Goal: Task Accomplishment & Management: Use online tool/utility

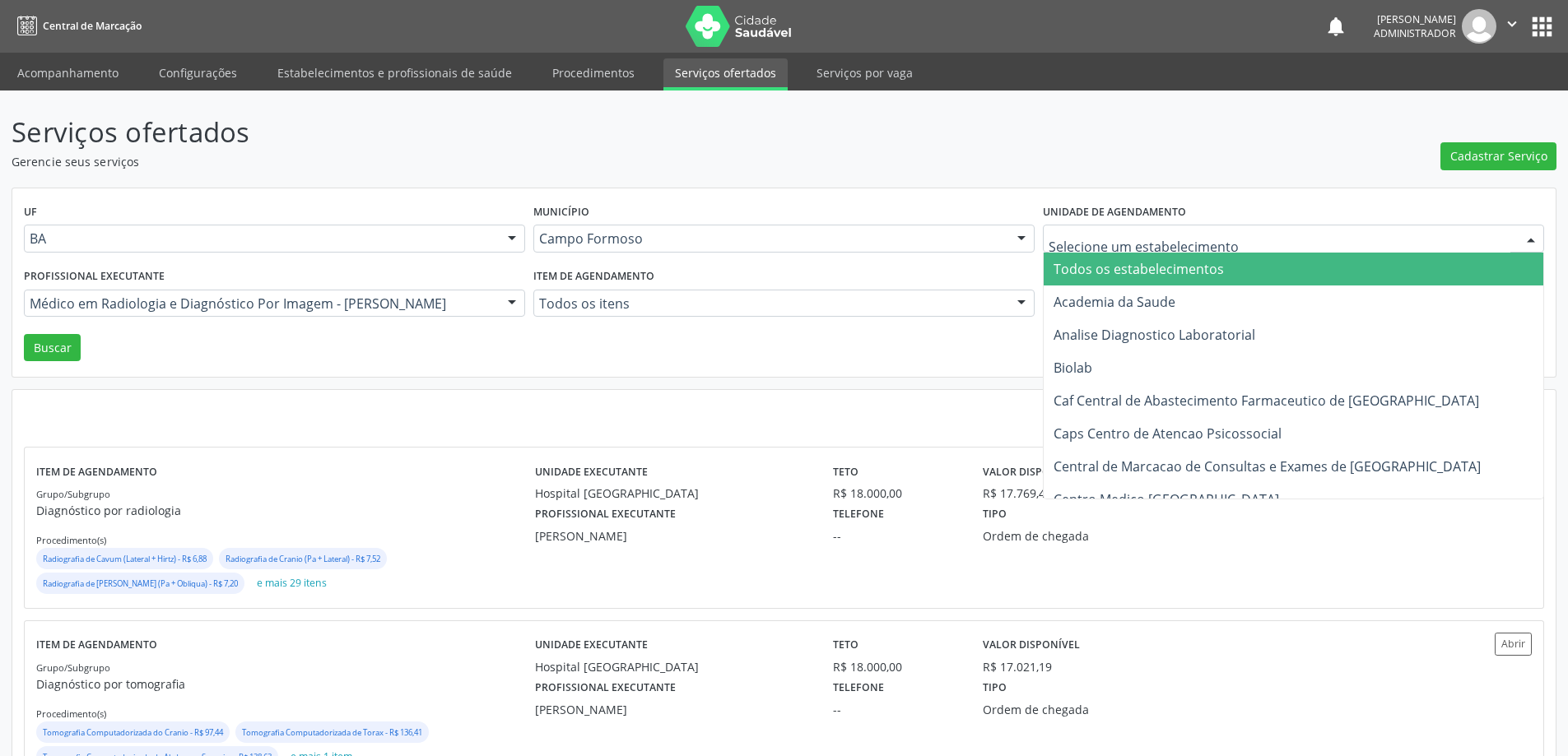
click at [1071, 227] on div at bounding box center [1294, 238] width 501 height 28
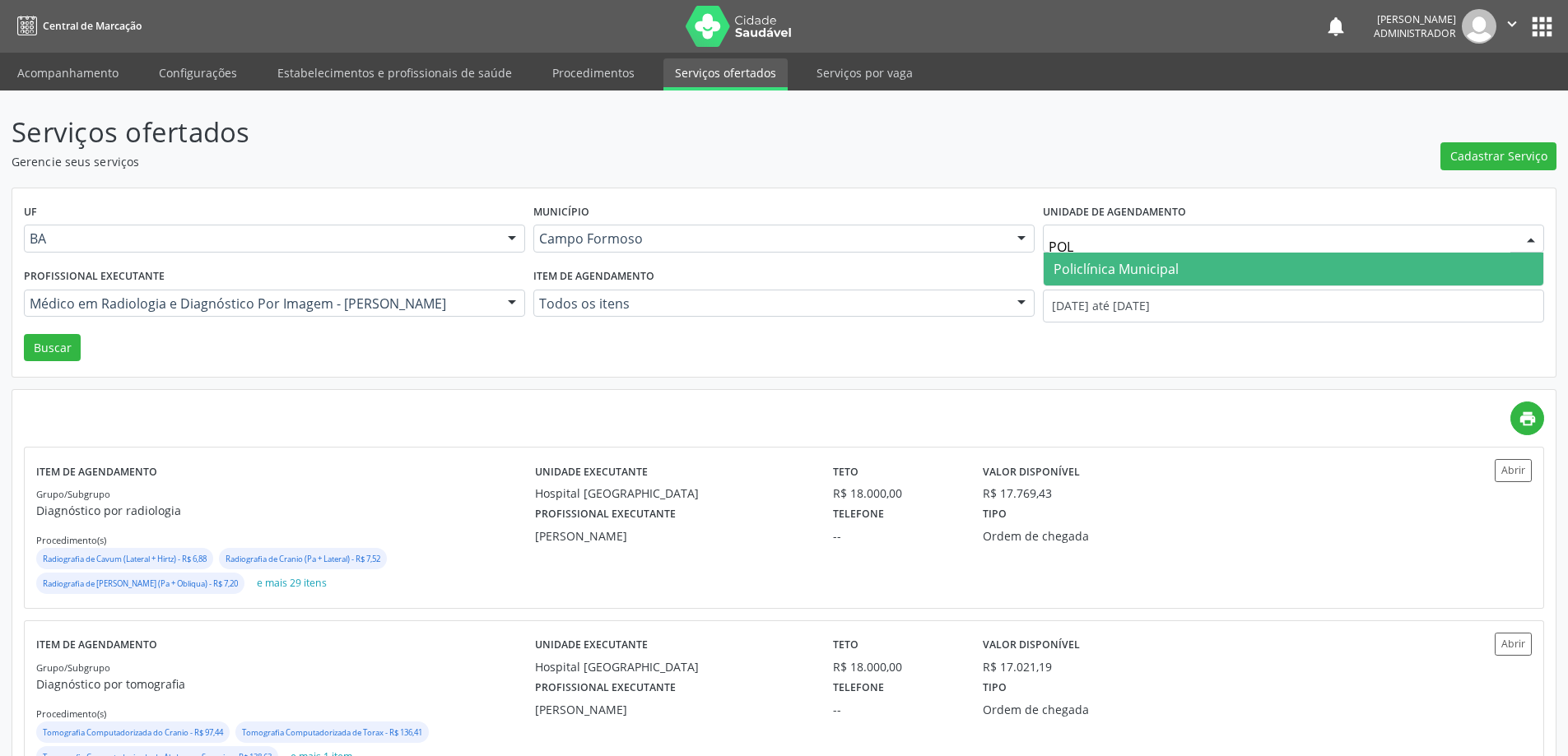
type input "POLI"
click at [1076, 263] on span "Policlínica Municipal" at bounding box center [1116, 269] width 125 height 18
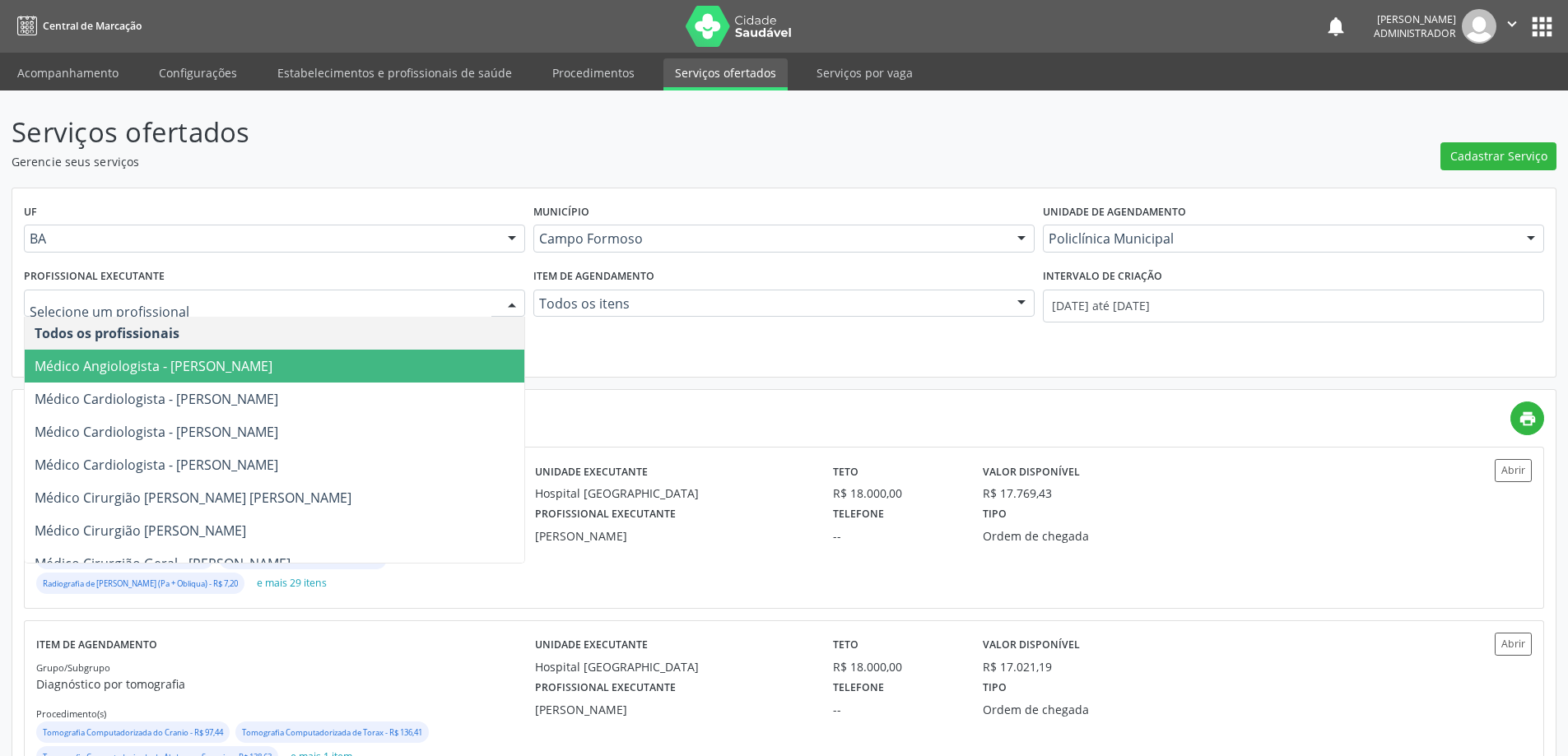
click at [510, 302] on div at bounding box center [512, 304] width 25 height 28
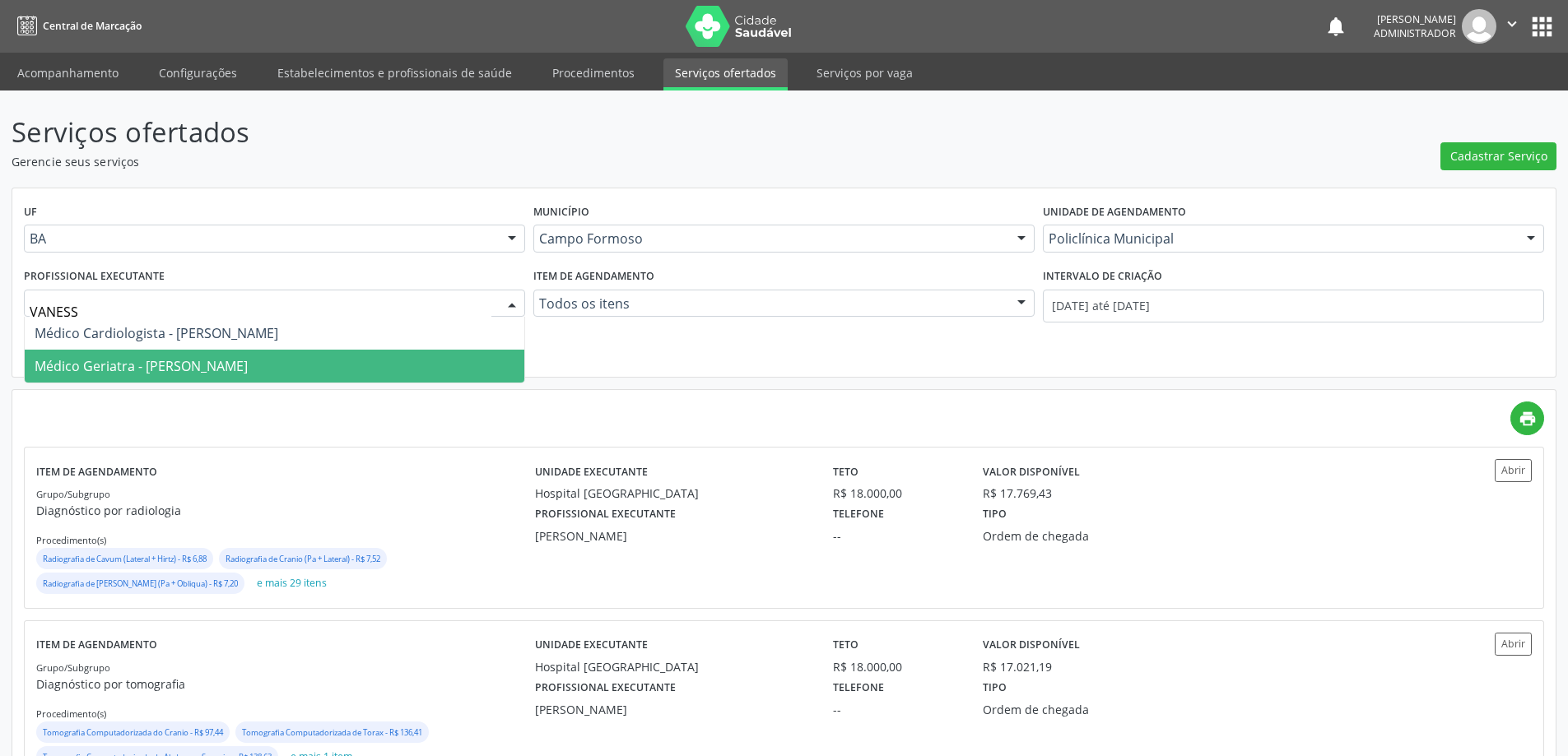
click at [420, 355] on span "Médico Geriatra - Vanessa de Queiroz Lustiago Monteiro" at bounding box center [274, 366] width 499 height 33
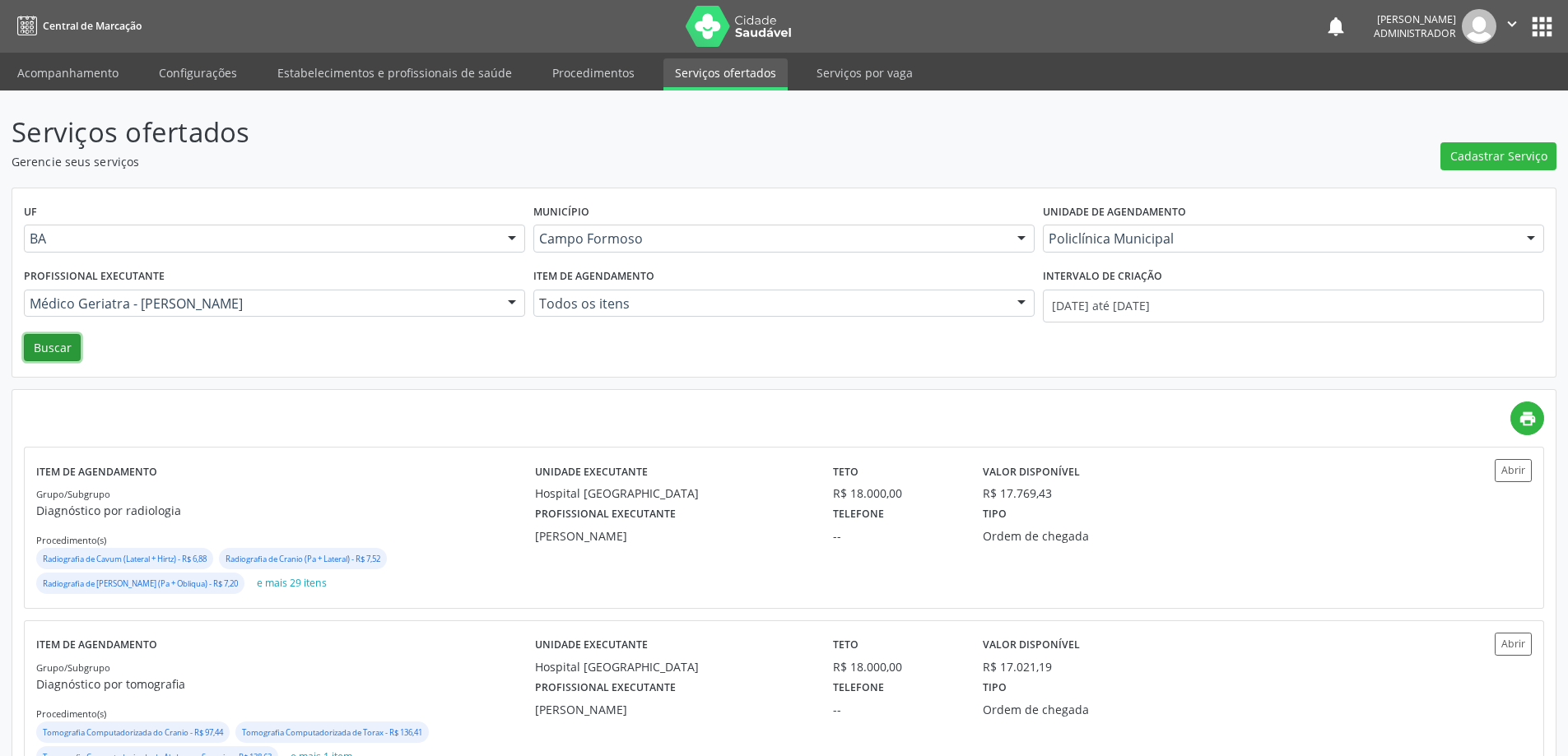
click at [34, 351] on button "Buscar" at bounding box center [52, 348] width 57 height 28
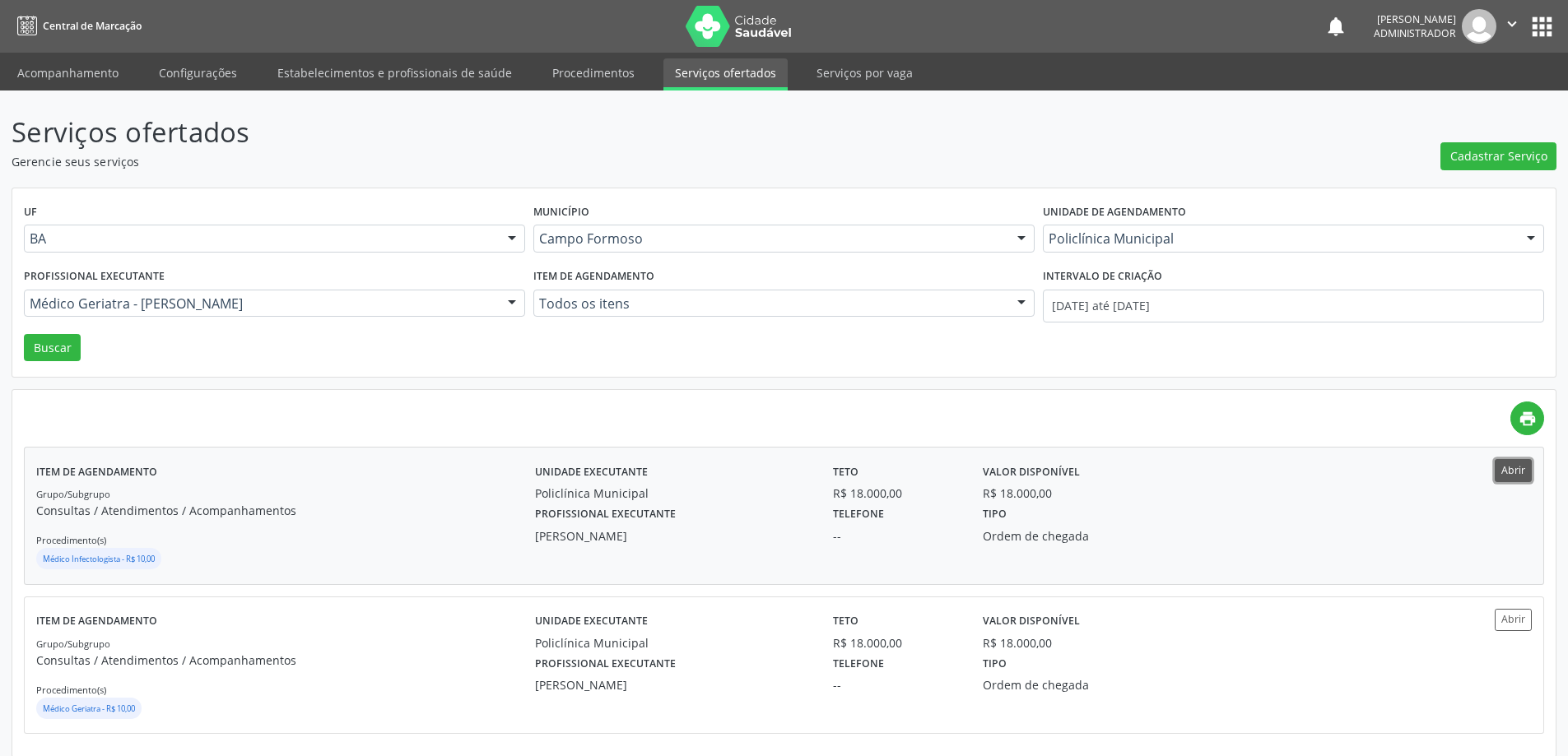
click at [1524, 462] on button "Abrir" at bounding box center [1513, 469] width 37 height 22
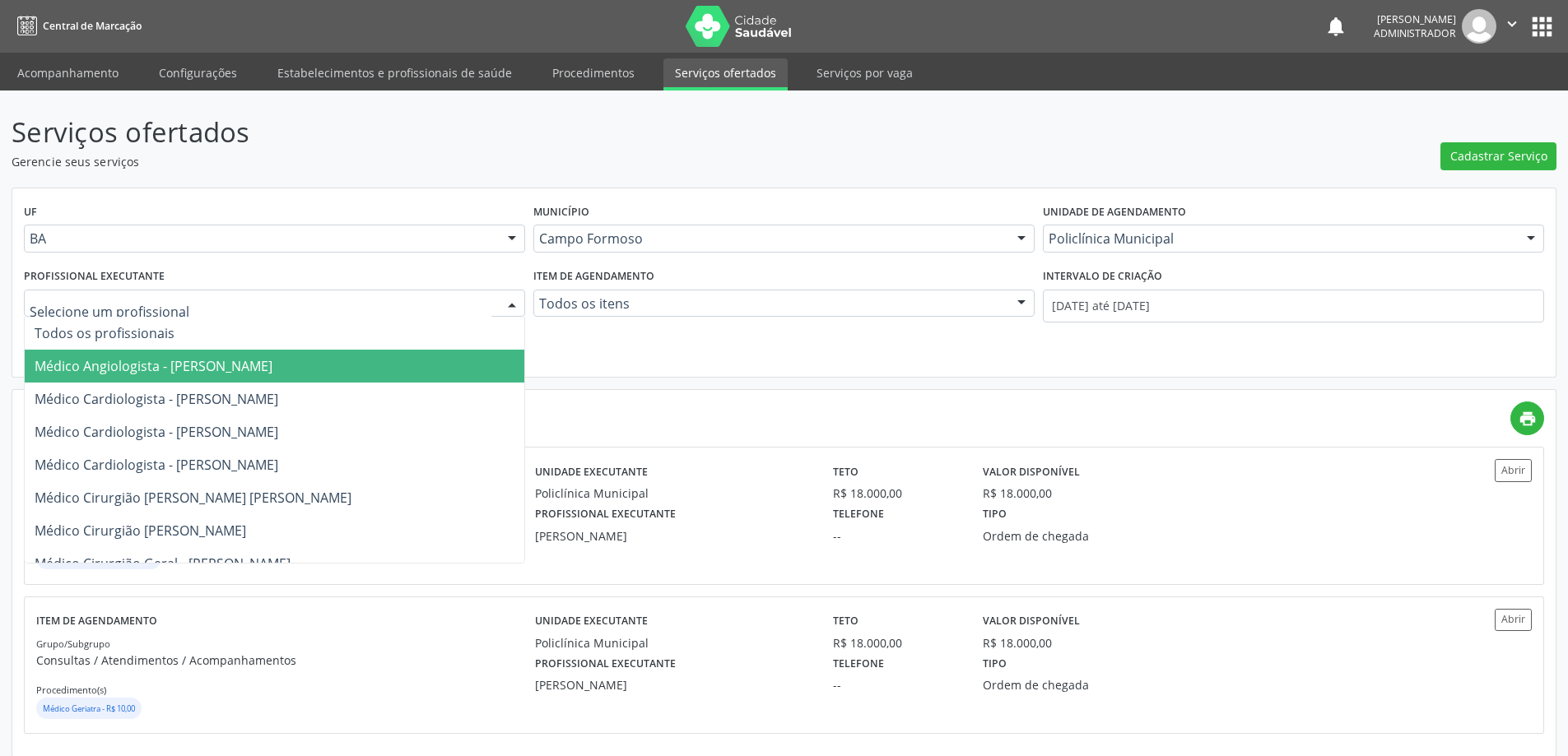
click at [512, 301] on div at bounding box center [512, 304] width 25 height 28
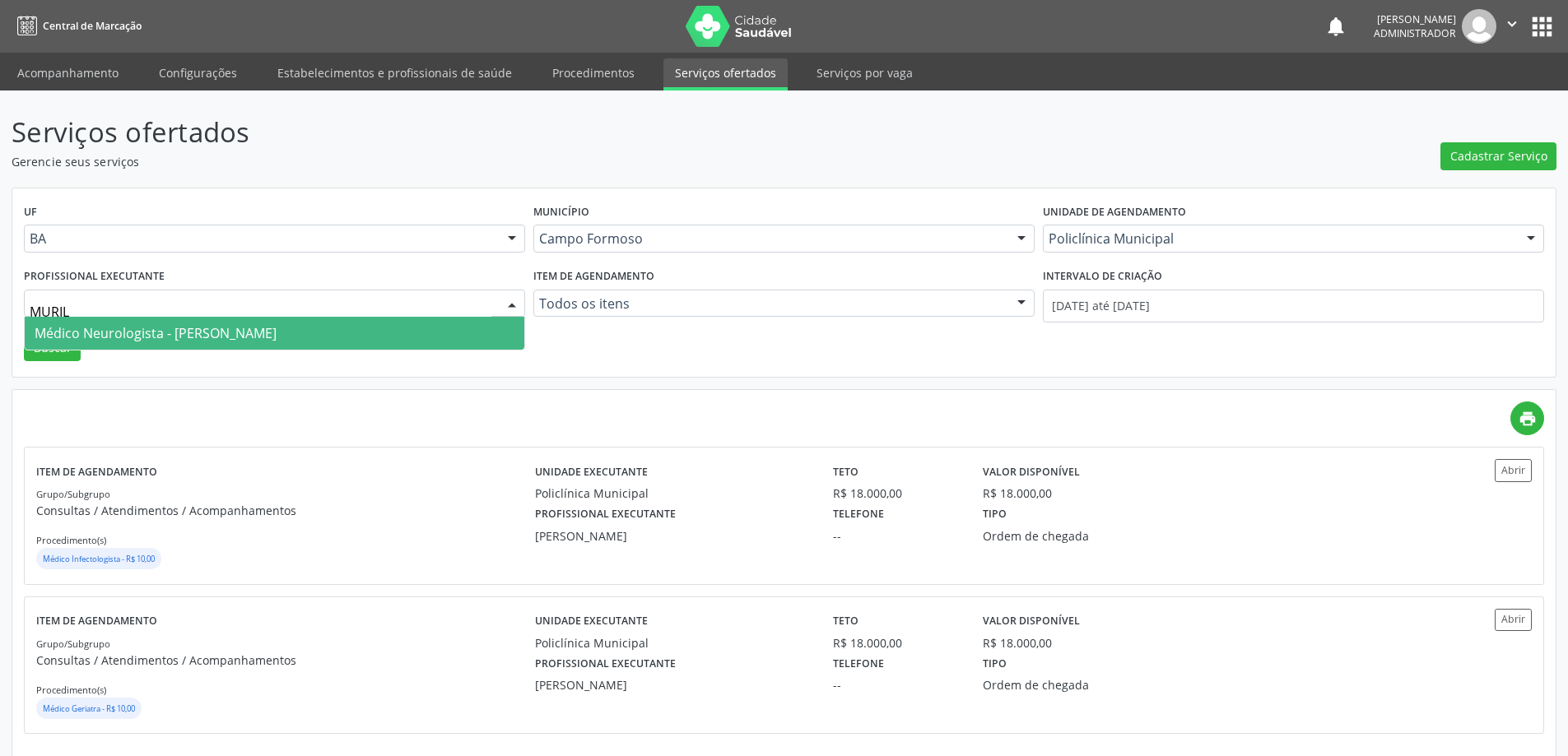
type input "MURILO"
click at [456, 328] on span "Médico Neurologista - Murilo Calixto dos Santos" at bounding box center [274, 333] width 499 height 33
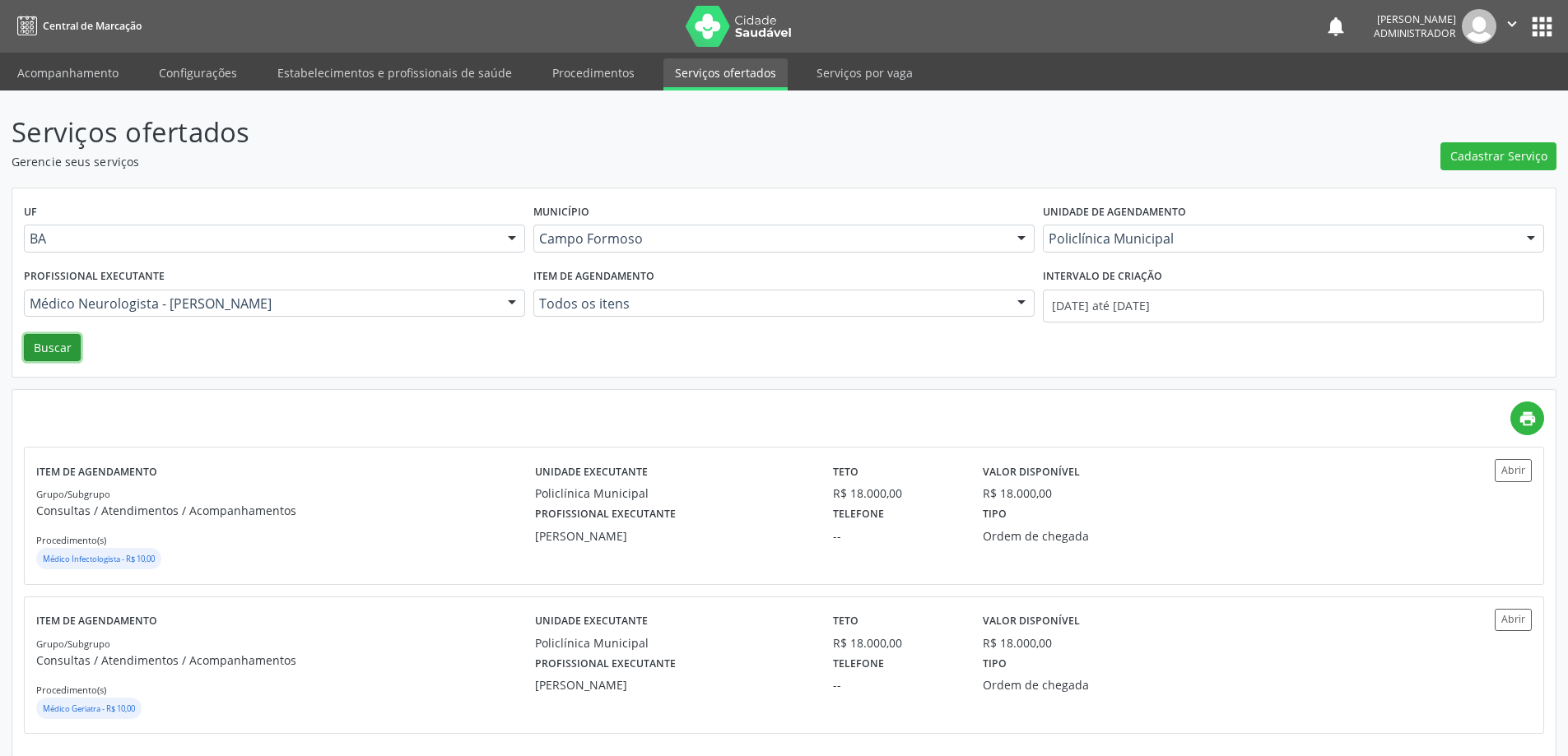
click at [37, 348] on button "Buscar" at bounding box center [52, 348] width 57 height 28
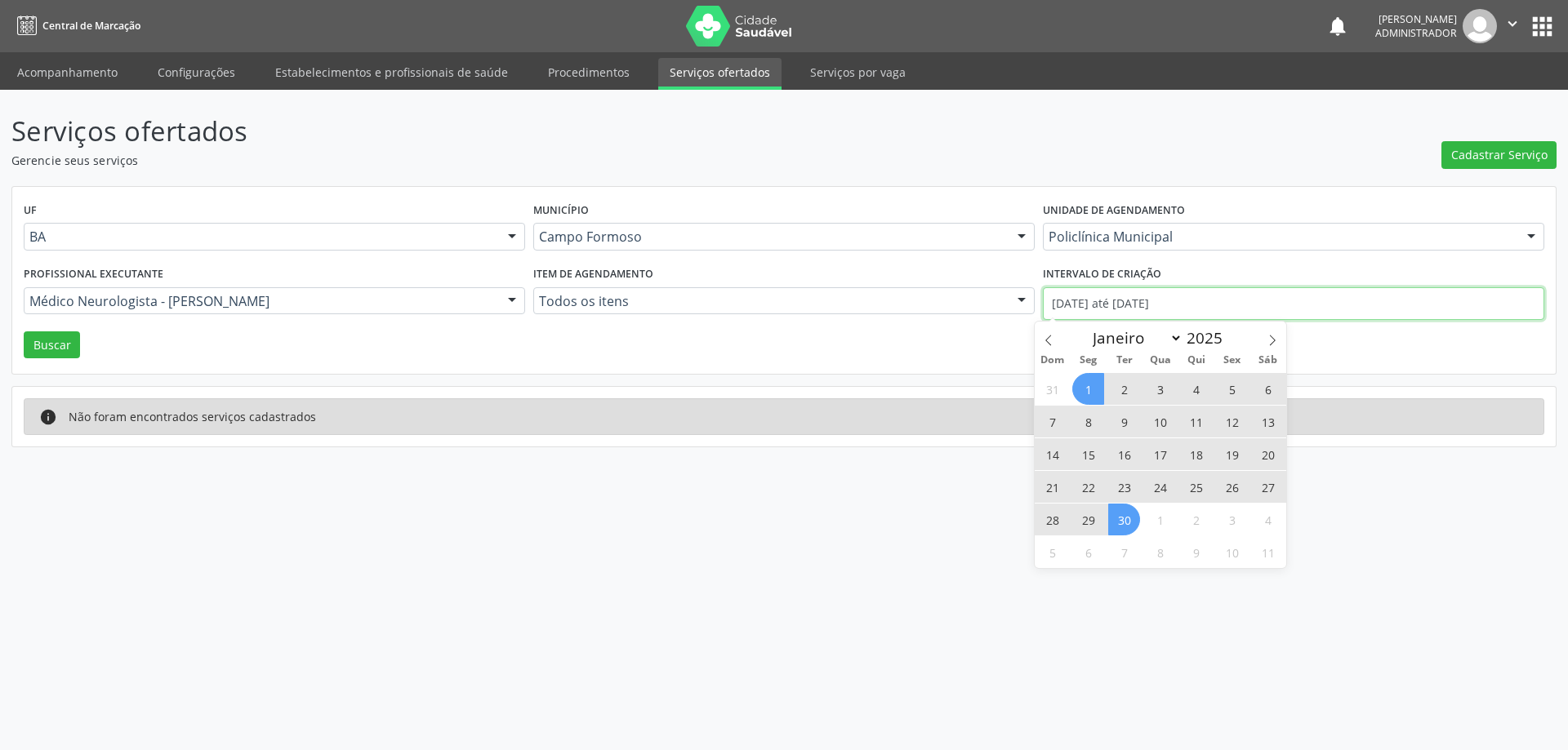
click at [1105, 302] on input "01/09/2025 até 30/09/2025" at bounding box center [1293, 303] width 501 height 33
click at [1264, 337] on span at bounding box center [1271, 334] width 27 height 27
select select "9"
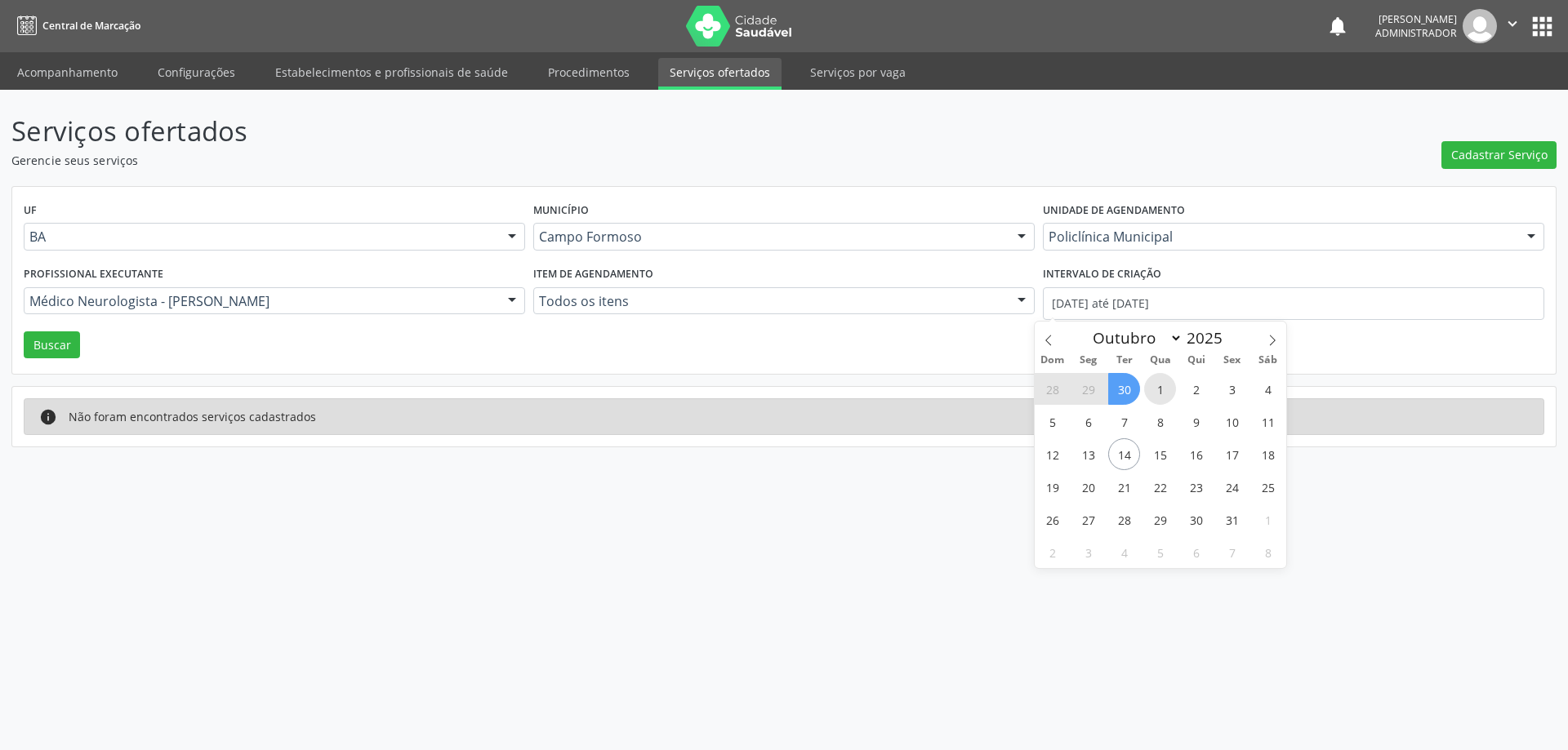
click at [1161, 392] on span "1" at bounding box center [1160, 389] width 32 height 32
type input "01/10/2025"
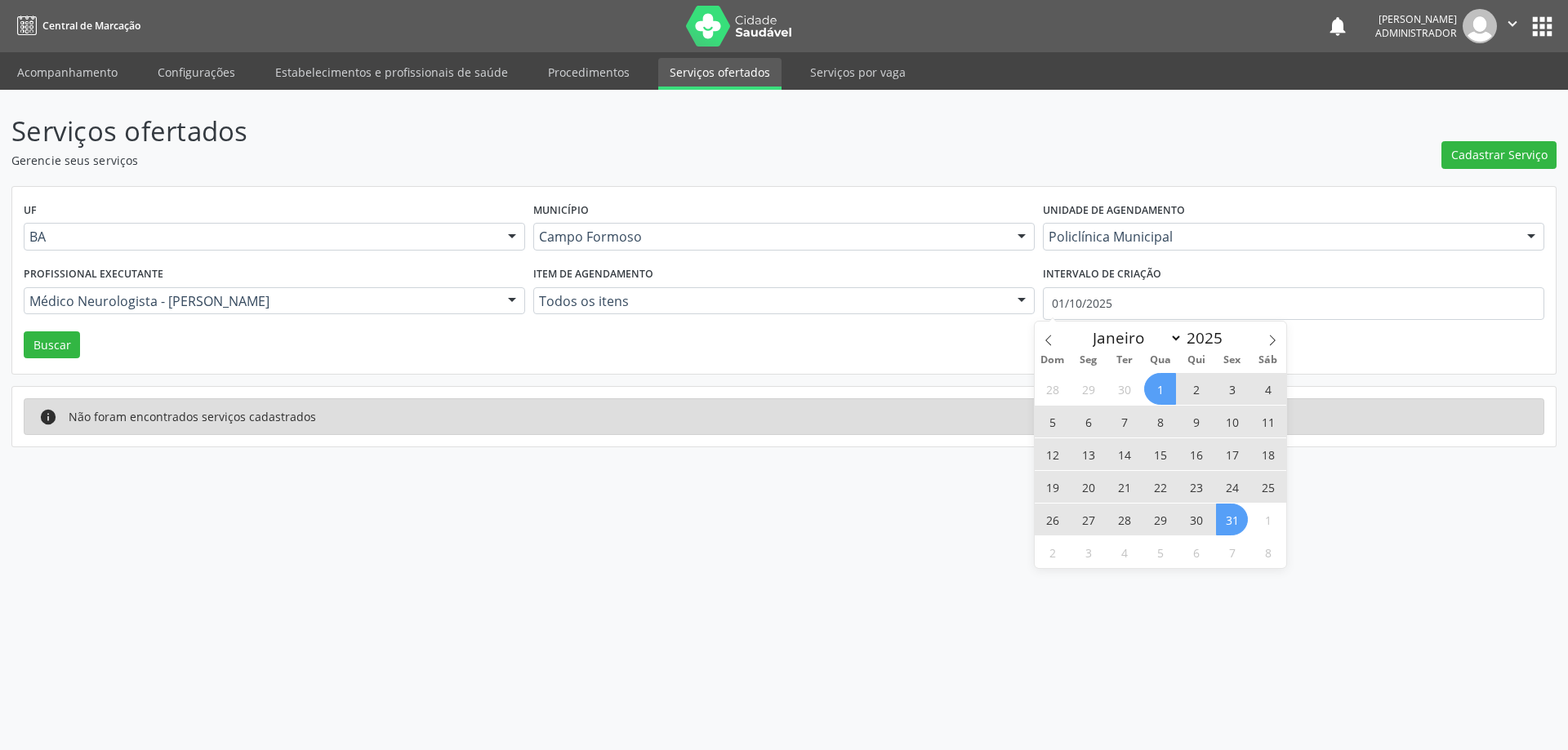
drag, startPoint x: 1228, startPoint y: 517, endPoint x: 1107, endPoint y: 400, distance: 168.3
click at [1228, 517] on span "31" at bounding box center [1232, 520] width 32 height 32
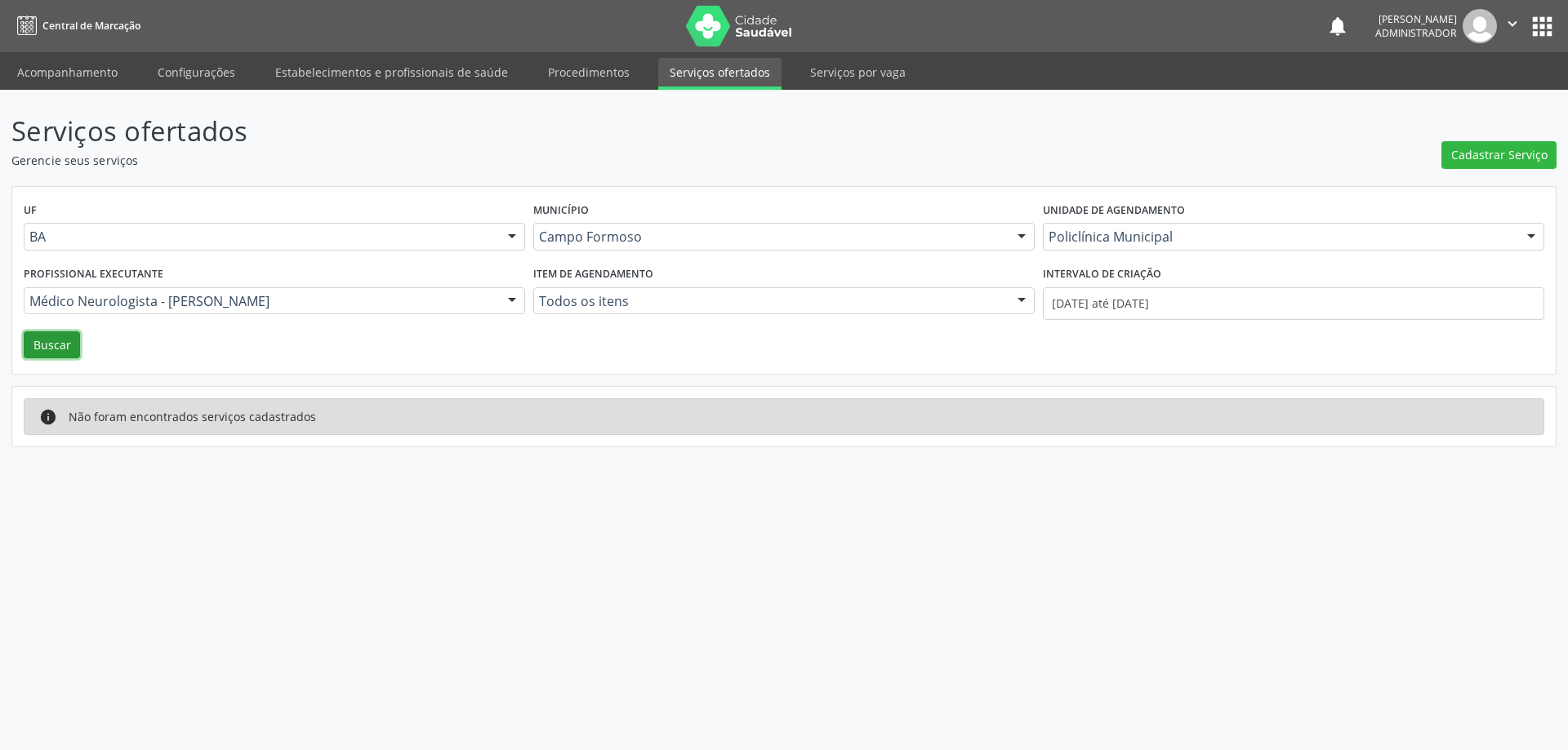
click at [54, 352] on button "Buscar" at bounding box center [52, 345] width 57 height 27
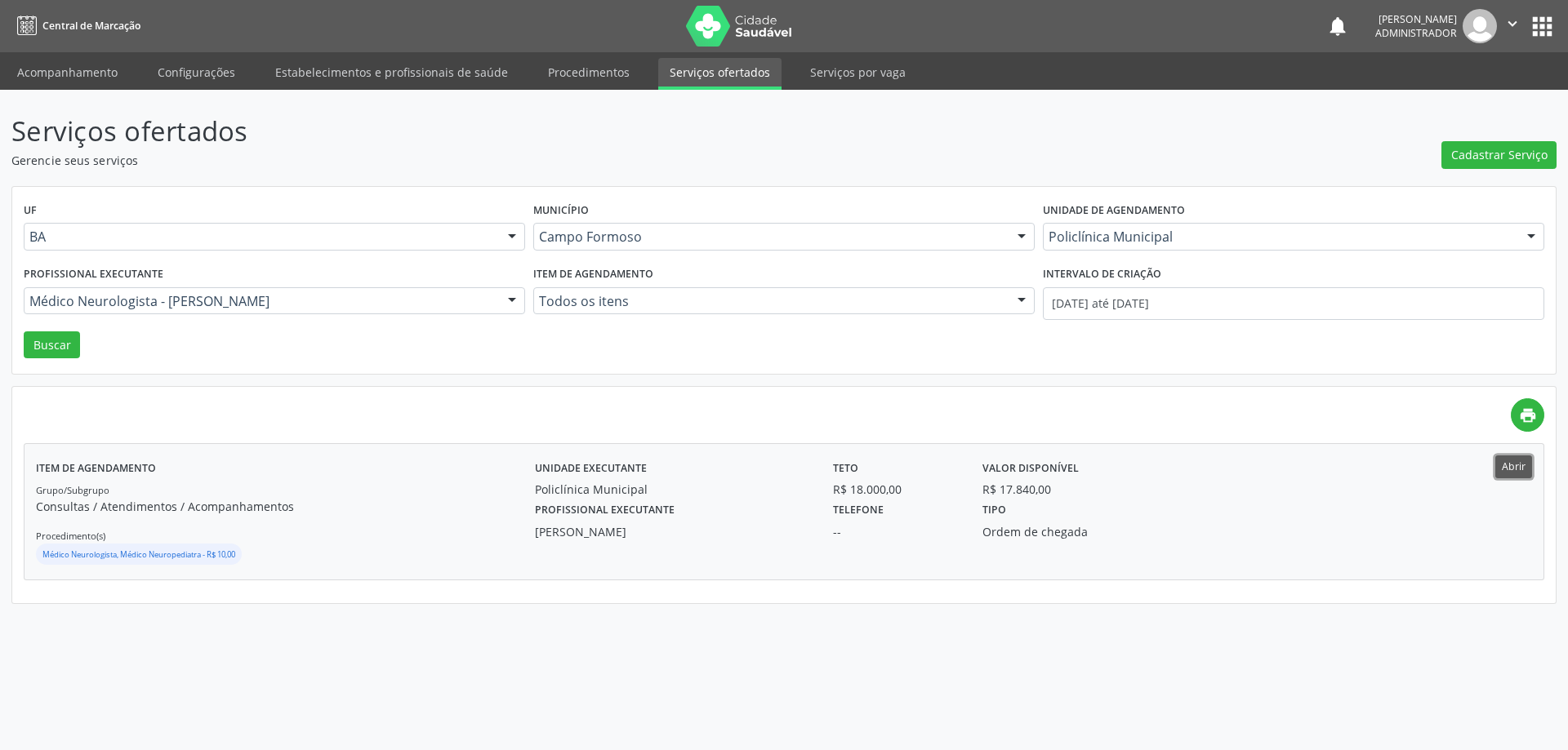
click at [1518, 465] on button "Abrir" at bounding box center [1513, 466] width 37 height 22
click at [512, 293] on div at bounding box center [512, 301] width 25 height 27
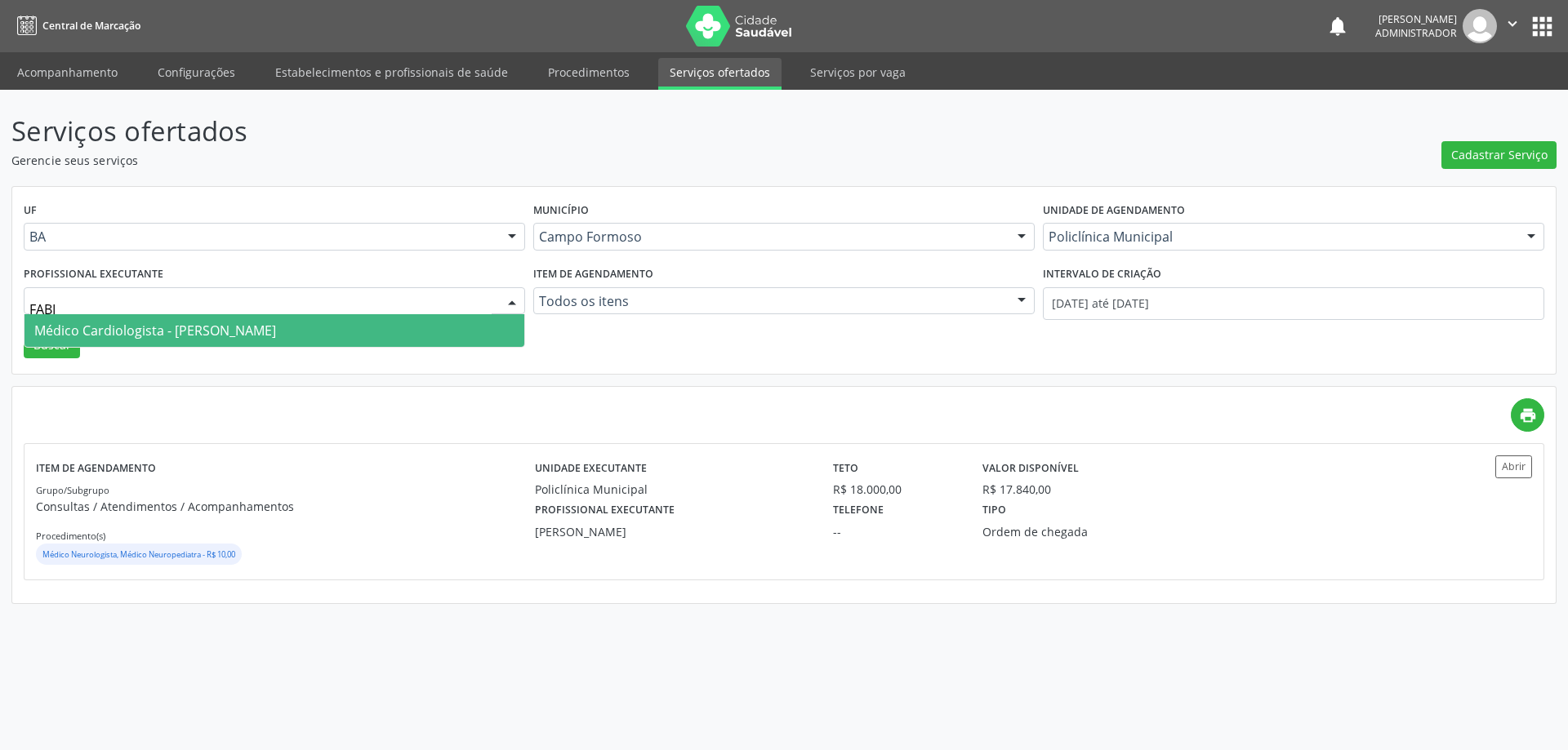
type input "FABIO"
click at [429, 330] on span "Médico Cardiologista - Fabio Rodrigues Damasceno Domingues" at bounding box center [274, 331] width 500 height 33
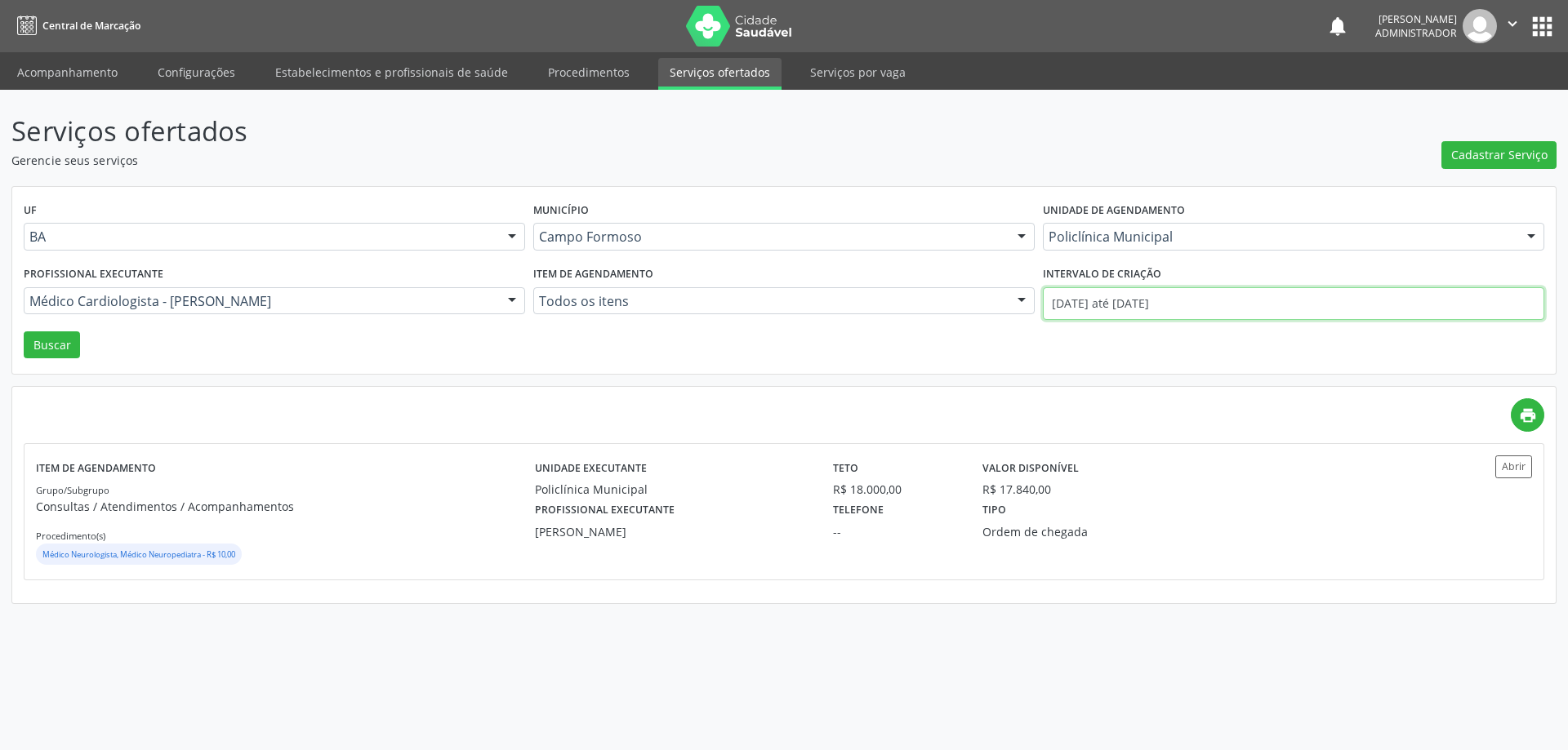
click at [1149, 301] on input "01/10/2025 até 31/10/2025" at bounding box center [1293, 303] width 501 height 33
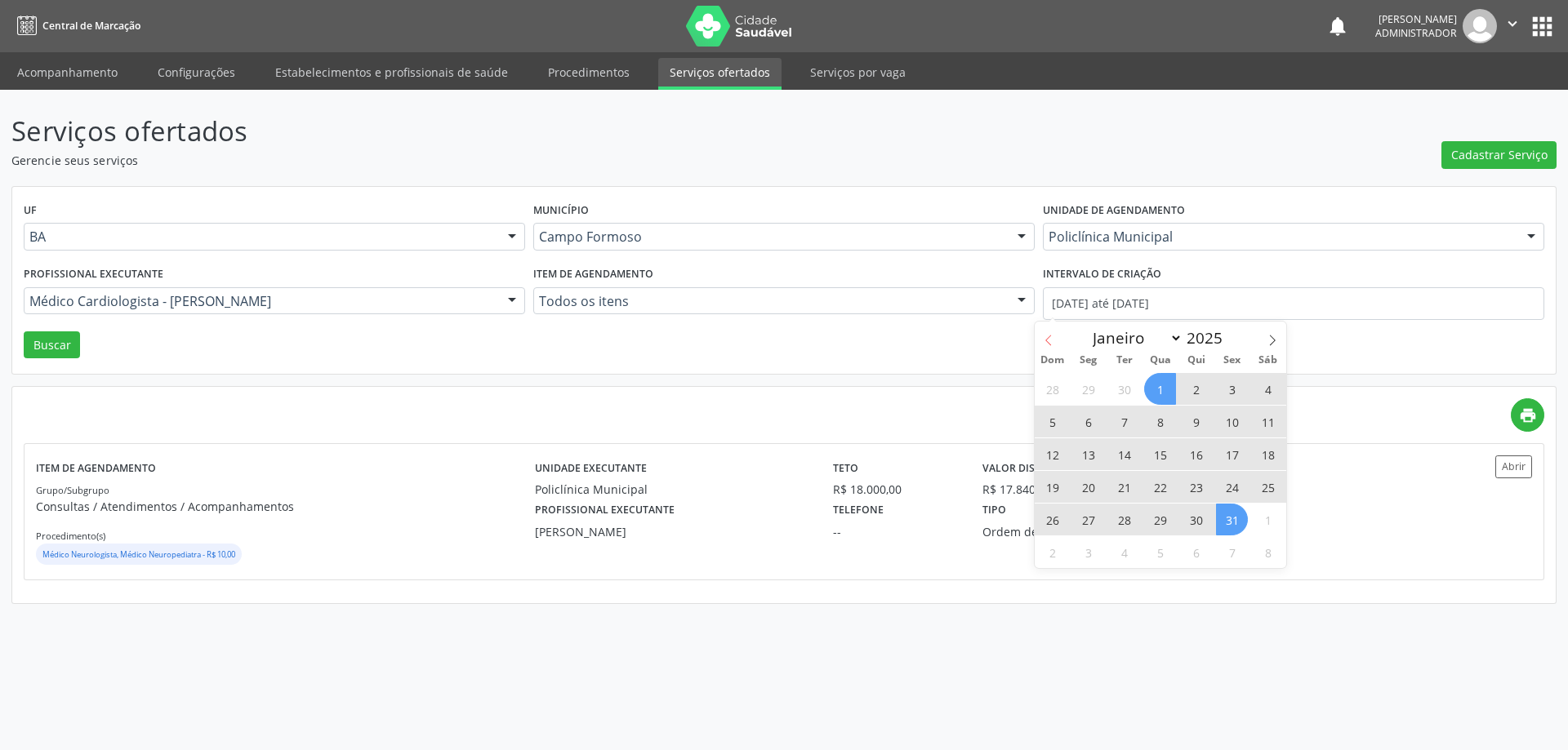
click at [1049, 336] on icon at bounding box center [1048, 340] width 11 height 11
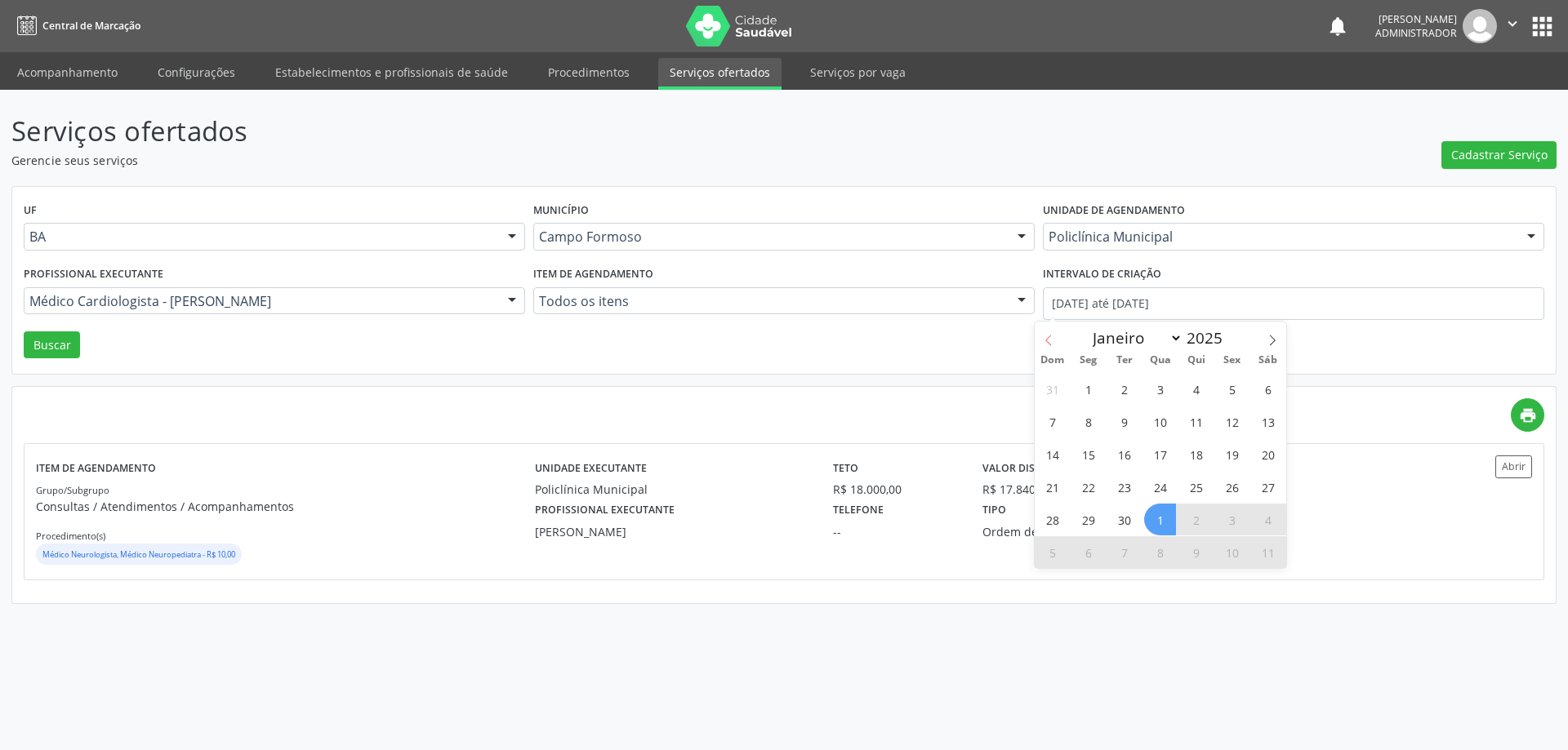
select select "8"
click at [1077, 387] on span "1" at bounding box center [1088, 389] width 32 height 32
type input "01/09/2025"
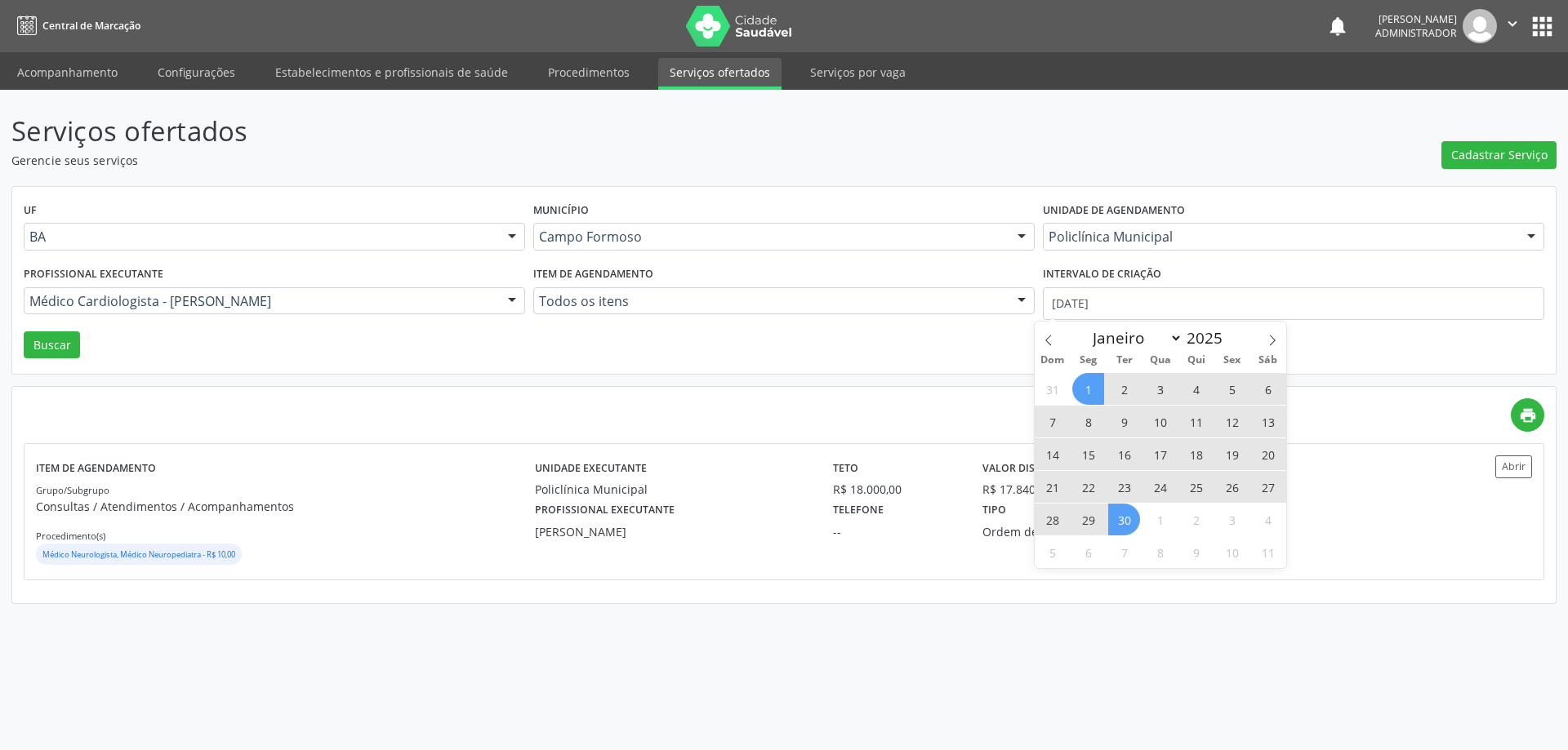
click at [1127, 521] on span "30" at bounding box center [1124, 520] width 32 height 32
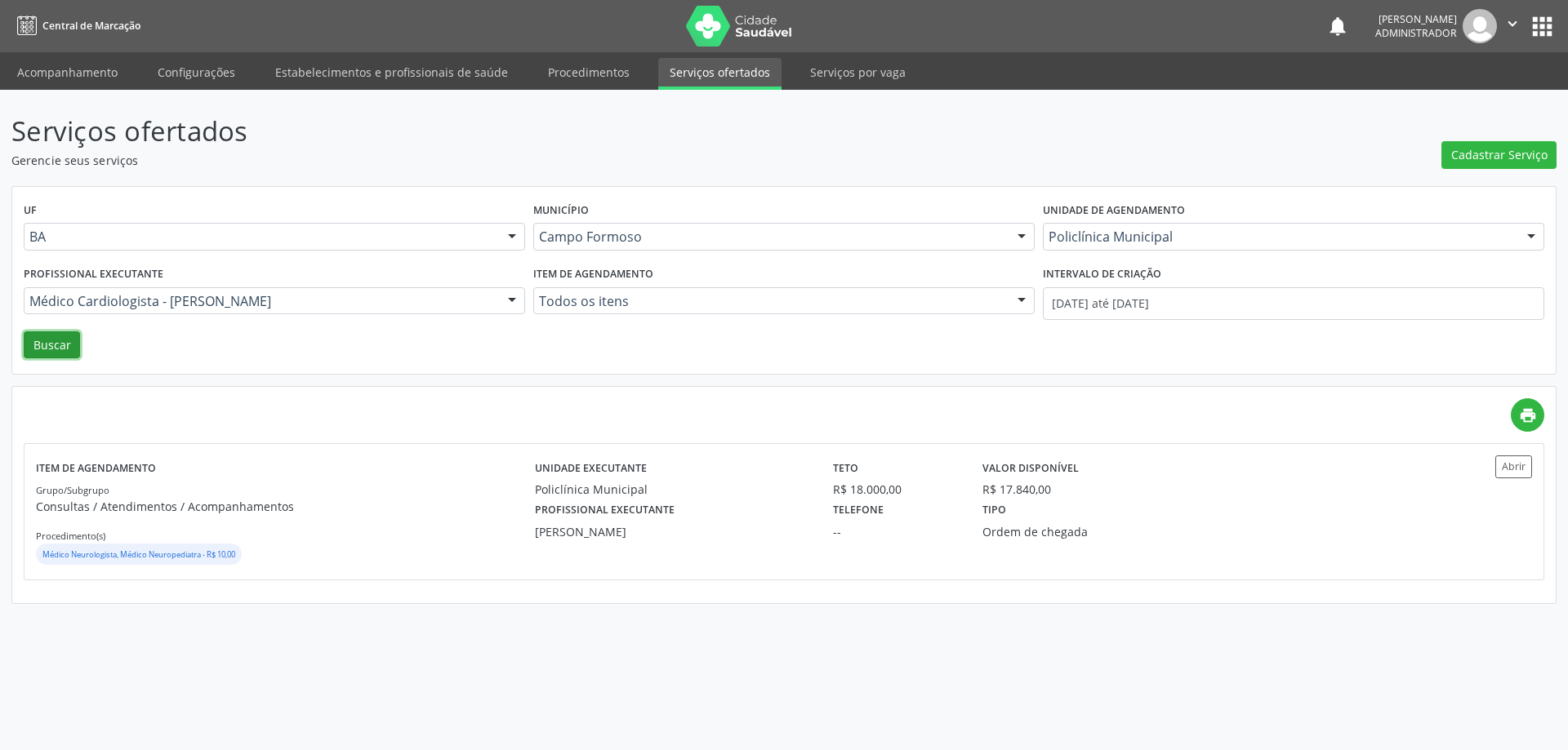
click at [59, 347] on button "Buscar" at bounding box center [52, 345] width 57 height 27
click at [511, 293] on div at bounding box center [512, 301] width 25 height 27
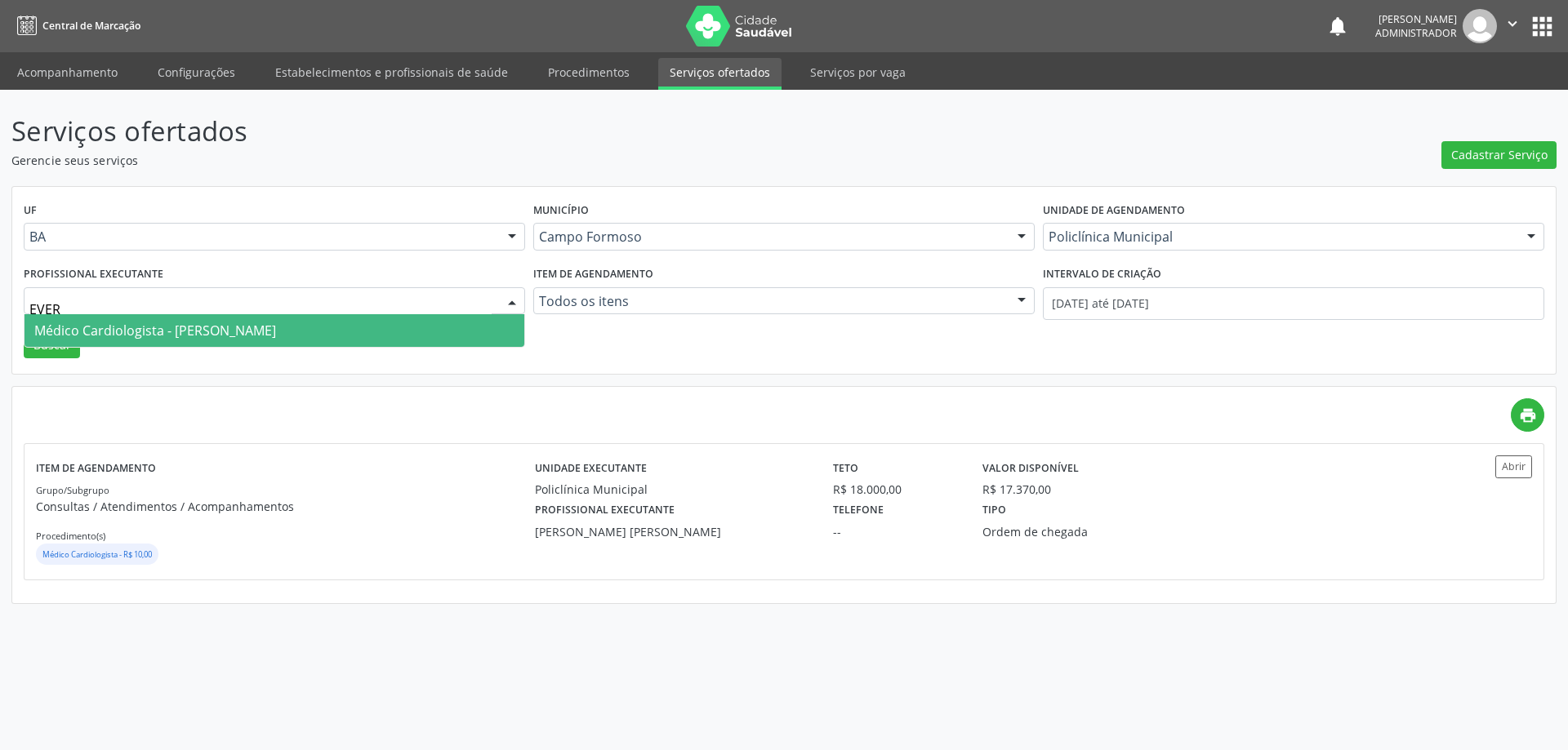
type input "EVERS"
click at [442, 333] on span "Médico Cardiologista - Everson Marcos Matt" at bounding box center [274, 331] width 500 height 33
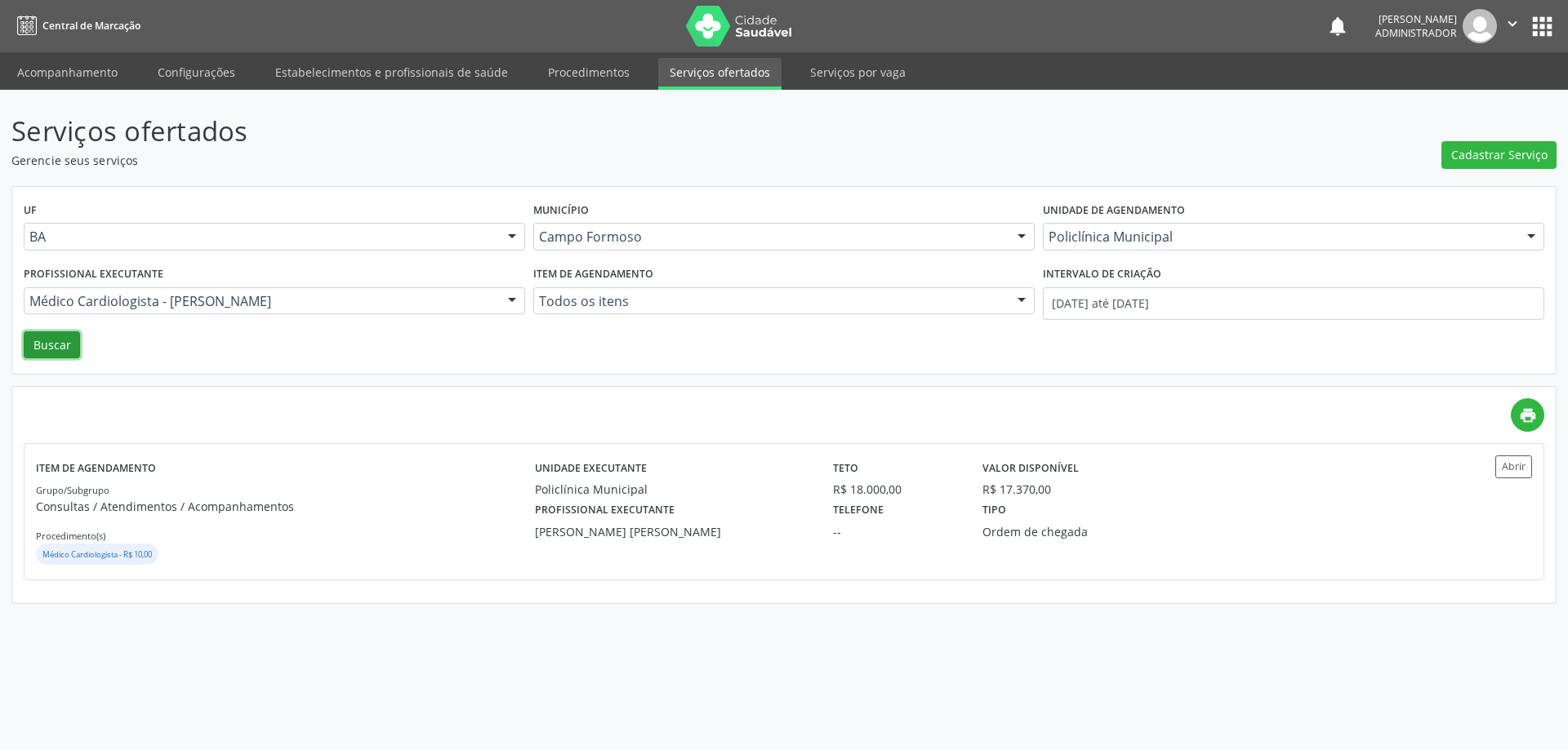
drag, startPoint x: 60, startPoint y: 342, endPoint x: 121, endPoint y: 353, distance: 62.0
click at [60, 344] on button "Buscar" at bounding box center [52, 345] width 57 height 27
click at [1512, 469] on button "Abrir" at bounding box center [1513, 466] width 37 height 22
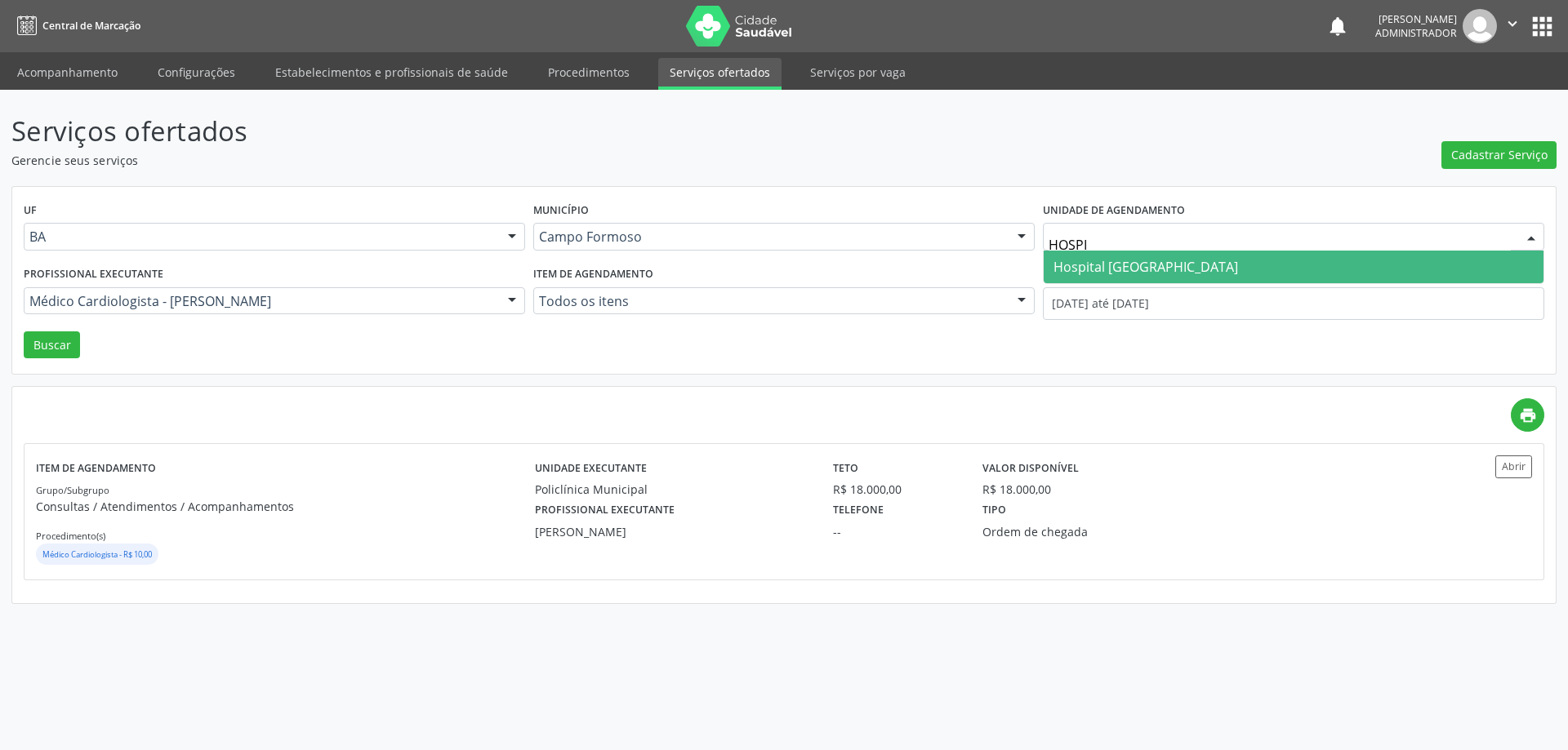
type input "HOSPIT"
click at [1092, 262] on span "Hospital [GEOGRAPHIC_DATA]" at bounding box center [1145, 266] width 184 height 18
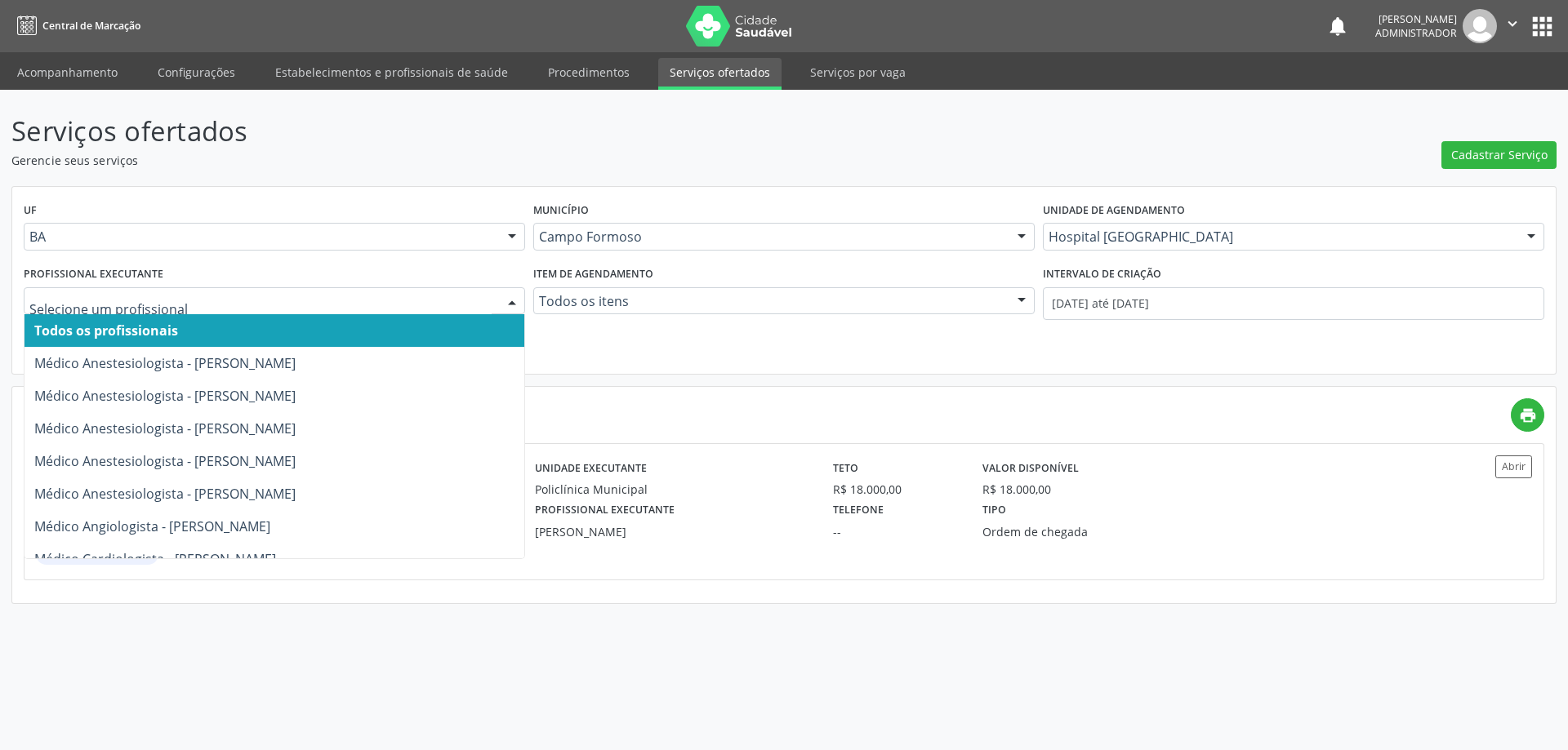
click at [508, 299] on div at bounding box center [512, 301] width 25 height 27
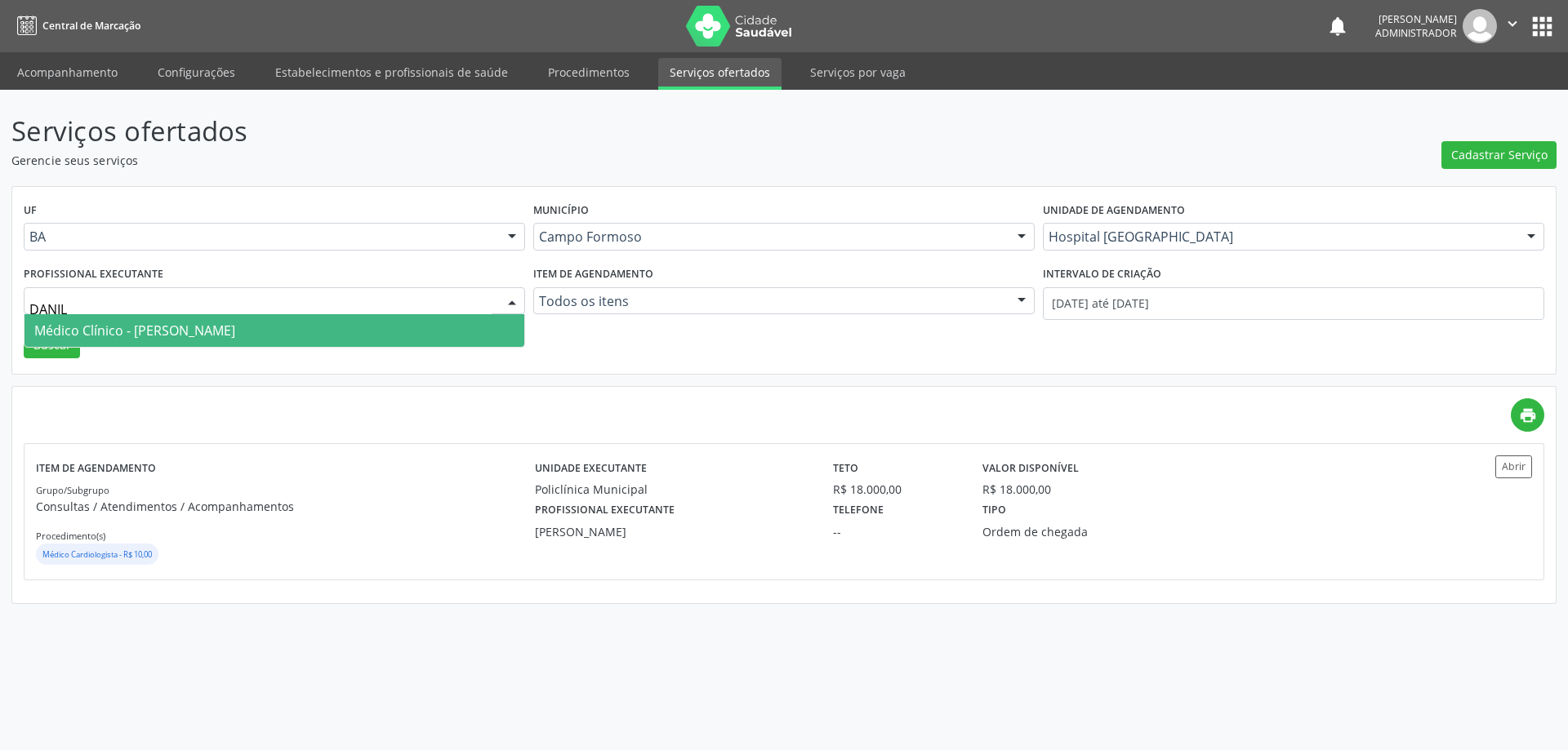
type input "DANILO"
click at [452, 333] on span "Médico Clínico - Danilo Souza Cardoso" at bounding box center [274, 331] width 500 height 33
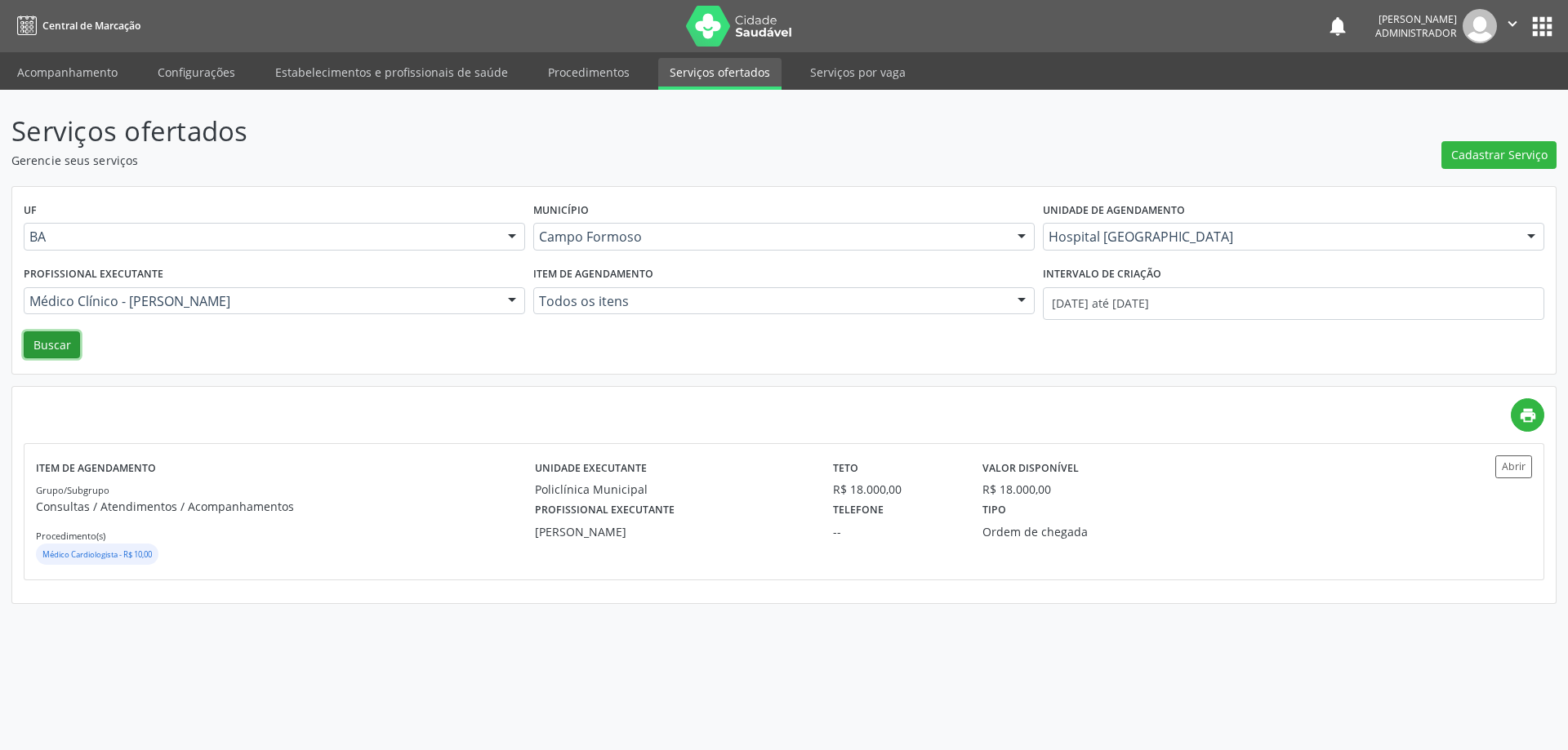
click at [38, 348] on button "Buscar" at bounding box center [52, 345] width 57 height 27
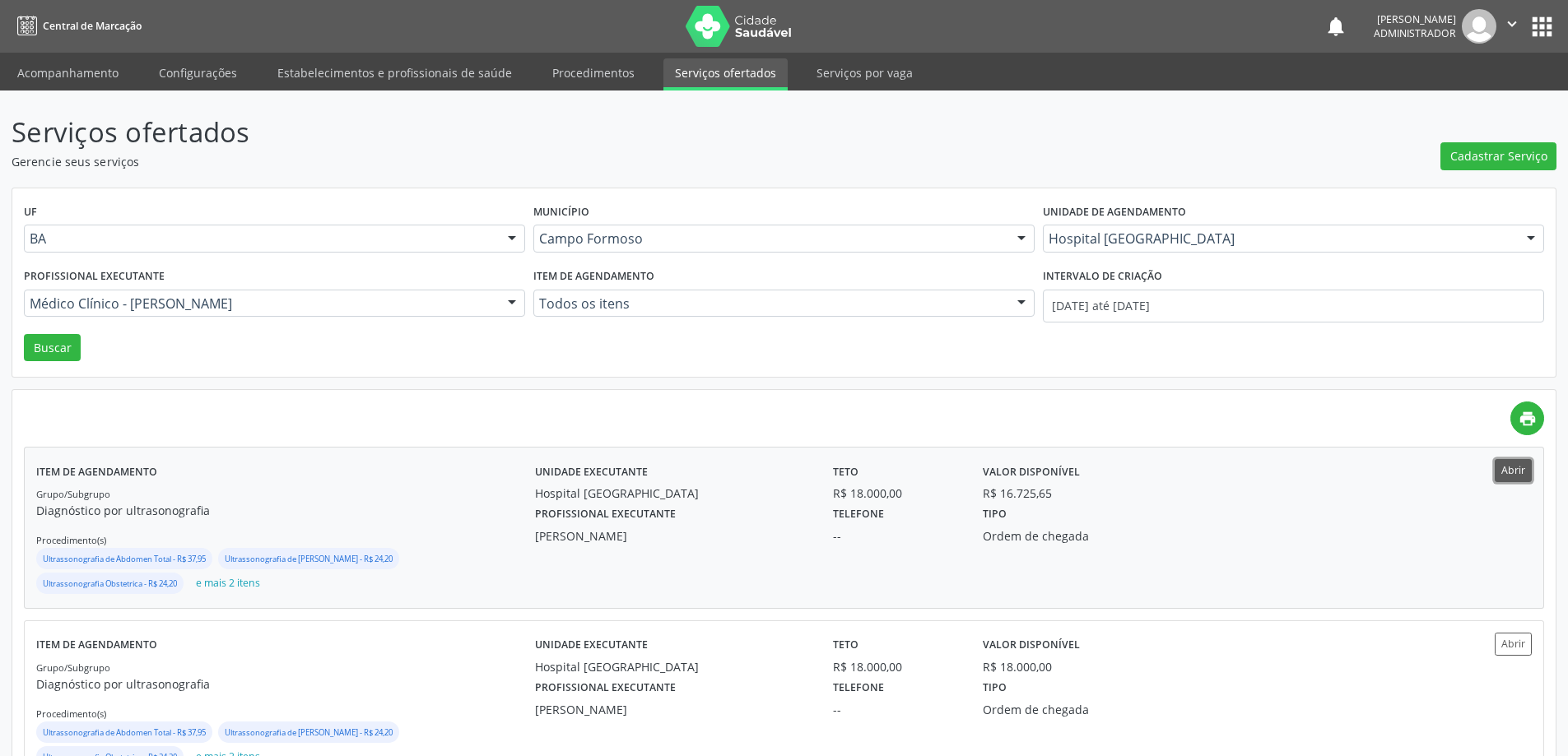
click at [1519, 467] on button "Abrir" at bounding box center [1513, 469] width 37 height 22
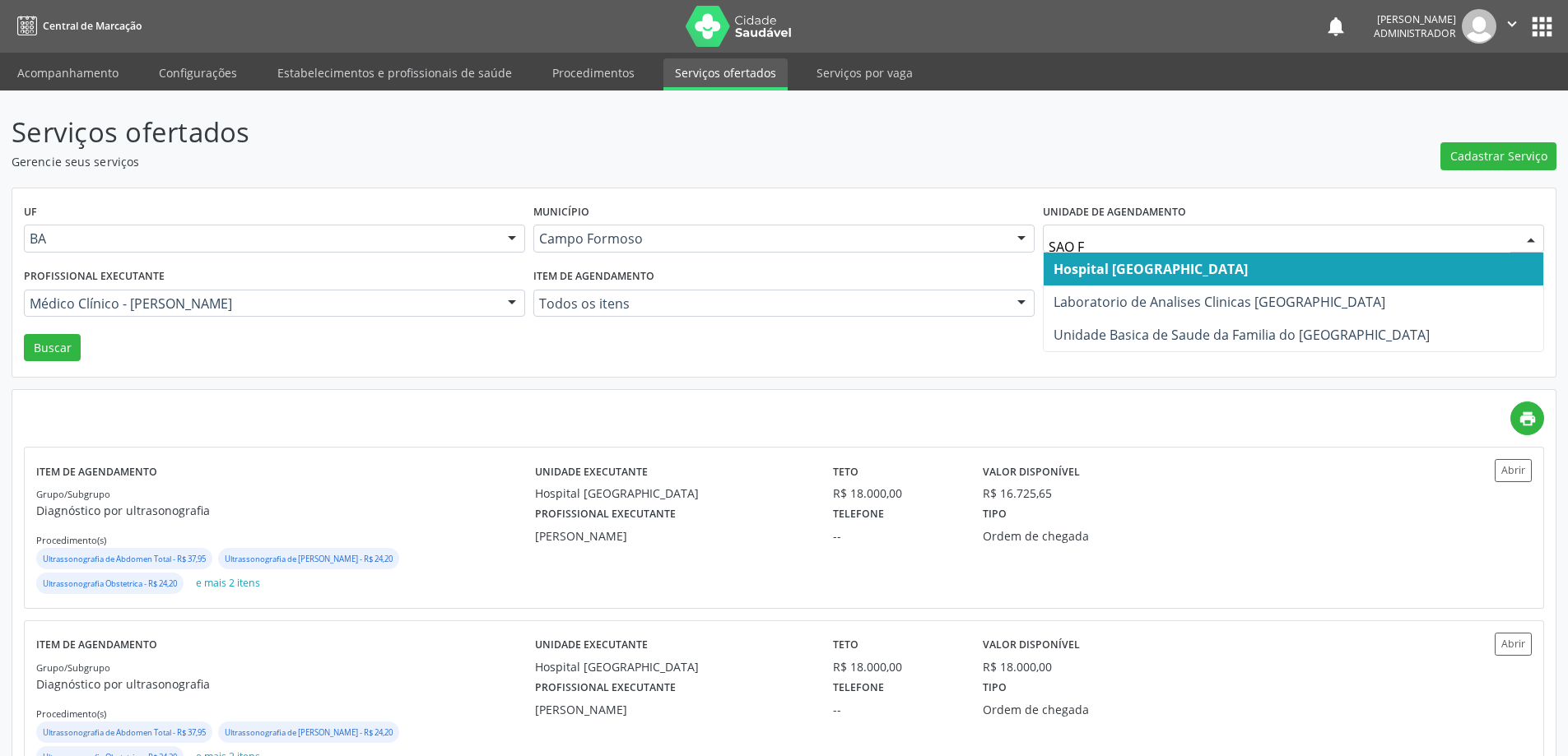
type input "SAO FR"
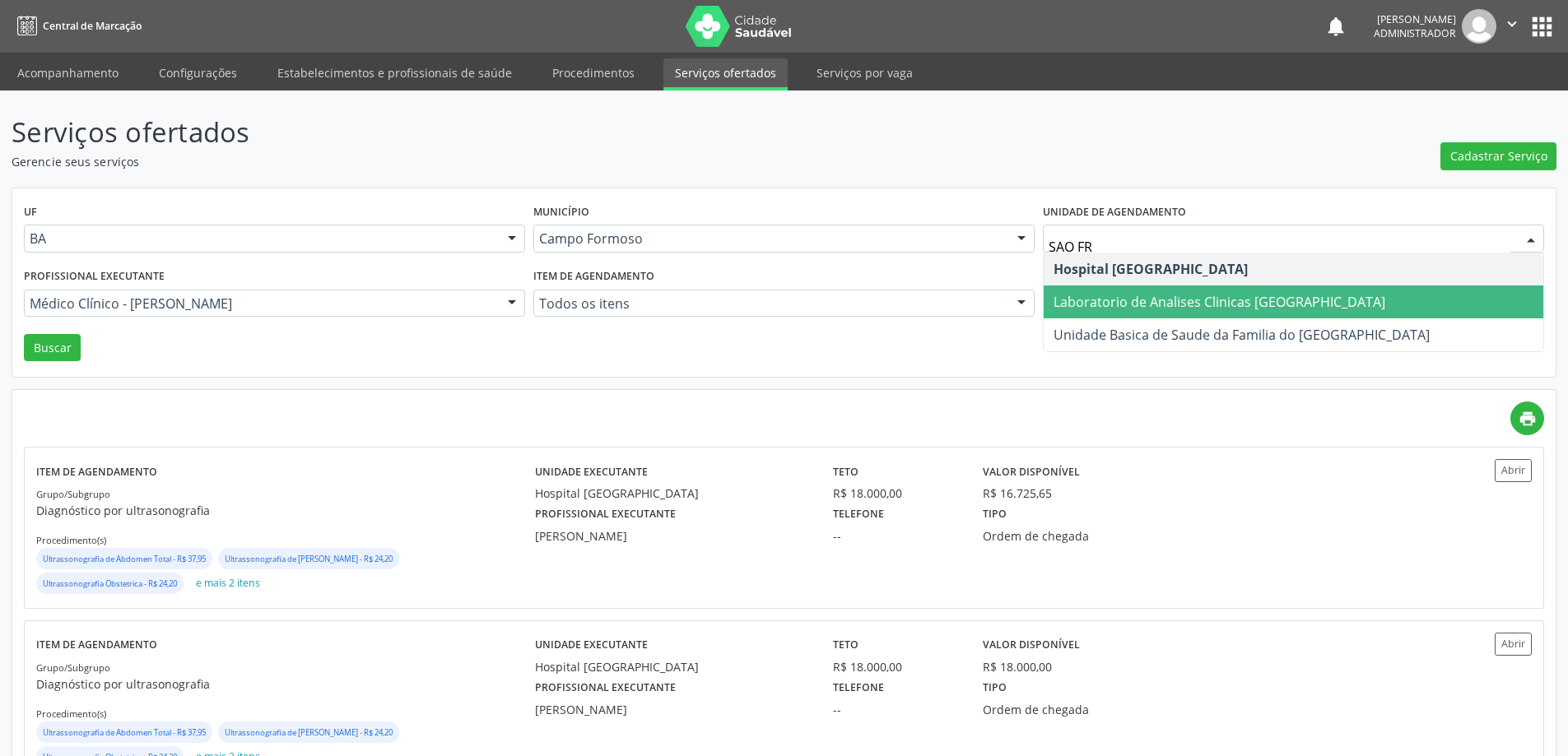
click at [1073, 293] on span "Laboratorio de Analises Clinicas Sao Francisco" at bounding box center [1219, 302] width 332 height 18
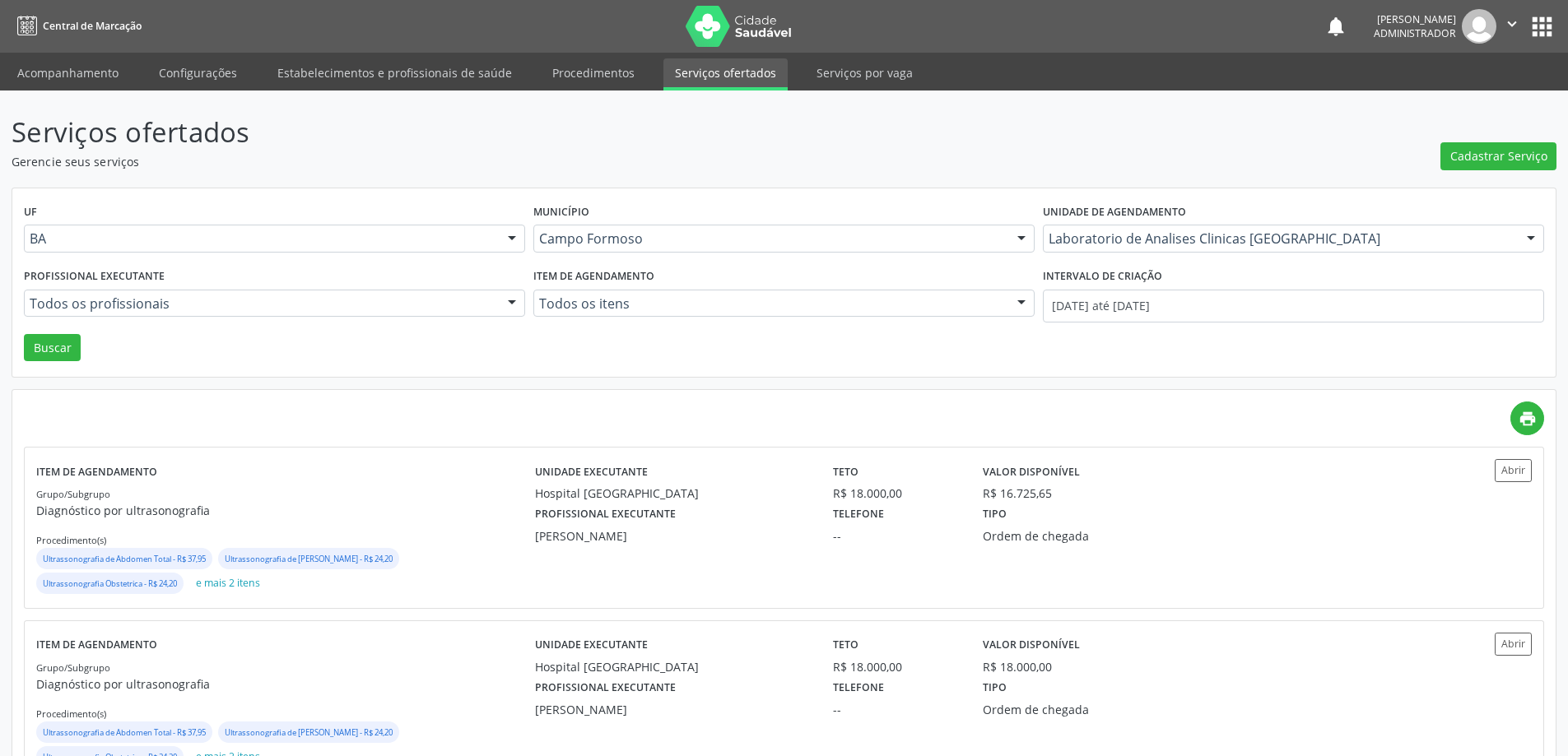
click at [510, 300] on div at bounding box center [512, 304] width 25 height 28
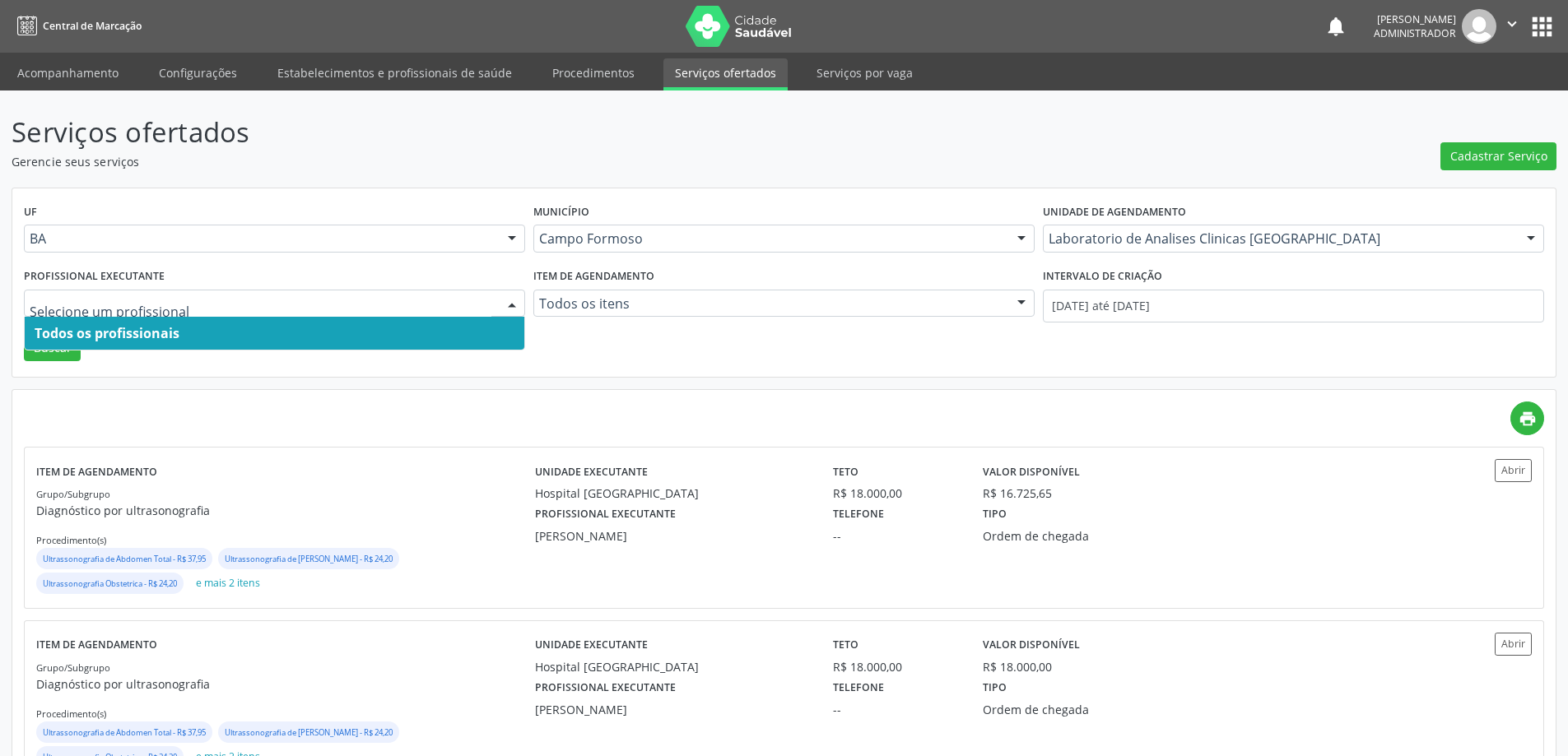
click at [489, 331] on span "Todos os profissionais" at bounding box center [274, 333] width 499 height 33
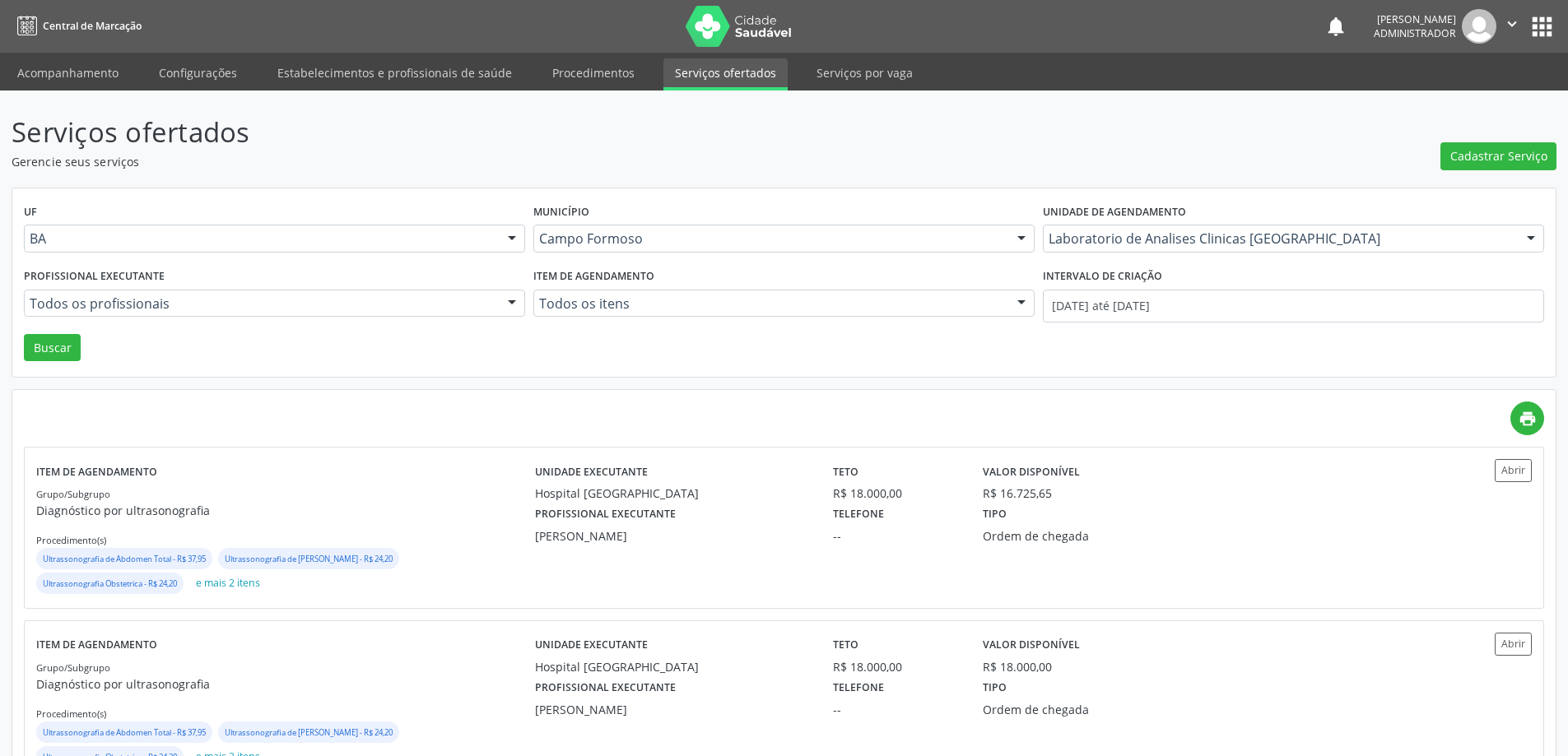
click at [46, 329] on div "Profissional executante Todos os profissionais Todos os profissionais Nenhum re…" at bounding box center [274, 298] width 510 height 70
click at [49, 347] on button "Buscar" at bounding box center [52, 348] width 57 height 28
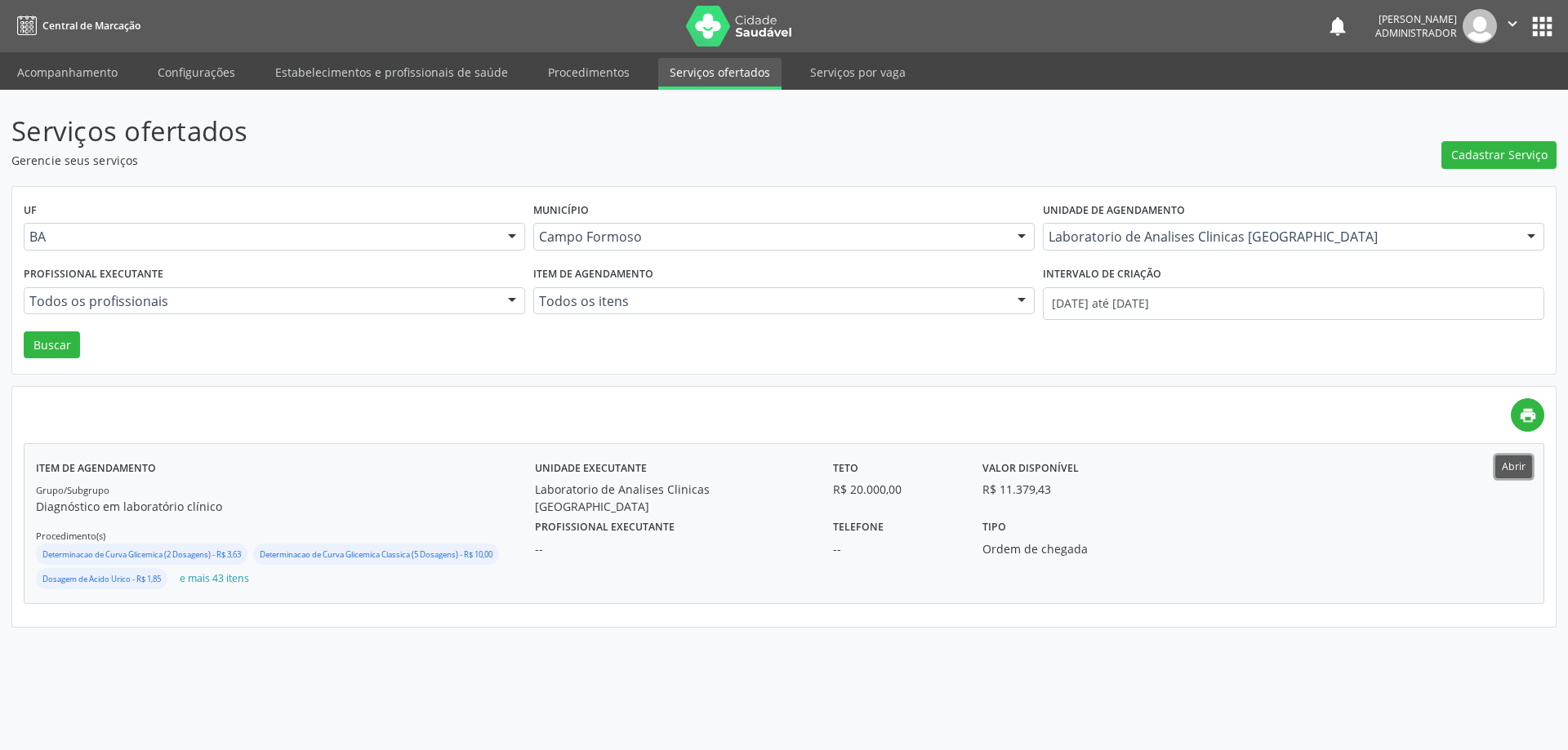
click at [1512, 469] on button "Abrir" at bounding box center [1513, 466] width 37 height 22
click at [1512, 469] on button "Abrir" at bounding box center [1513, 466] width 37 height 22
click at [64, 341] on button "Buscar" at bounding box center [52, 345] width 57 height 27
click at [1515, 465] on button "Abrir" at bounding box center [1513, 466] width 37 height 22
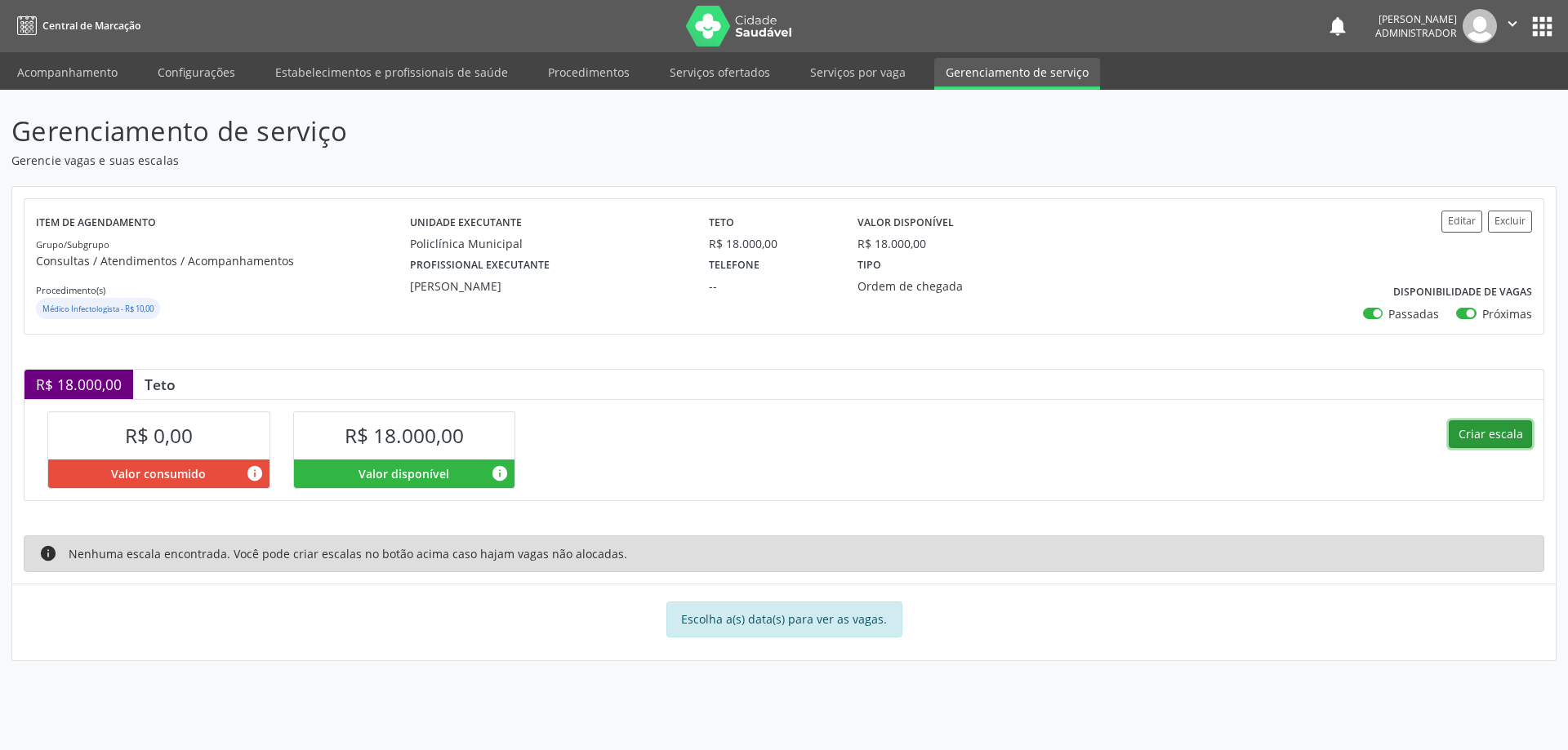
click at [1489, 435] on button "Criar escala" at bounding box center [1490, 434] width 83 height 27
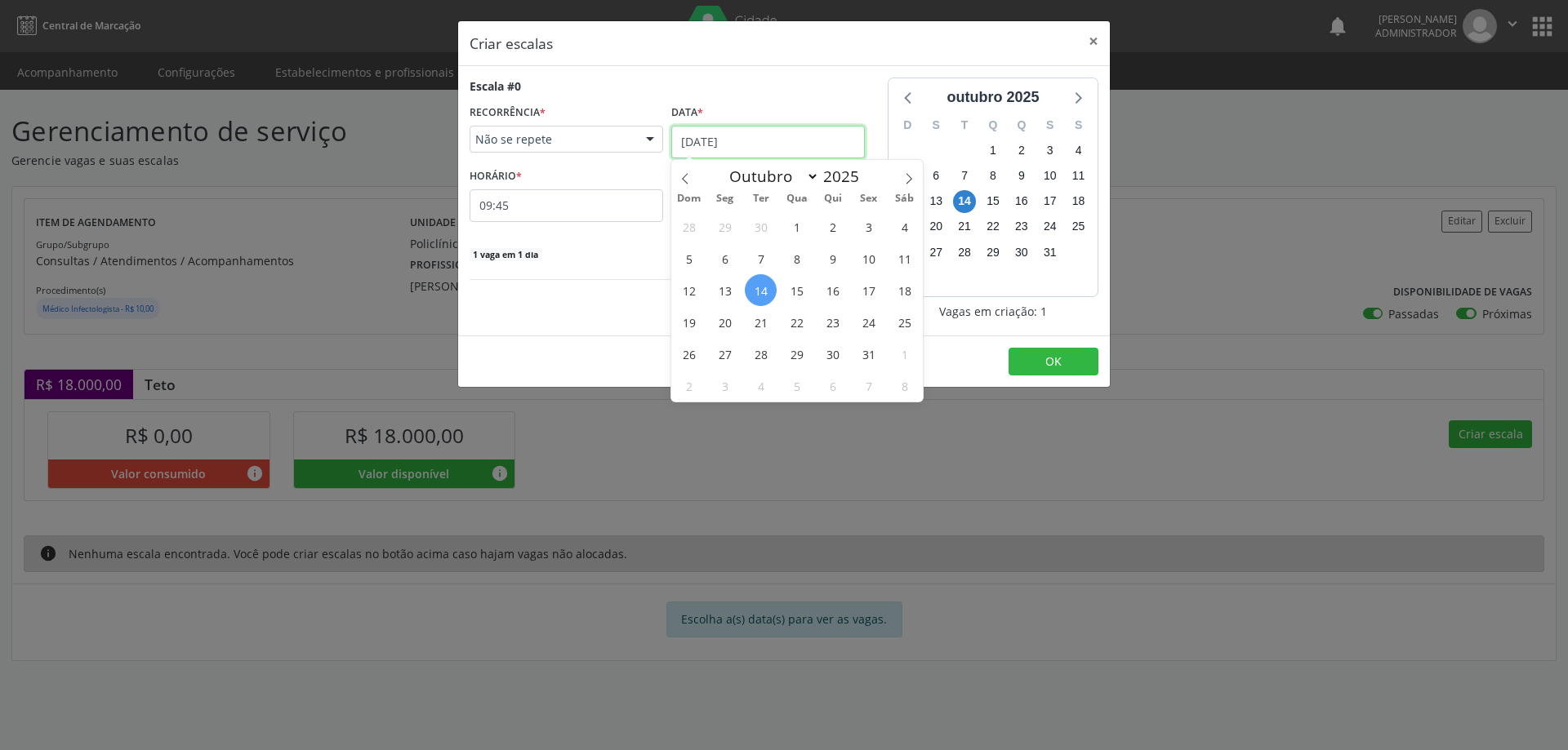
click at [742, 140] on input "14/10/2025" at bounding box center [767, 142] width 194 height 33
click at [755, 319] on span "21" at bounding box center [761, 322] width 32 height 32
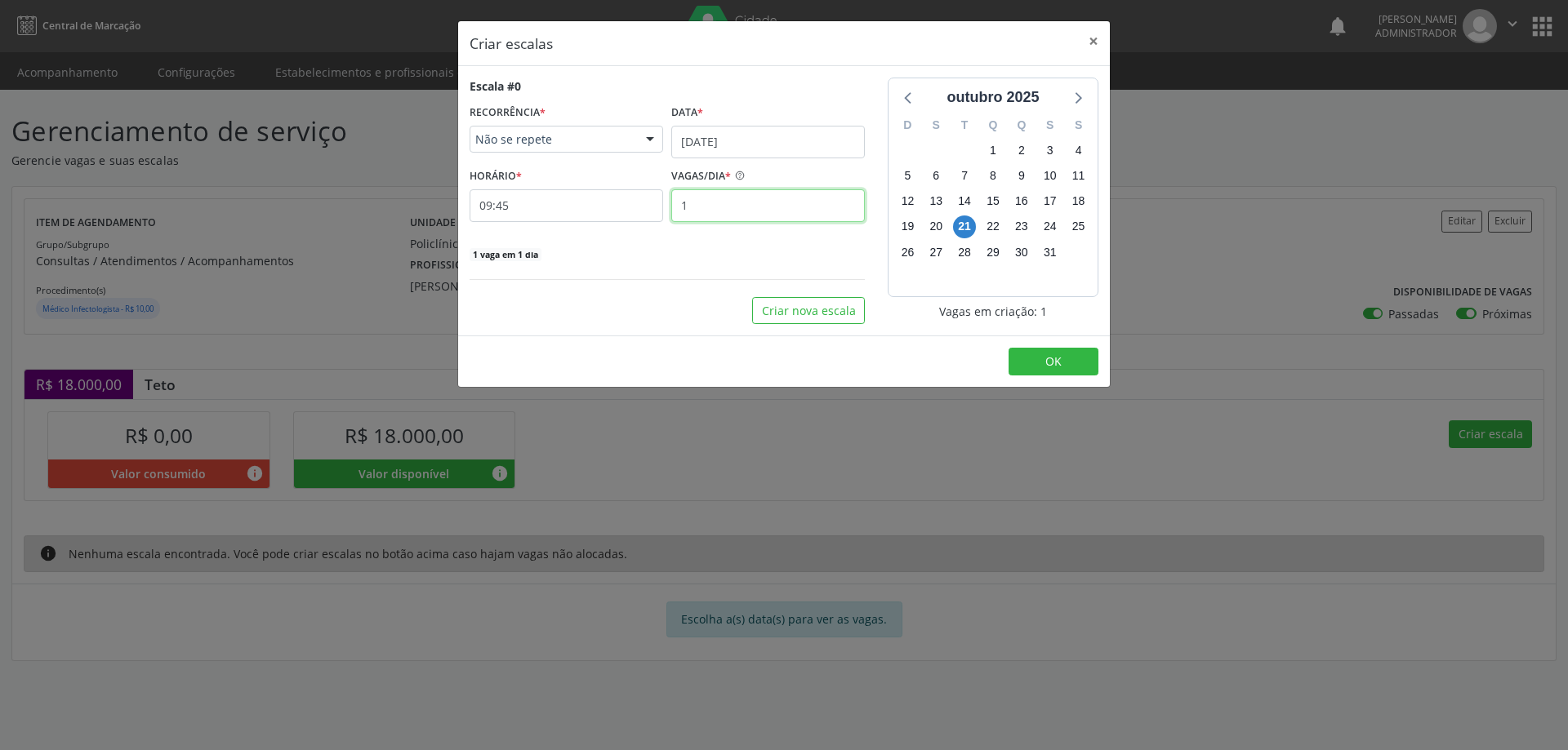
click at [709, 196] on input "1" at bounding box center [767, 205] width 194 height 33
type input "10"
click at [624, 205] on input "09:45" at bounding box center [566, 205] width 194 height 33
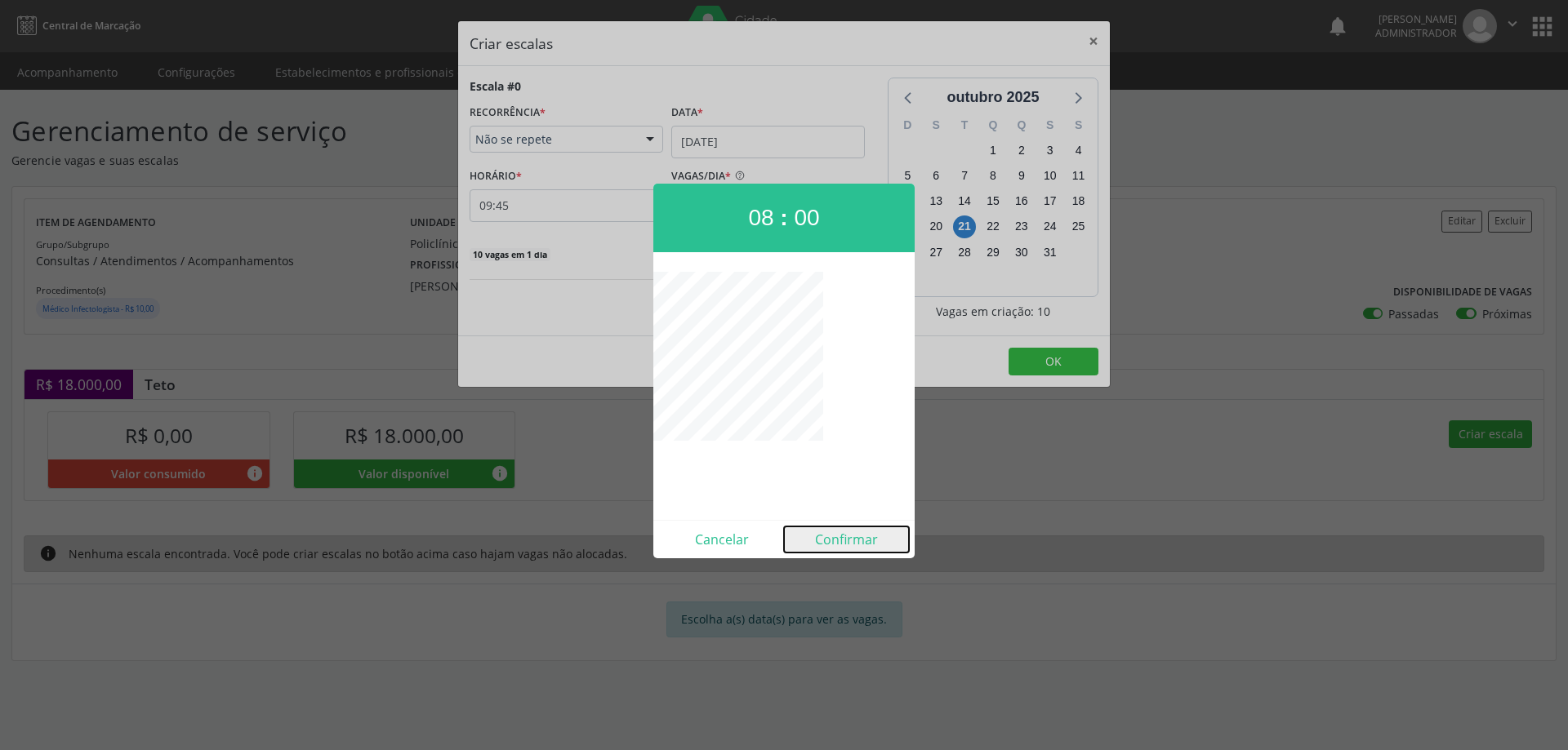
click at [823, 547] on button "Confirmar" at bounding box center [846, 539] width 125 height 26
type input "08:00"
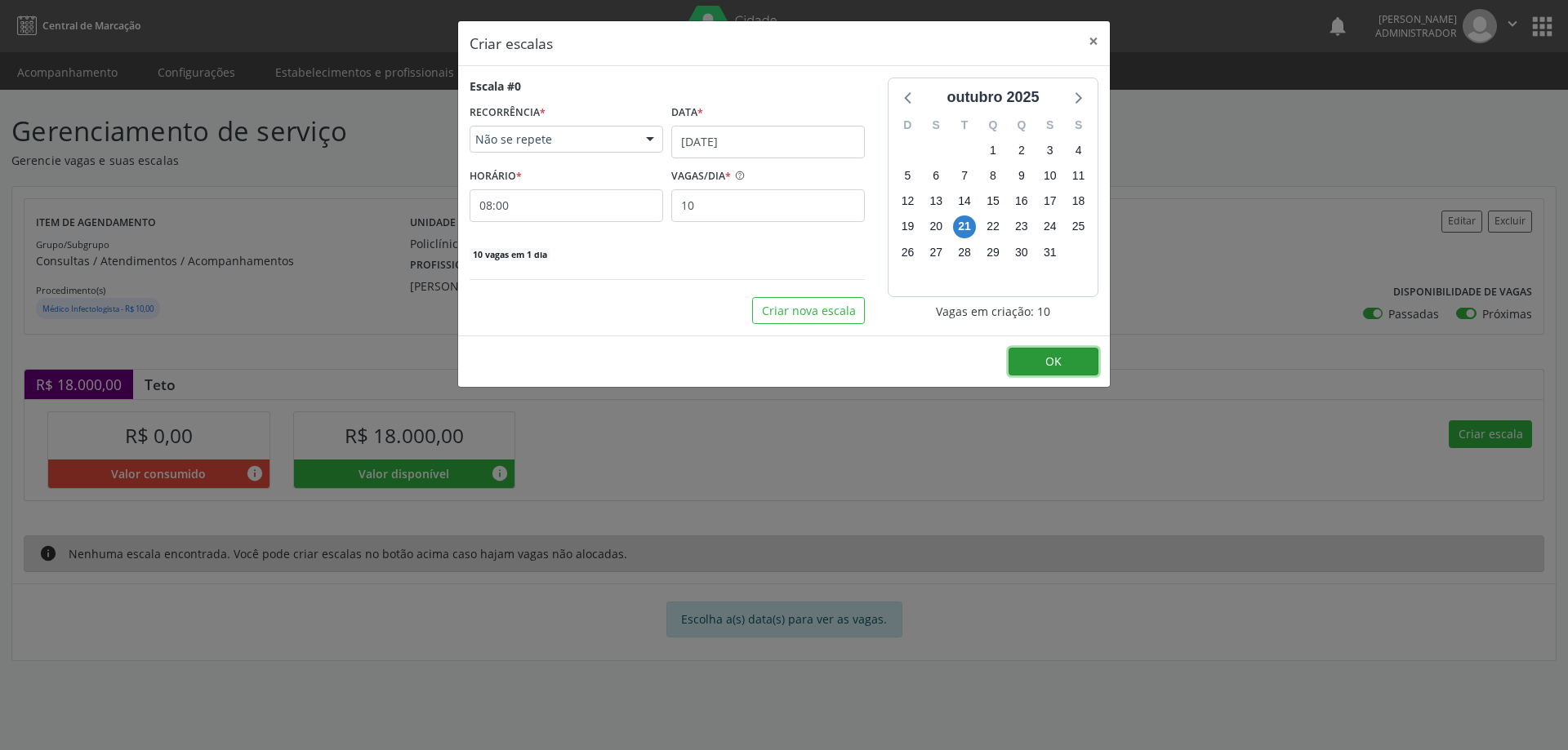
click at [1050, 366] on span "OK" at bounding box center [1053, 361] width 16 height 15
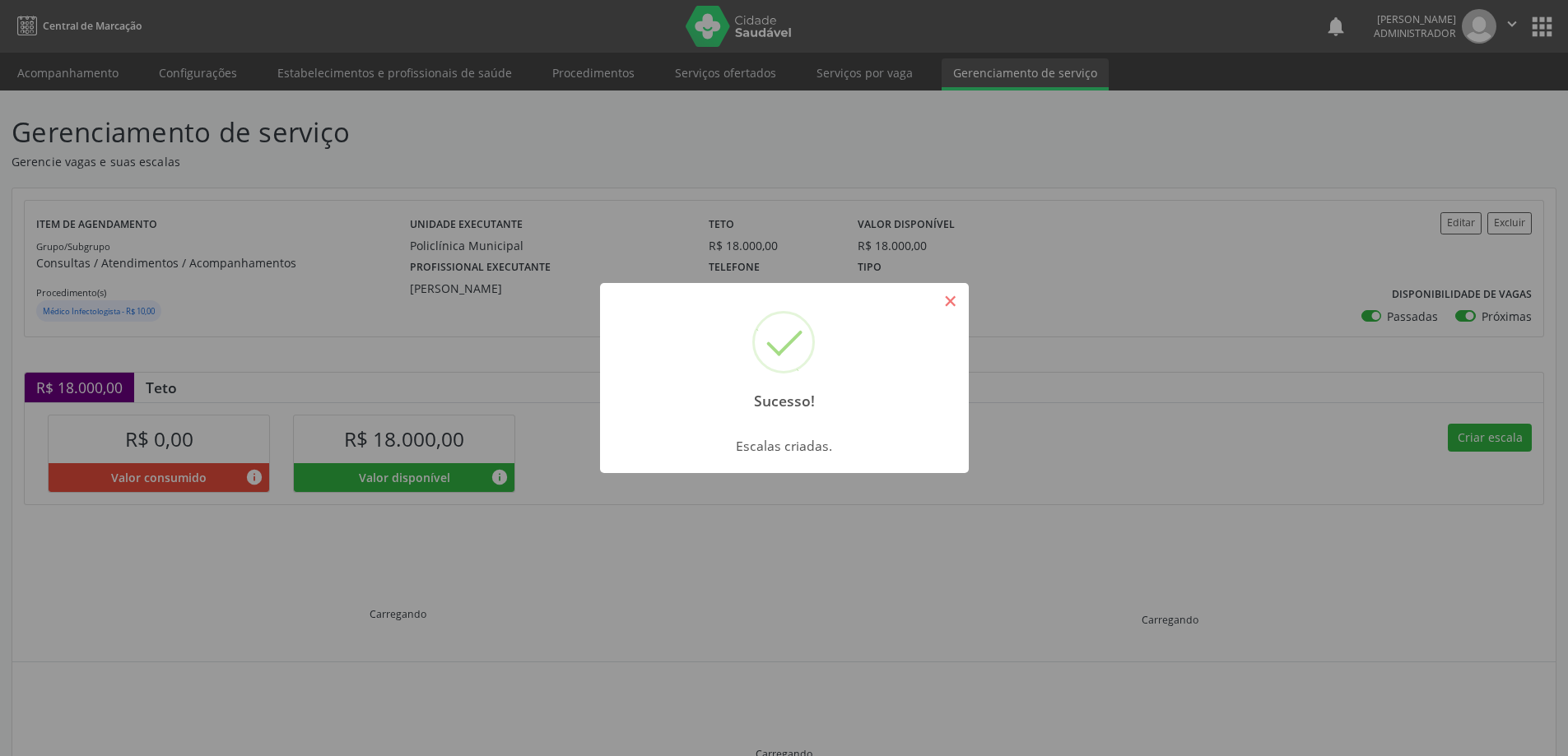
click at [957, 303] on button "×" at bounding box center [950, 301] width 28 height 28
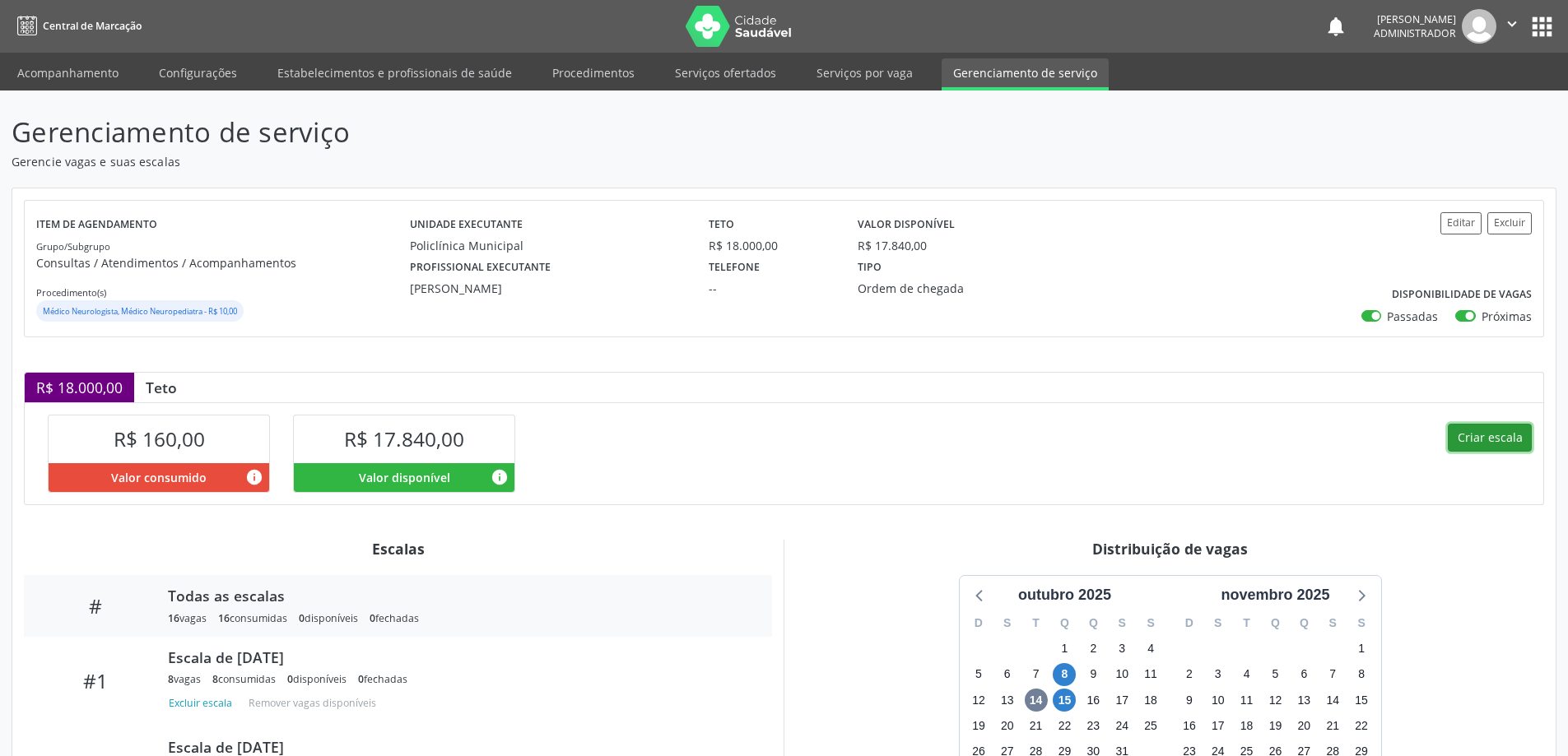
click at [1490, 433] on button "Criar escala" at bounding box center [1490, 437] width 84 height 28
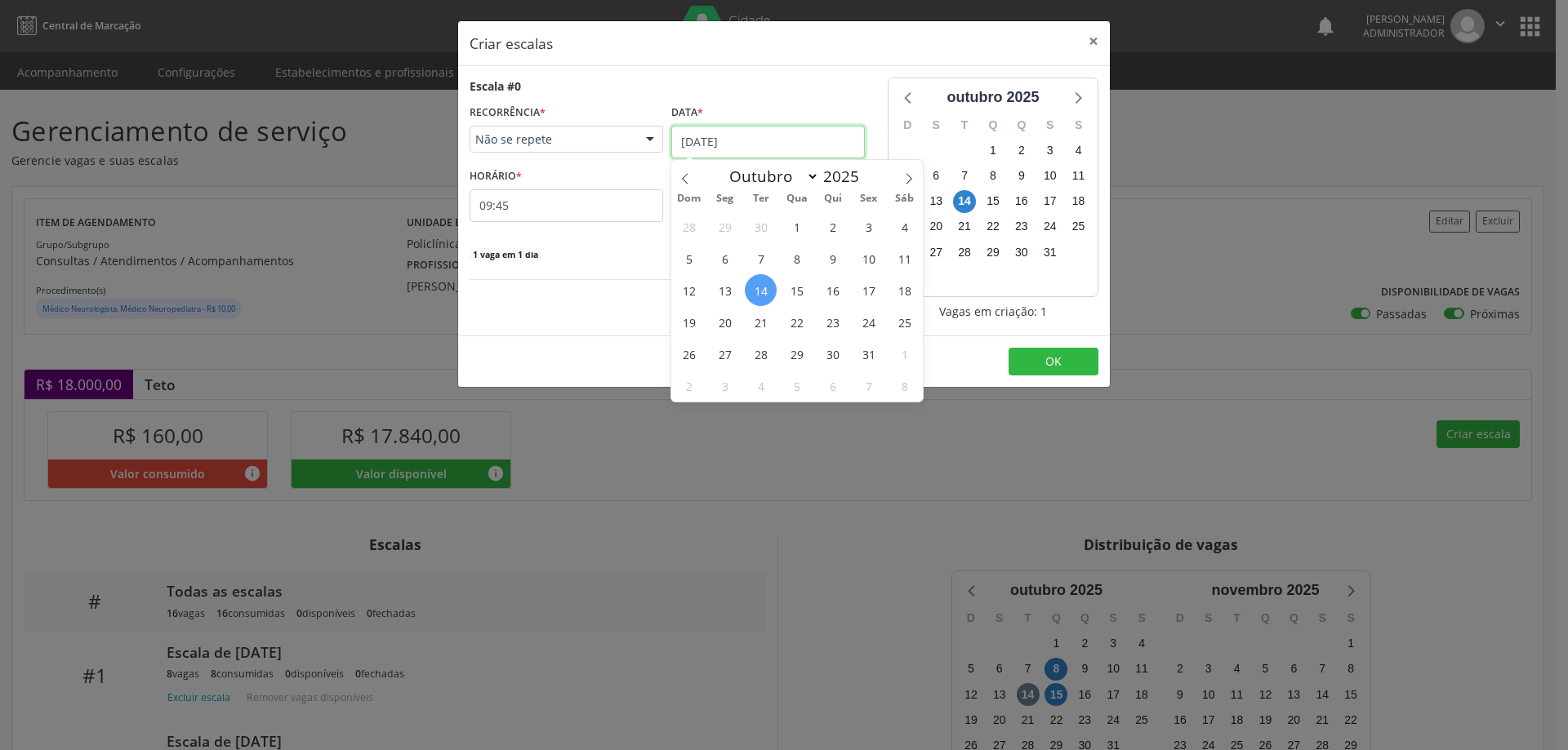
click at [740, 142] on input "14/10/2025" at bounding box center [767, 142] width 194 height 33
click at [792, 324] on span "22" at bounding box center [797, 322] width 32 height 32
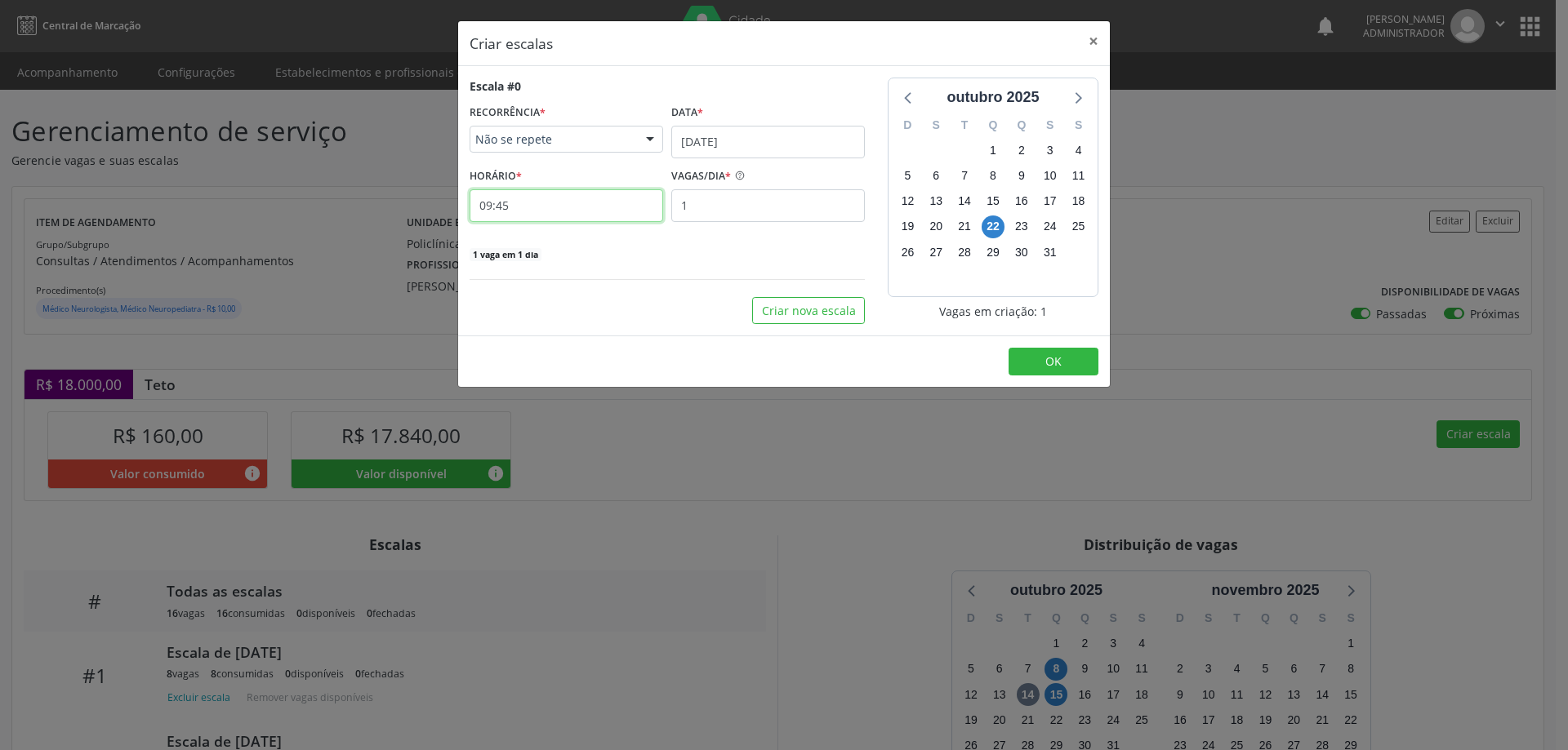
click at [548, 209] on input "09:45" at bounding box center [566, 205] width 194 height 33
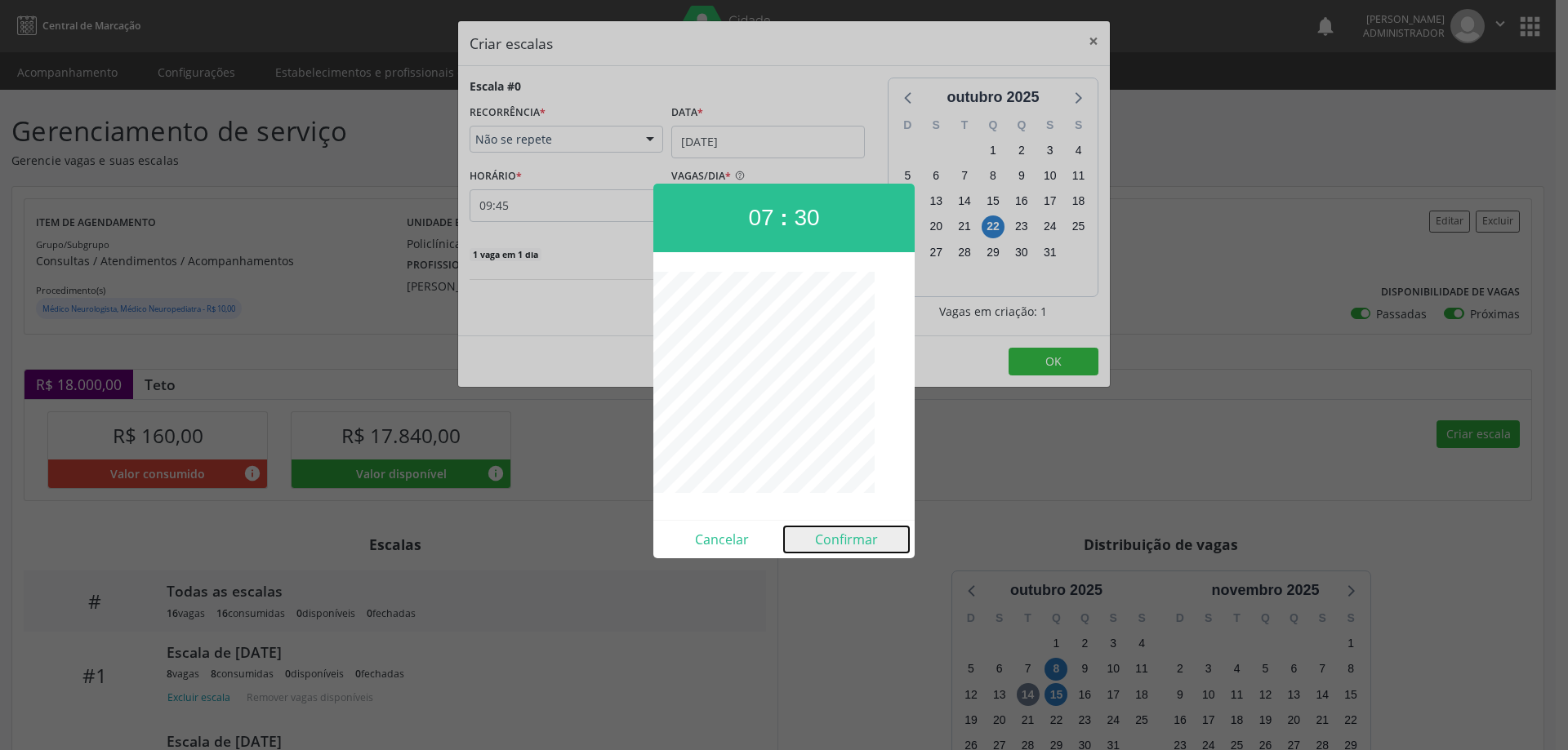
click at [835, 537] on button "Confirmar" at bounding box center [846, 539] width 125 height 26
type input "07:30"
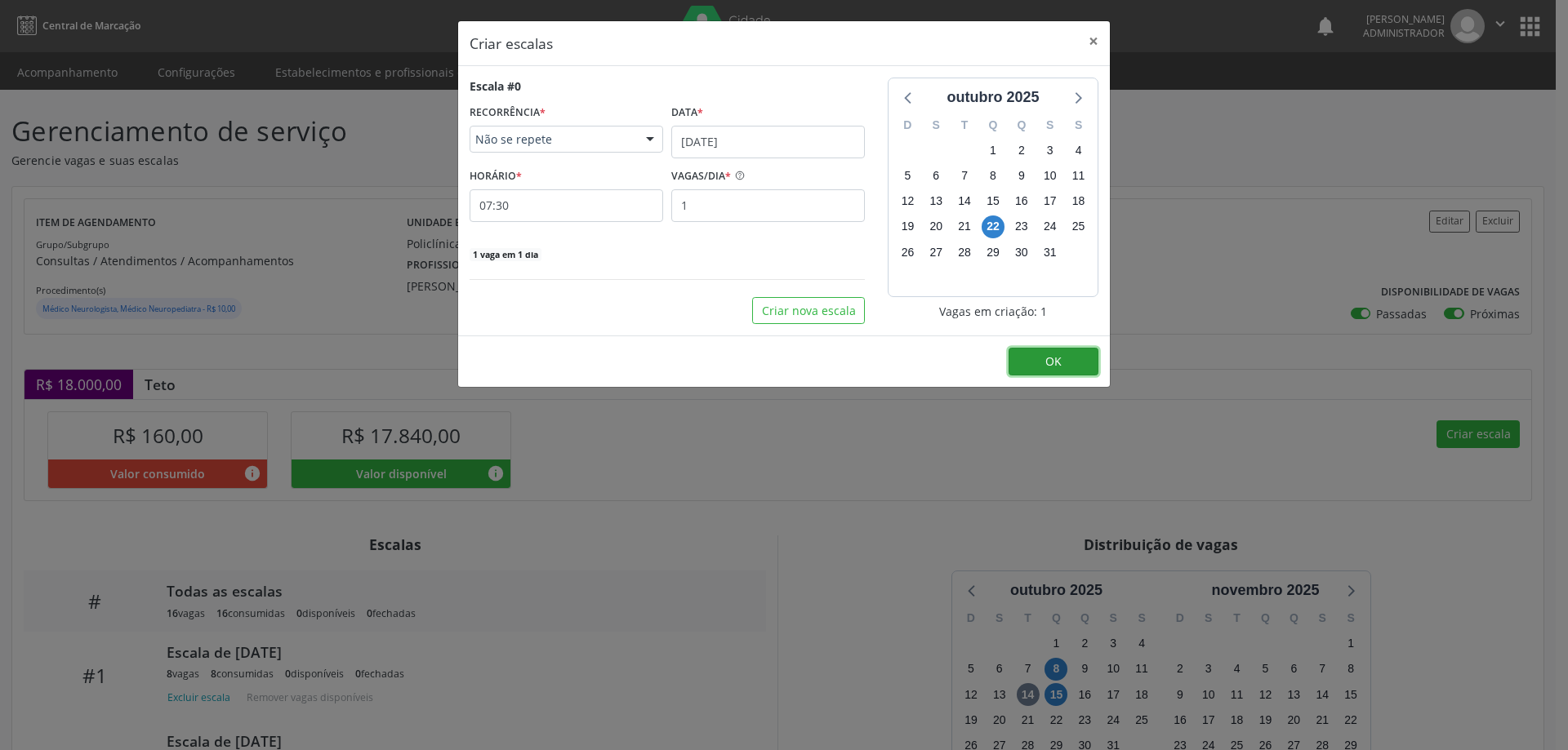
click at [1052, 361] on span "OK" at bounding box center [1053, 361] width 16 height 15
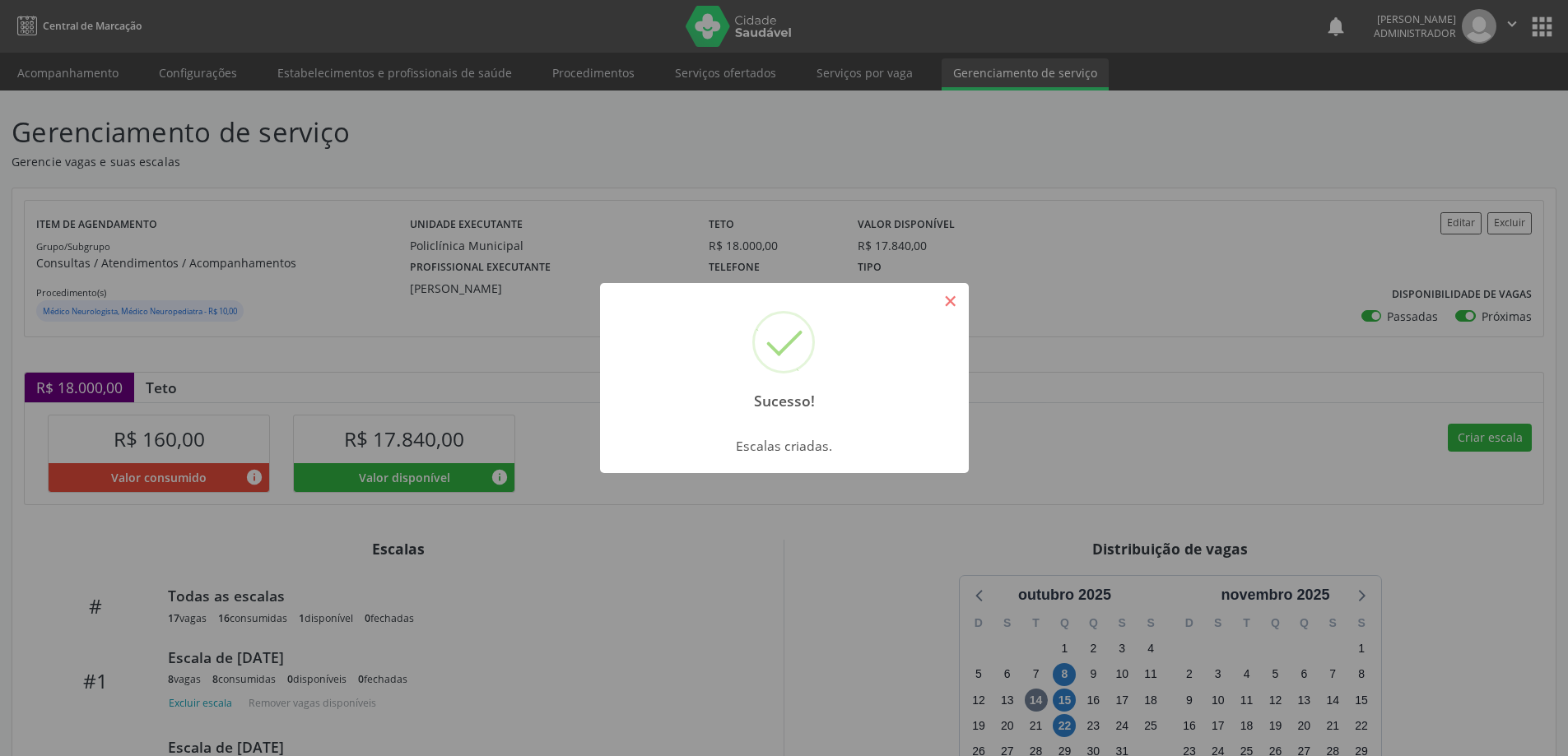
click at [952, 304] on button "×" at bounding box center [950, 301] width 28 height 28
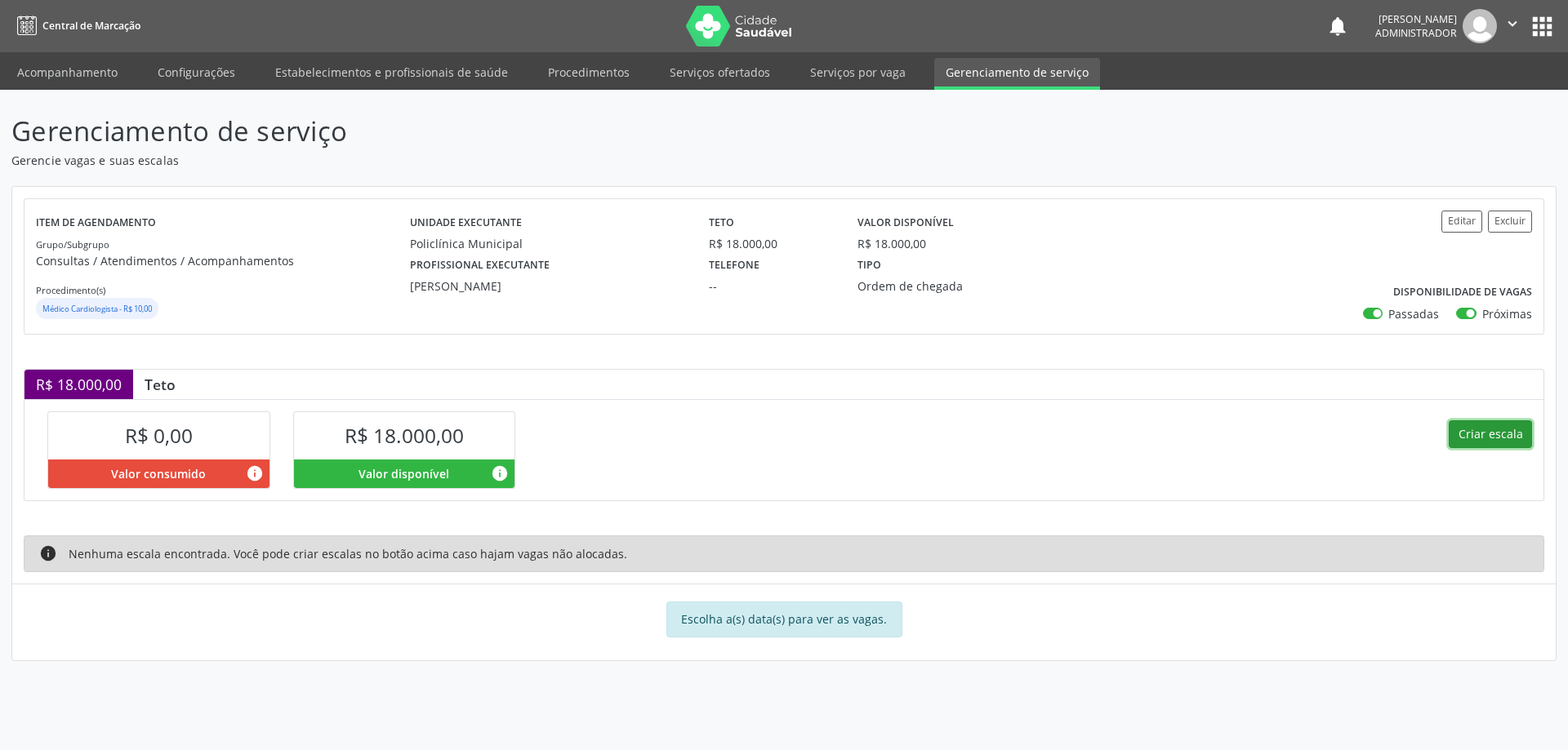
click at [1469, 435] on button "Criar escala" at bounding box center [1490, 434] width 83 height 27
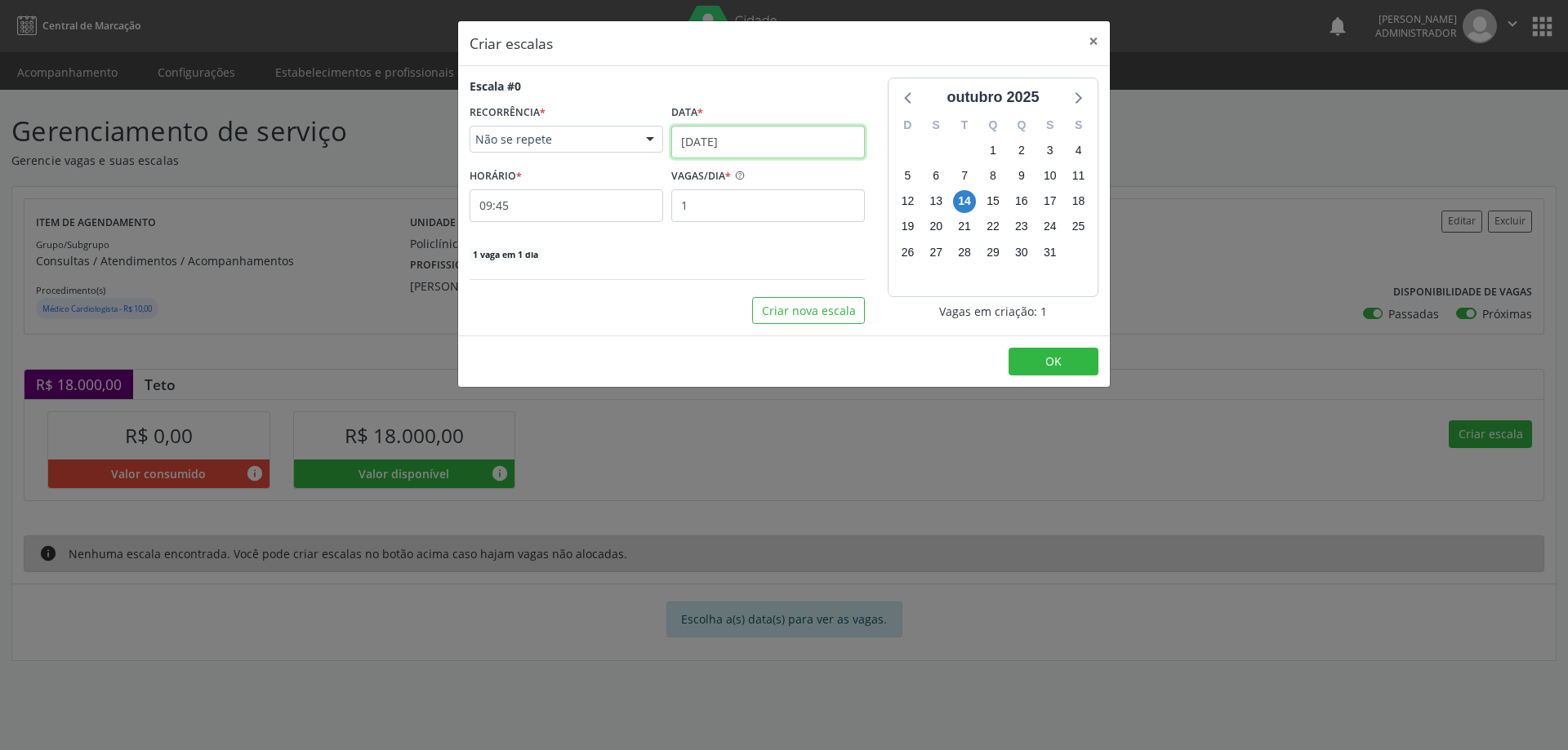
click at [709, 137] on input "14/10/2025" at bounding box center [767, 142] width 194 height 33
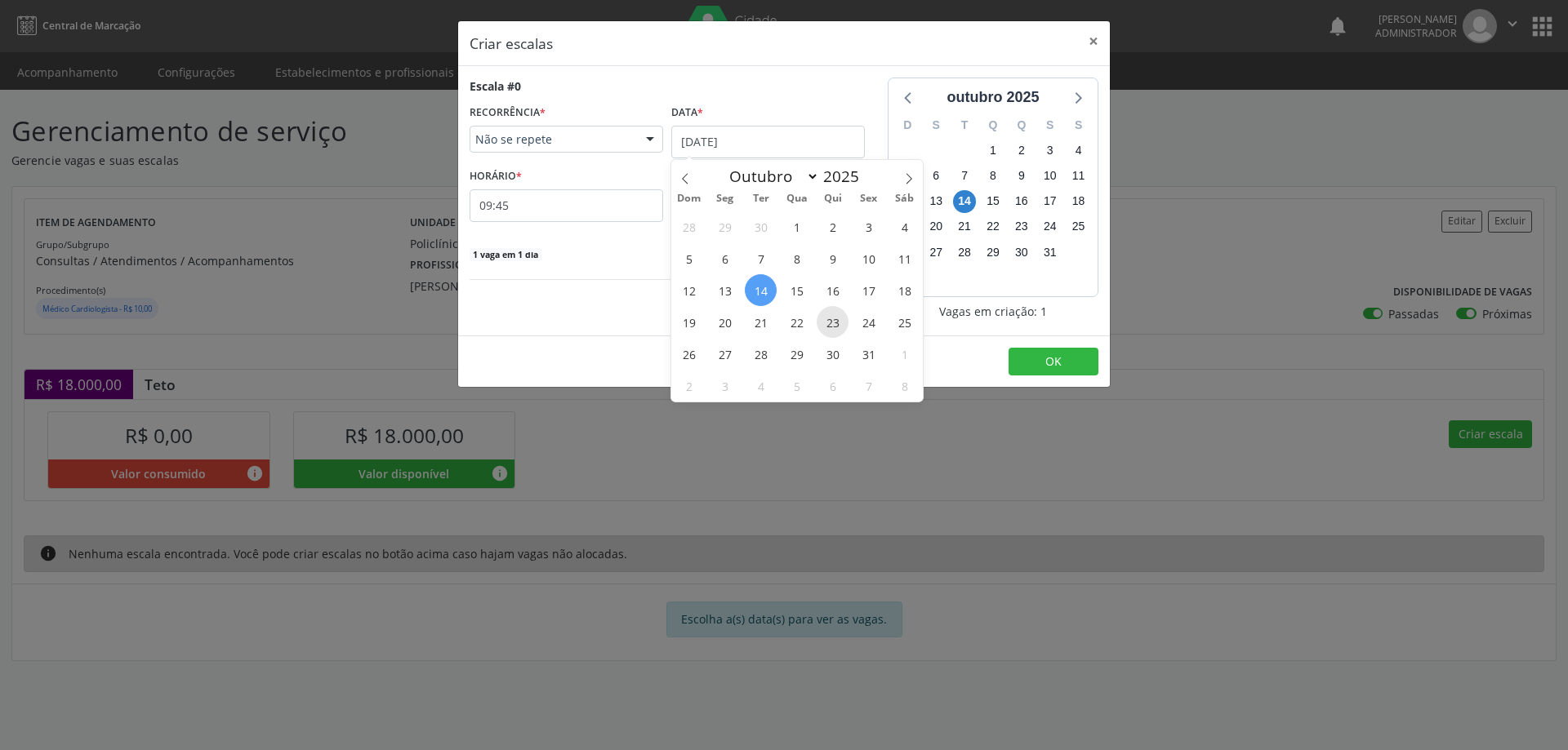
click at [844, 321] on span "23" at bounding box center [833, 322] width 32 height 32
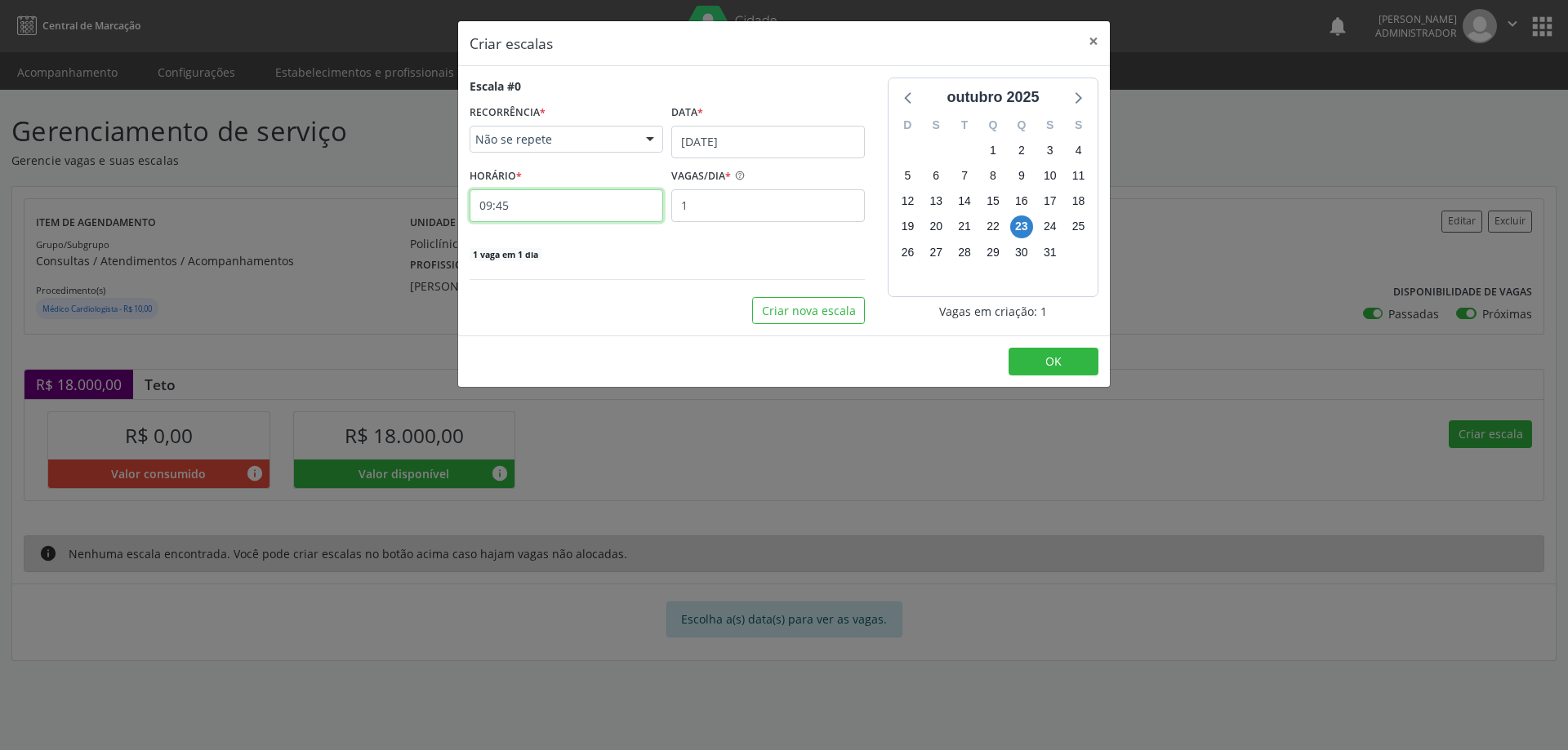
click at [621, 204] on input "09:45" at bounding box center [566, 205] width 194 height 33
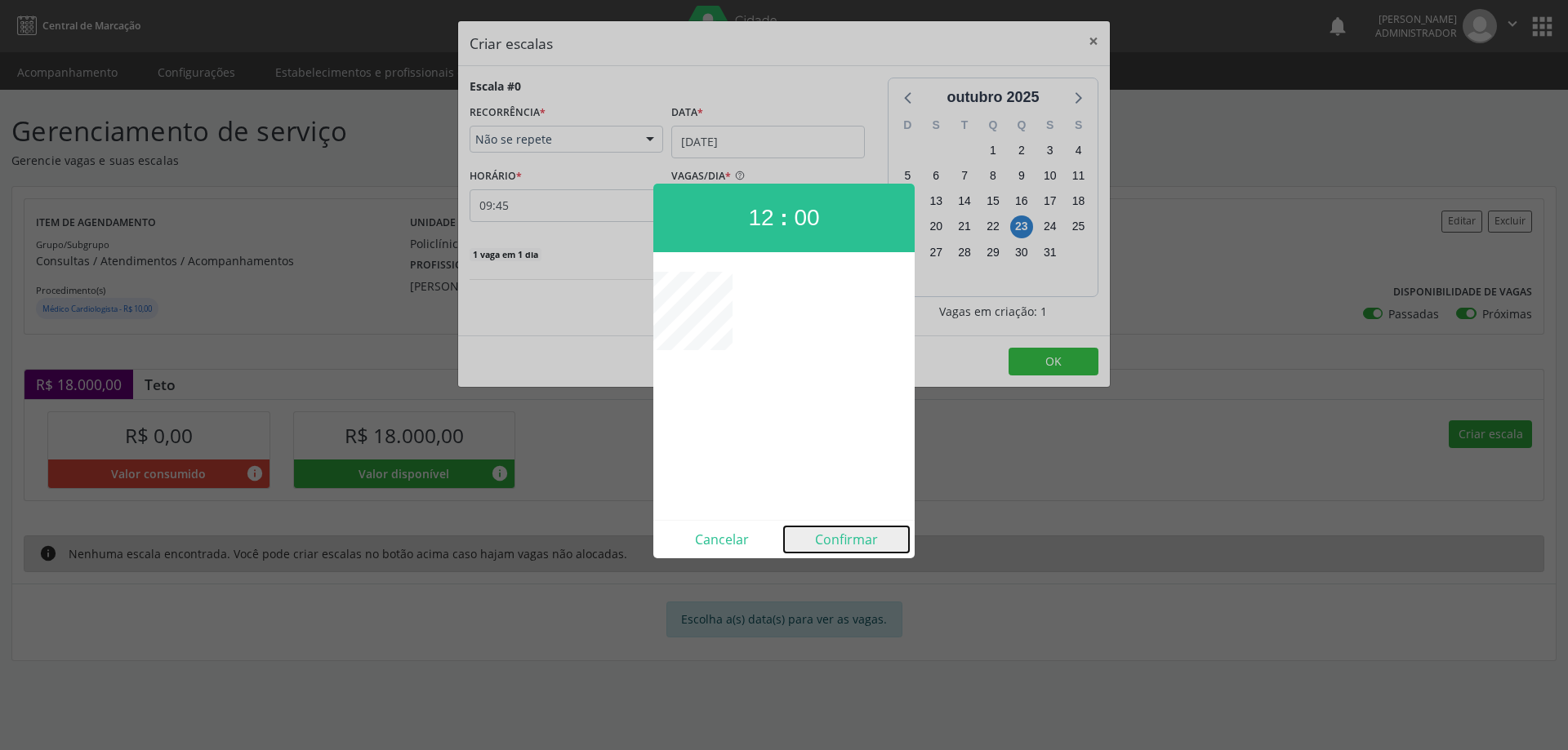
click at [835, 536] on button "Confirmar" at bounding box center [846, 539] width 125 height 26
type input "12:00"
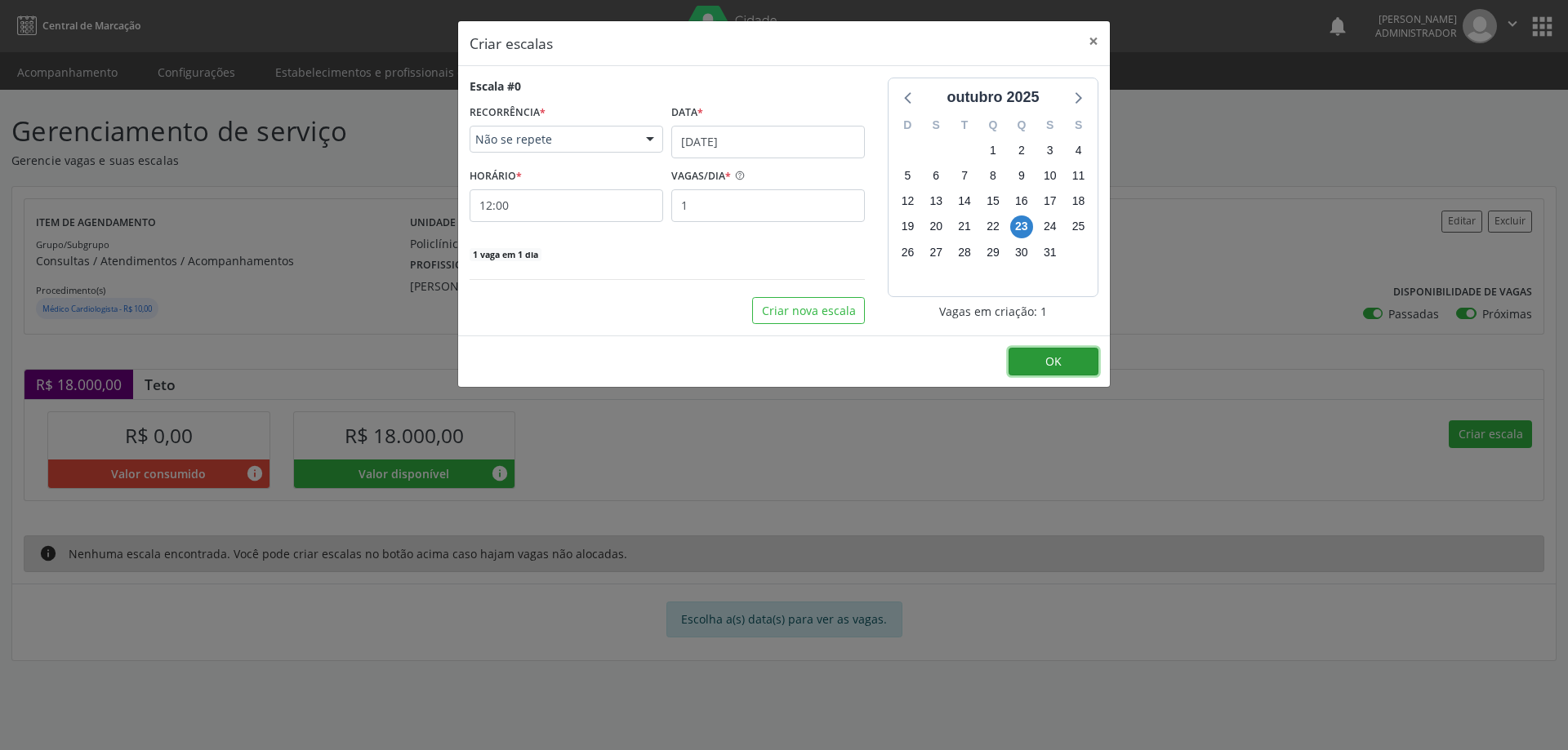
click at [1032, 359] on button "OK" at bounding box center [1053, 361] width 90 height 27
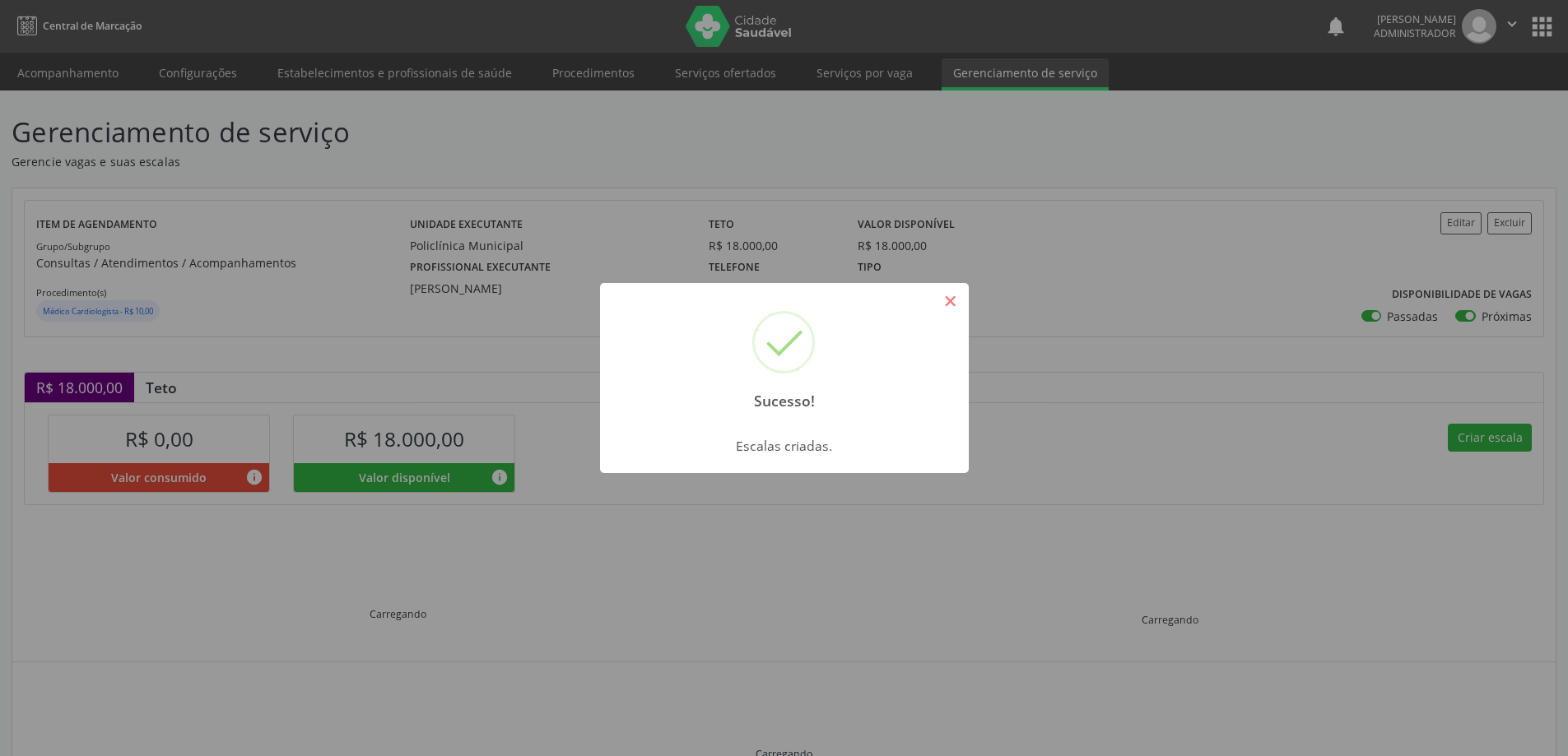
click at [949, 308] on button "×" at bounding box center [950, 301] width 28 height 28
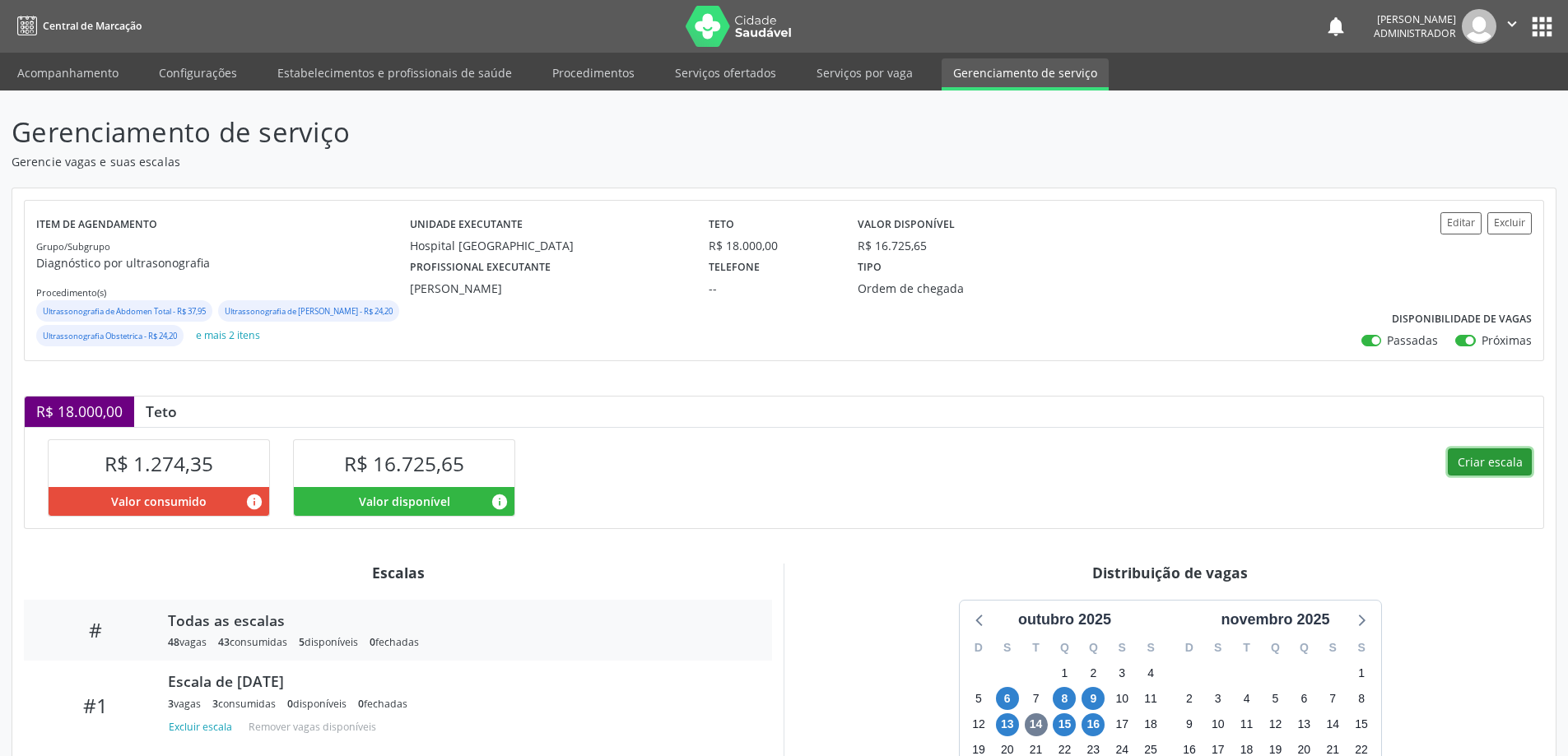
click at [1480, 476] on button "Criar escala" at bounding box center [1490, 462] width 84 height 28
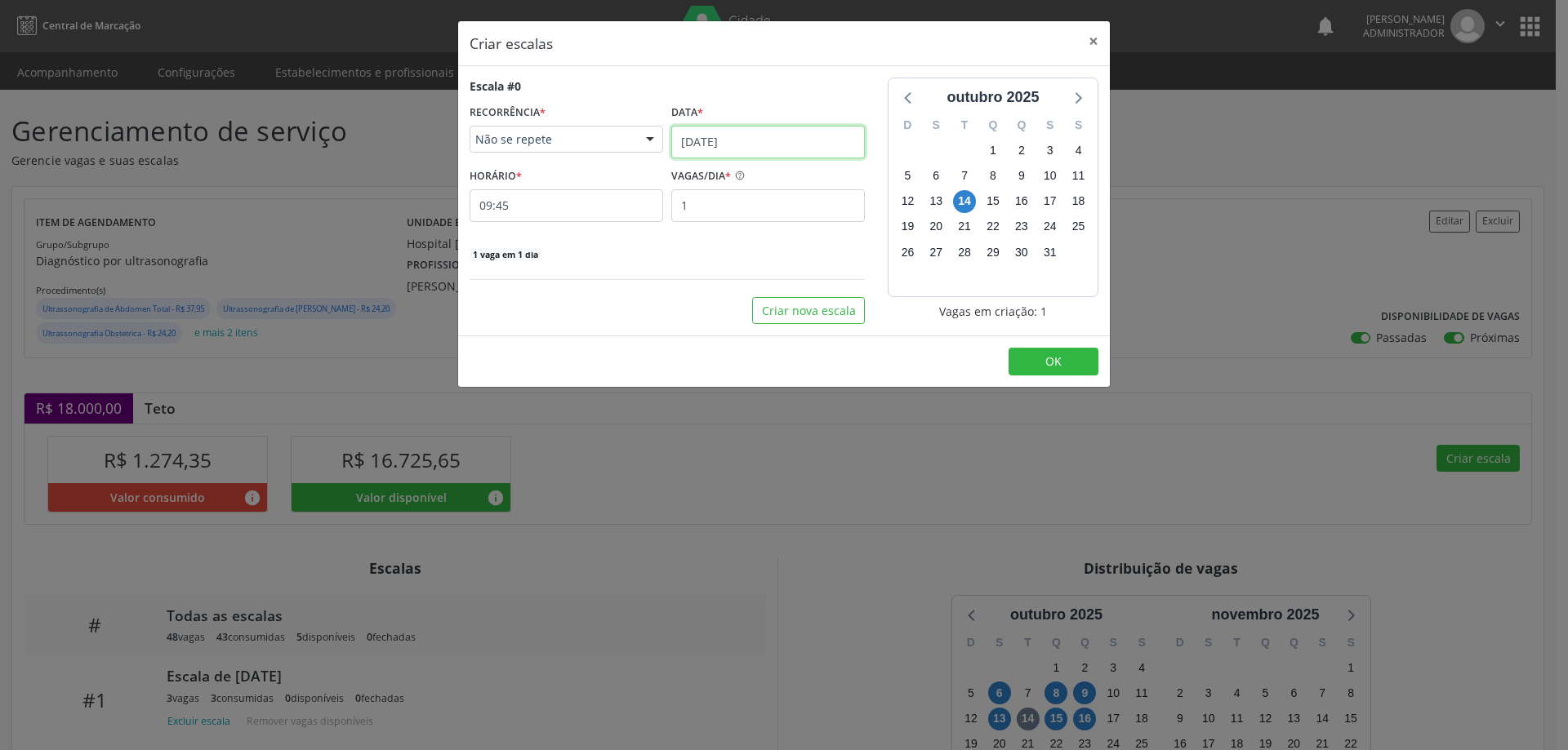
click at [724, 145] on input "[DATE]" at bounding box center [767, 142] width 194 height 33
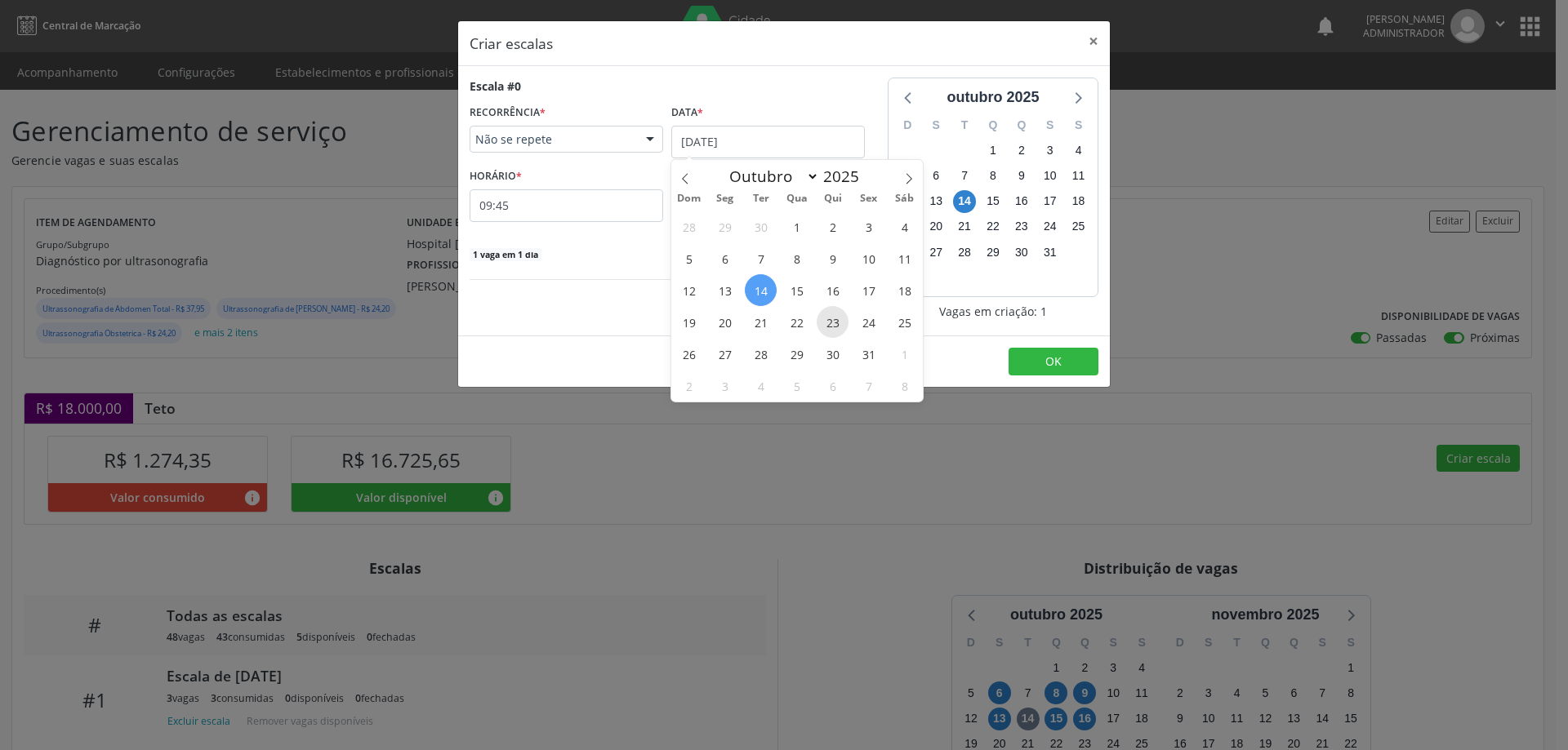
click at [828, 319] on span "23" at bounding box center [833, 322] width 32 height 32
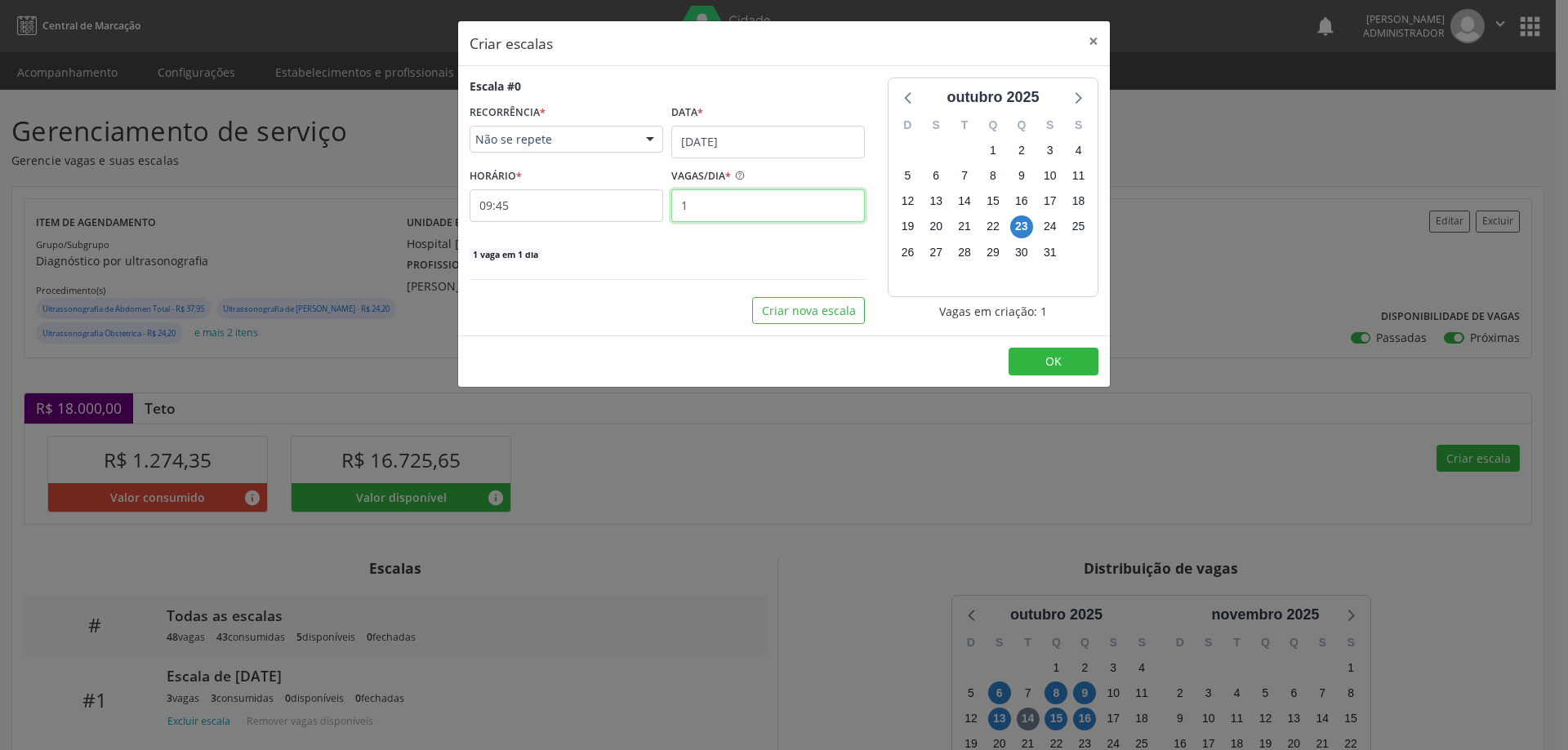
click at [720, 202] on input "1" at bounding box center [767, 205] width 194 height 33
type input "2"
click at [520, 205] on input "09:45" at bounding box center [566, 205] width 194 height 33
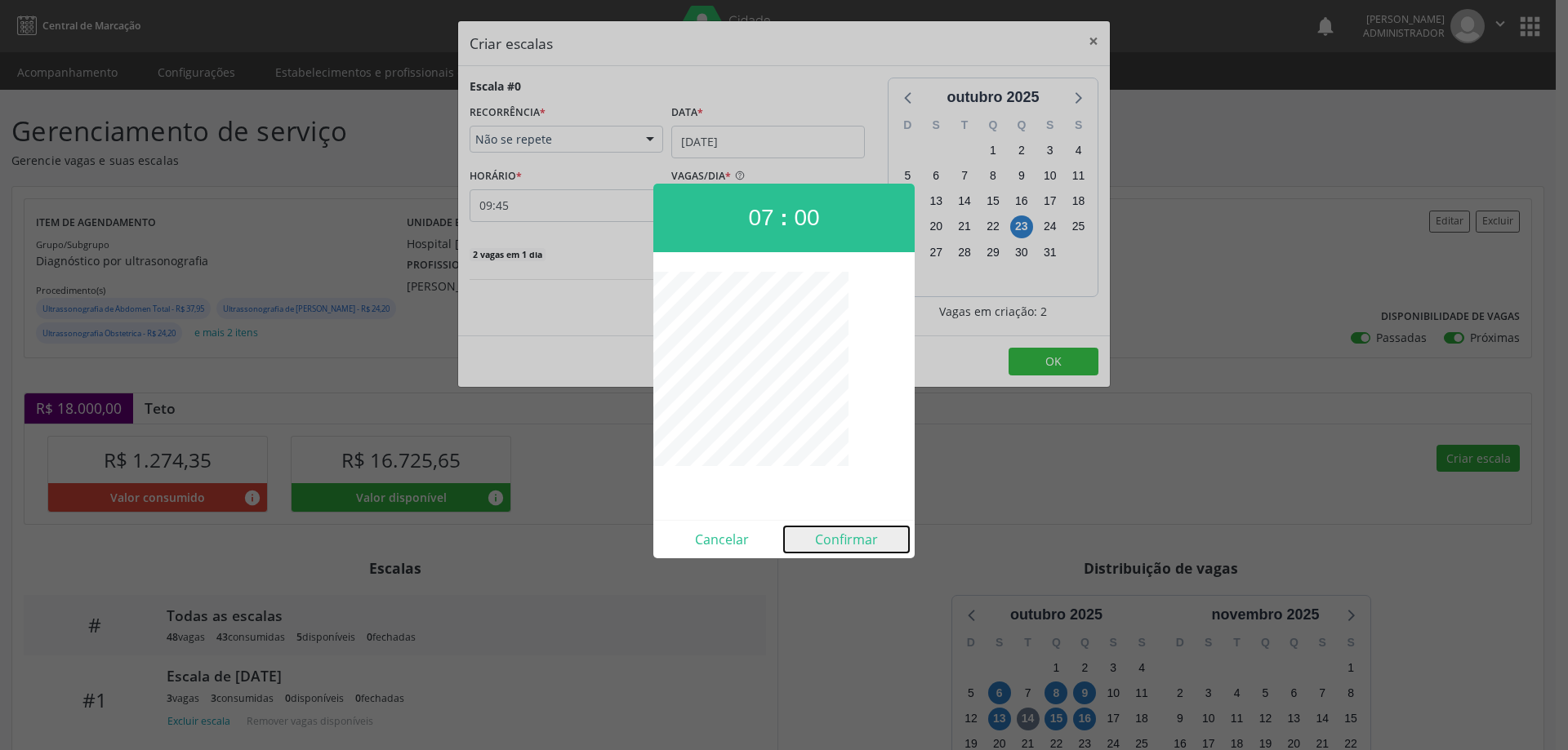
click at [856, 541] on button "Confirmar" at bounding box center [846, 539] width 125 height 26
type input "07:00"
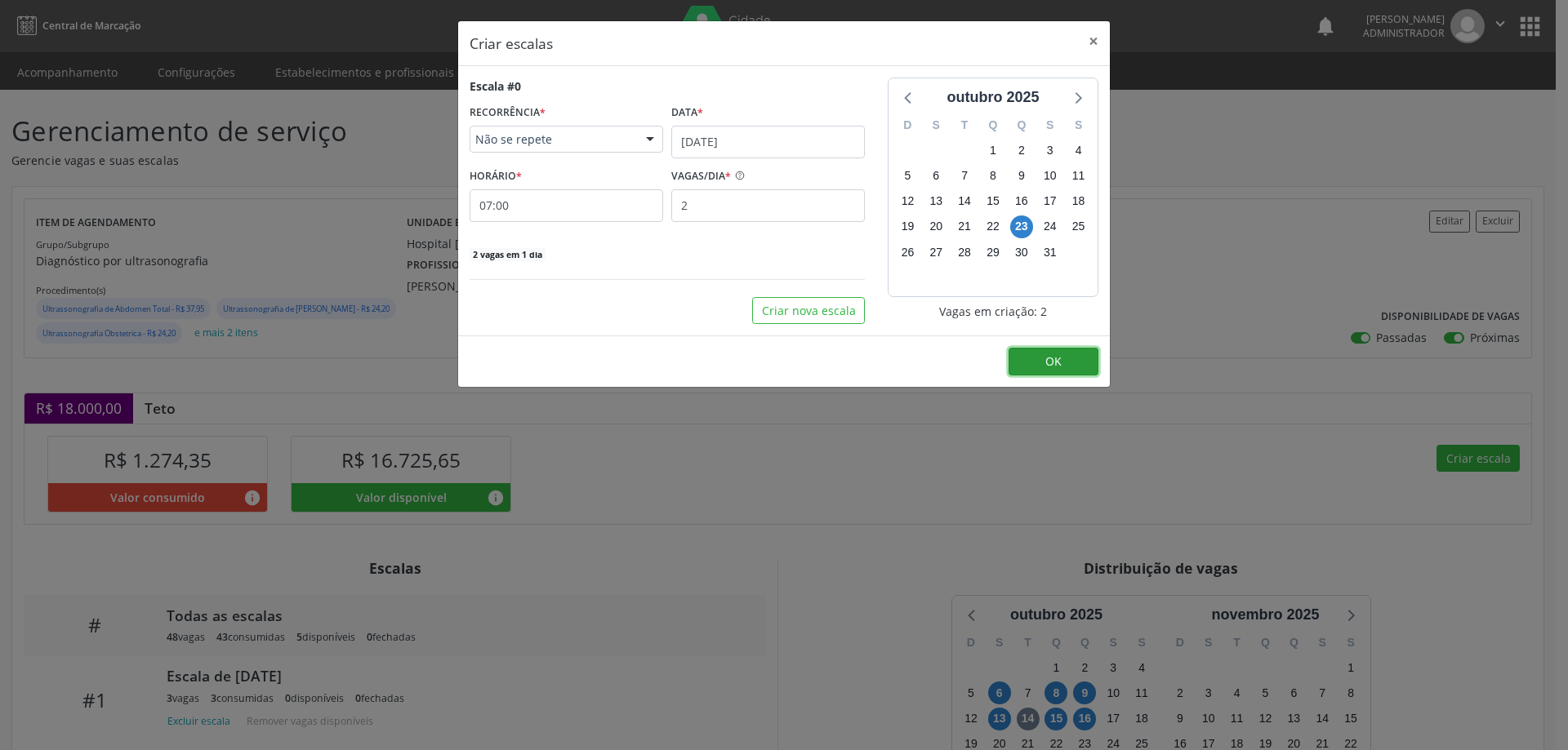
click at [1054, 362] on span "OK" at bounding box center [1053, 361] width 16 height 15
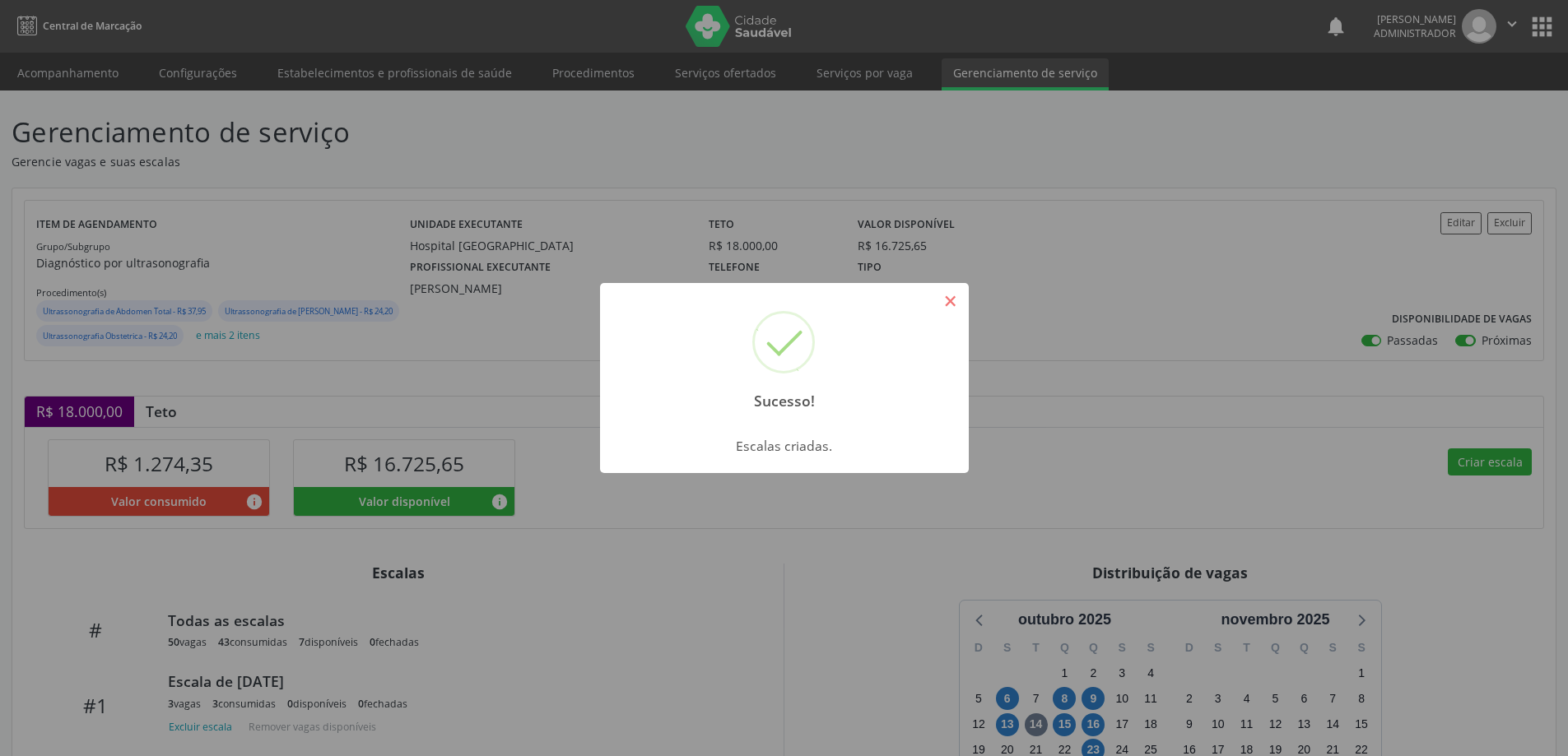
click at [948, 298] on button "×" at bounding box center [950, 301] width 28 height 28
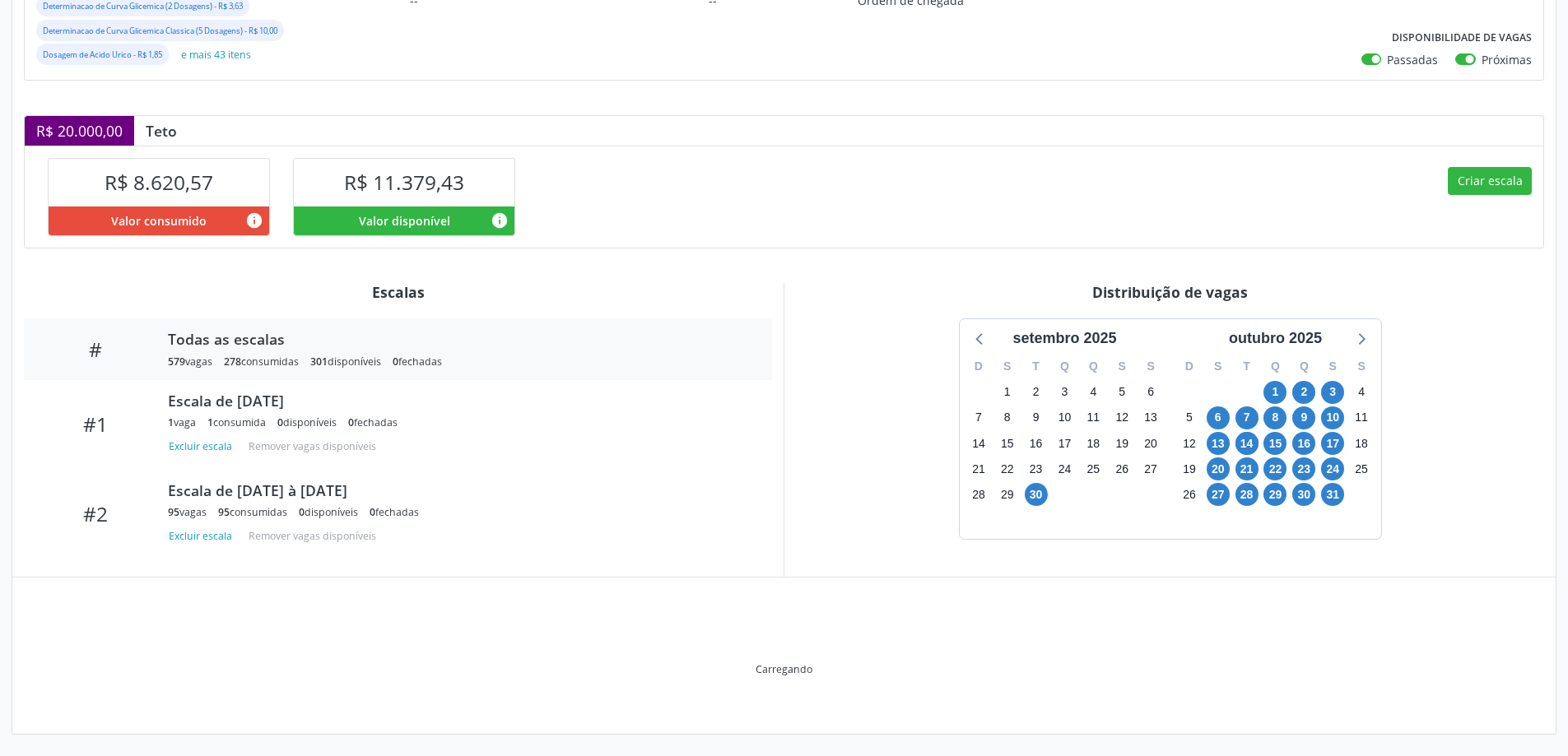
scroll to position [307, 0]
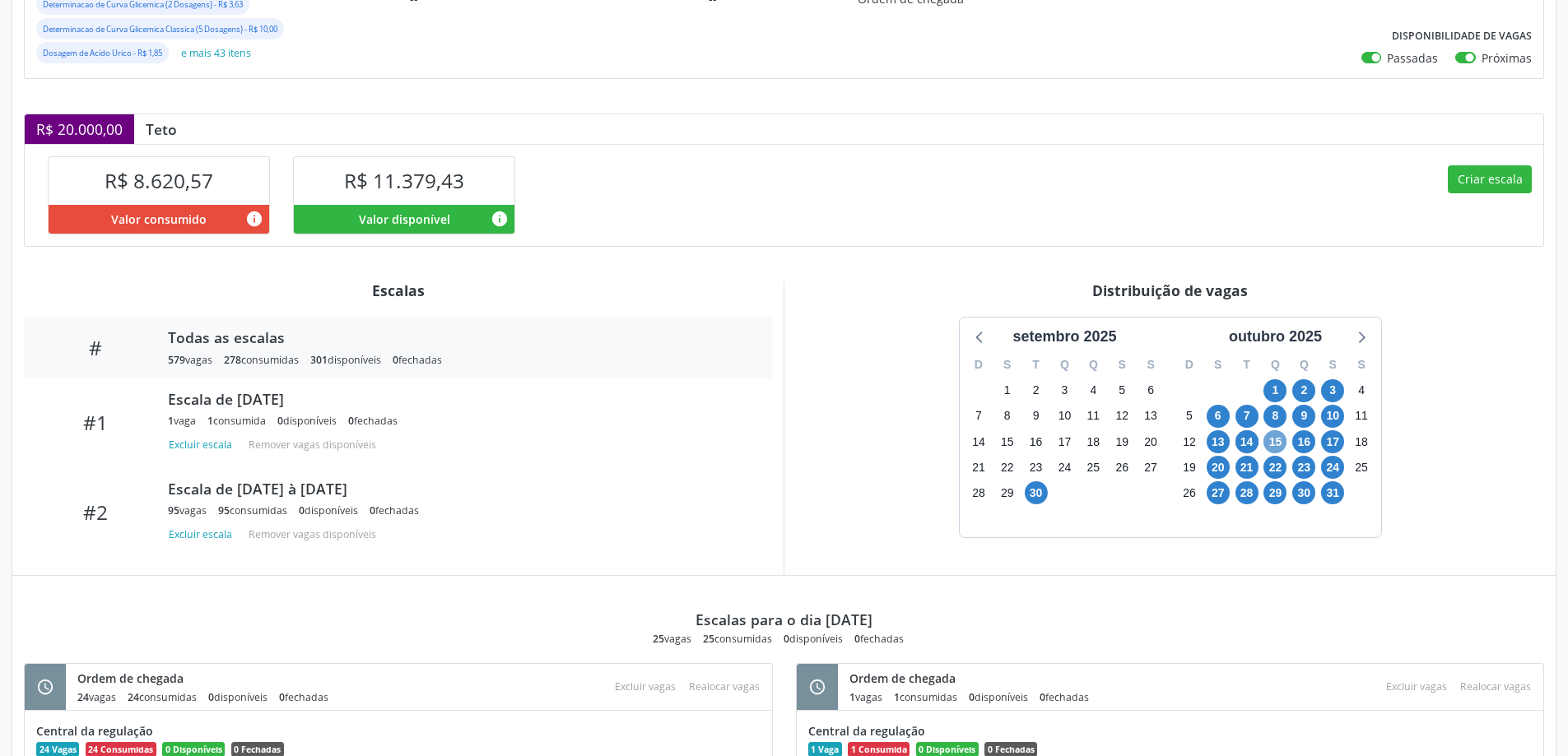
click at [1273, 438] on span "15" at bounding box center [1275, 442] width 23 height 23
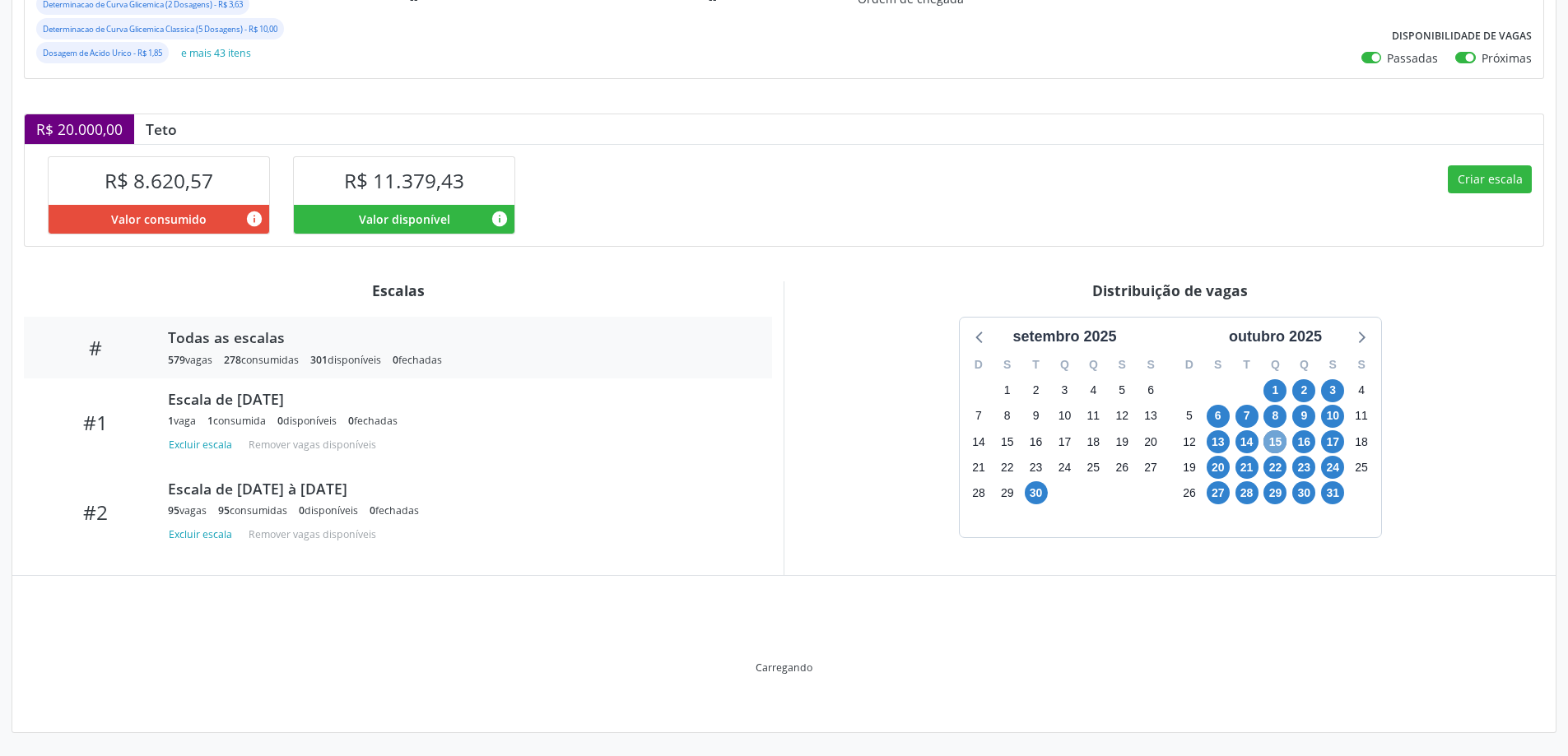
click at [1273, 438] on span "15" at bounding box center [1275, 442] width 23 height 23
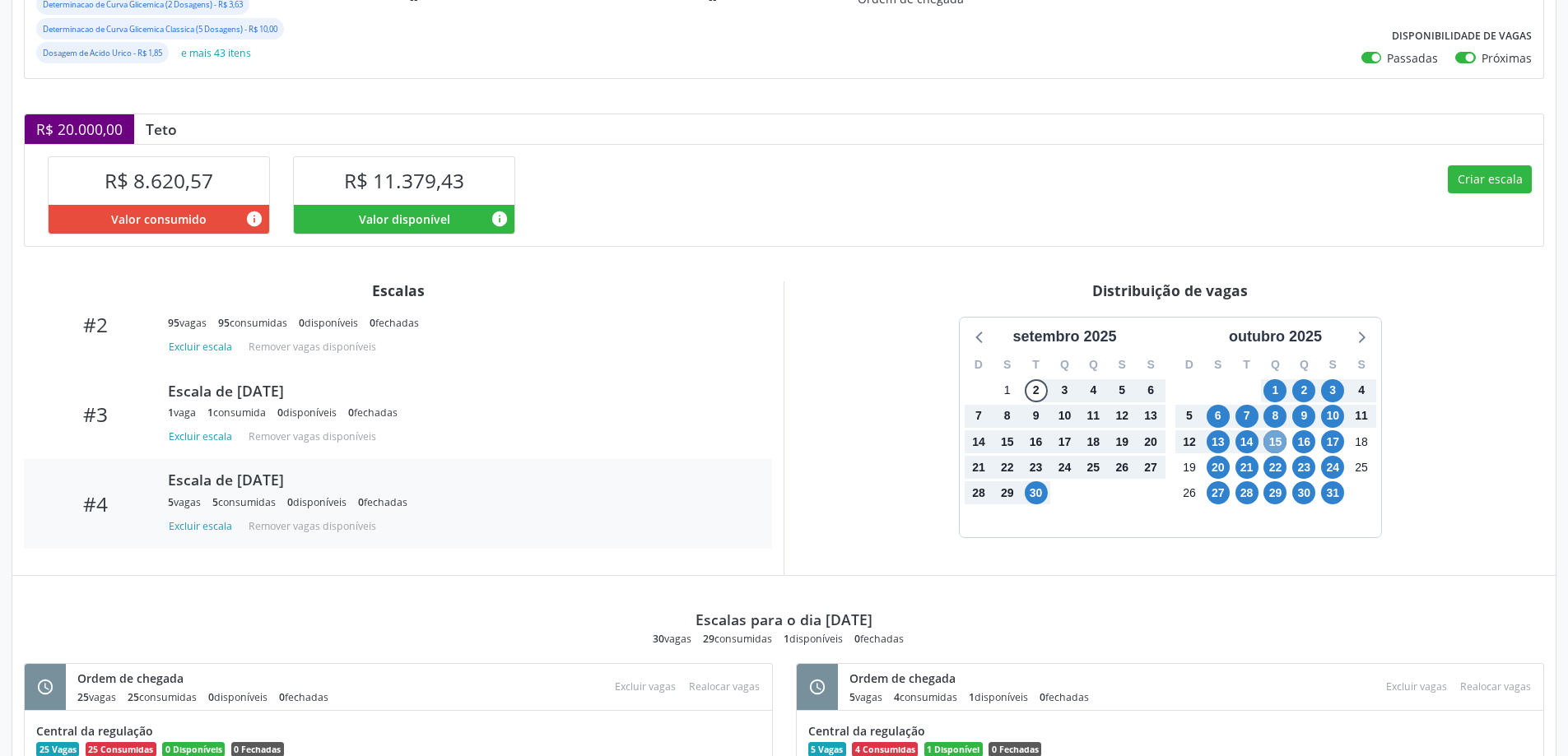
scroll to position [576, 0]
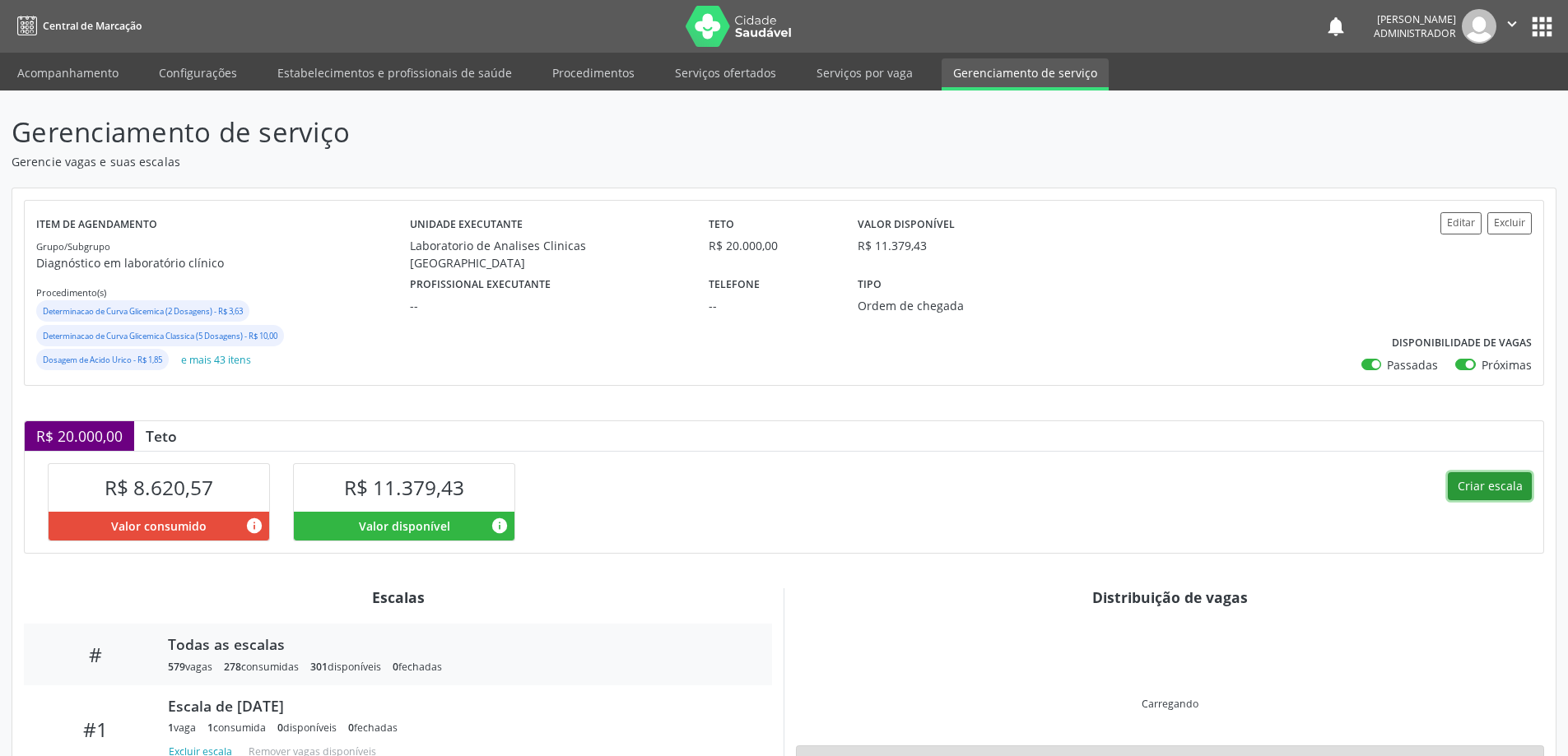
click at [1494, 489] on button "Criar escala" at bounding box center [1490, 486] width 84 height 28
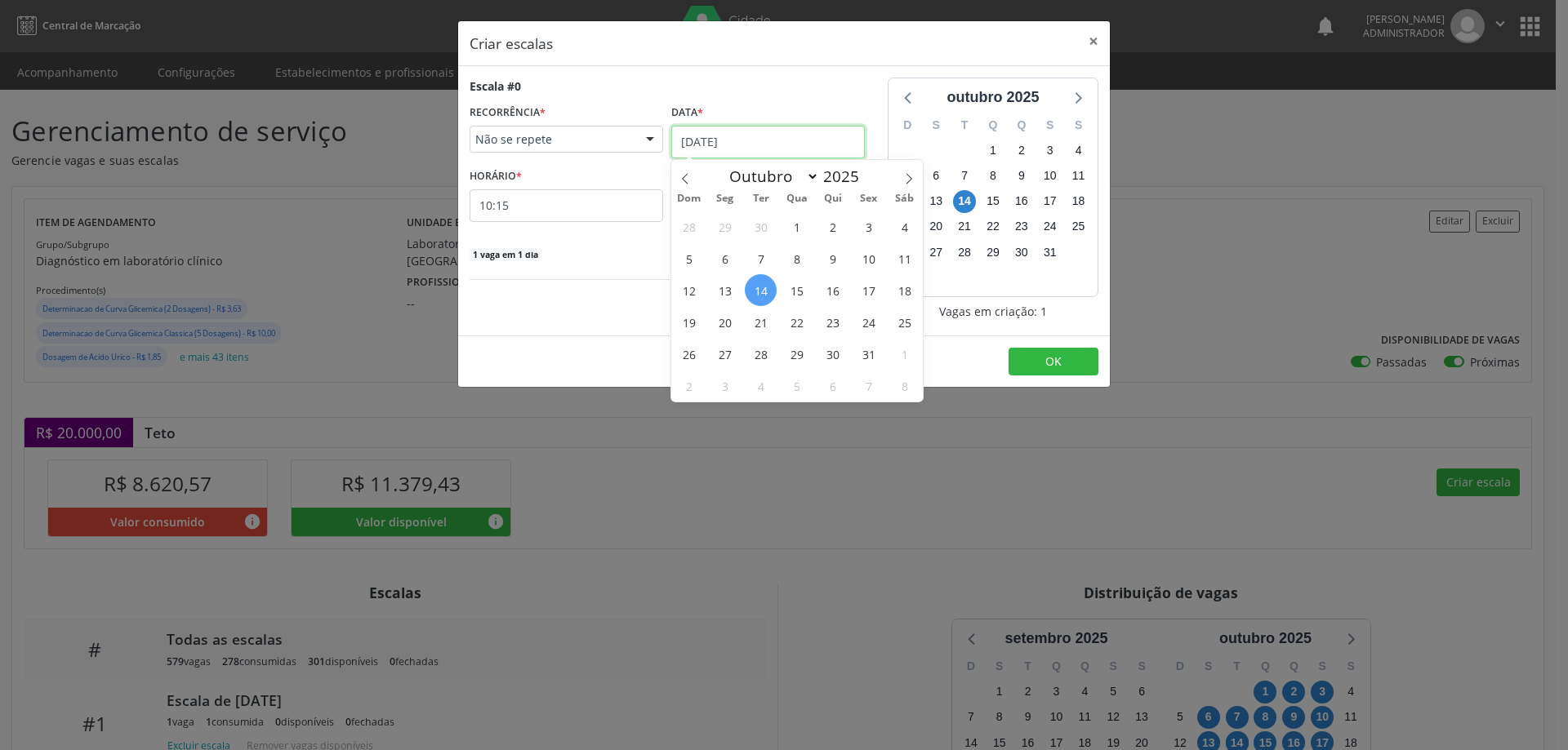
click at [731, 135] on input "14/10/2025" at bounding box center [767, 142] width 194 height 33
click at [794, 293] on span "15" at bounding box center [797, 290] width 32 height 32
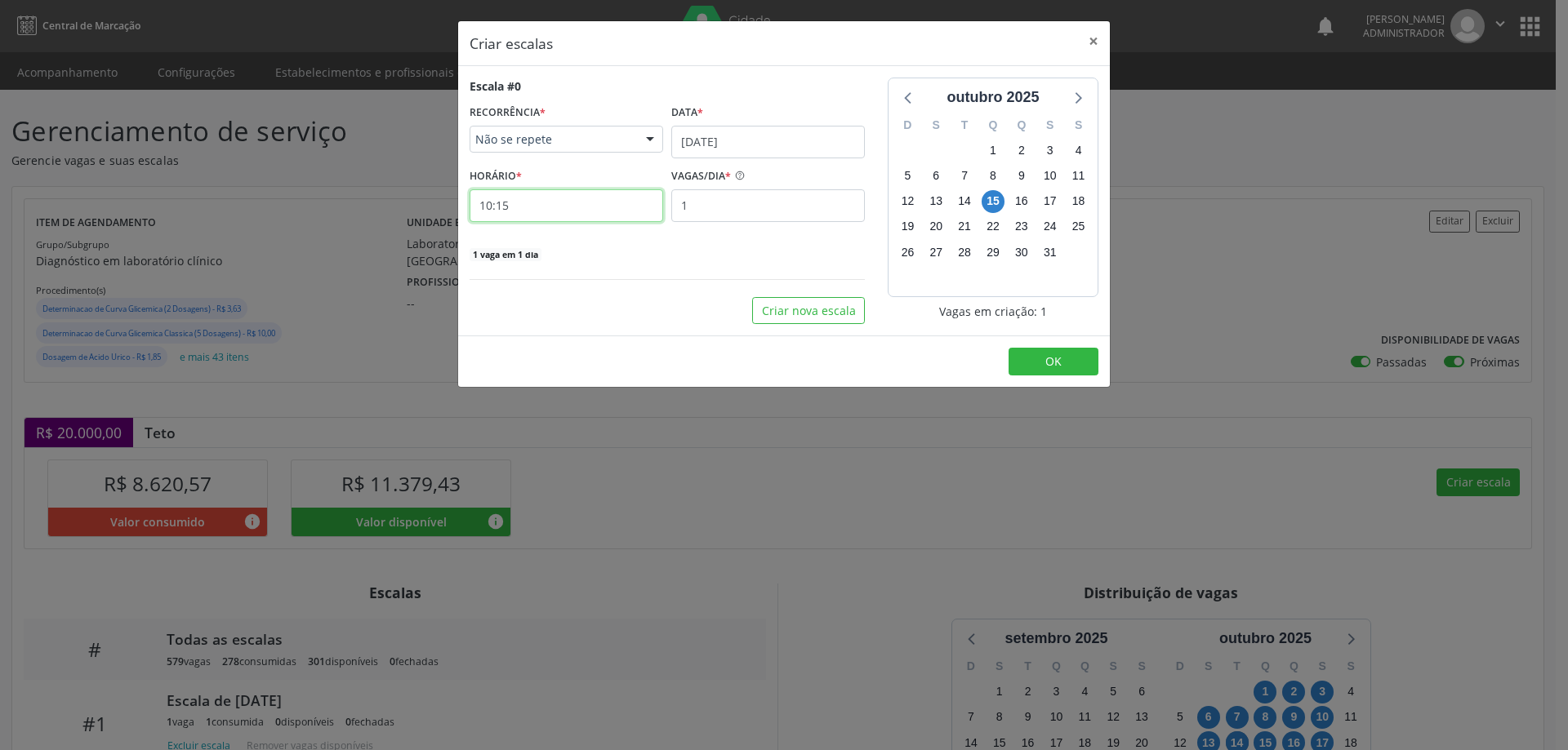
click at [610, 199] on input "10:15" at bounding box center [566, 205] width 194 height 33
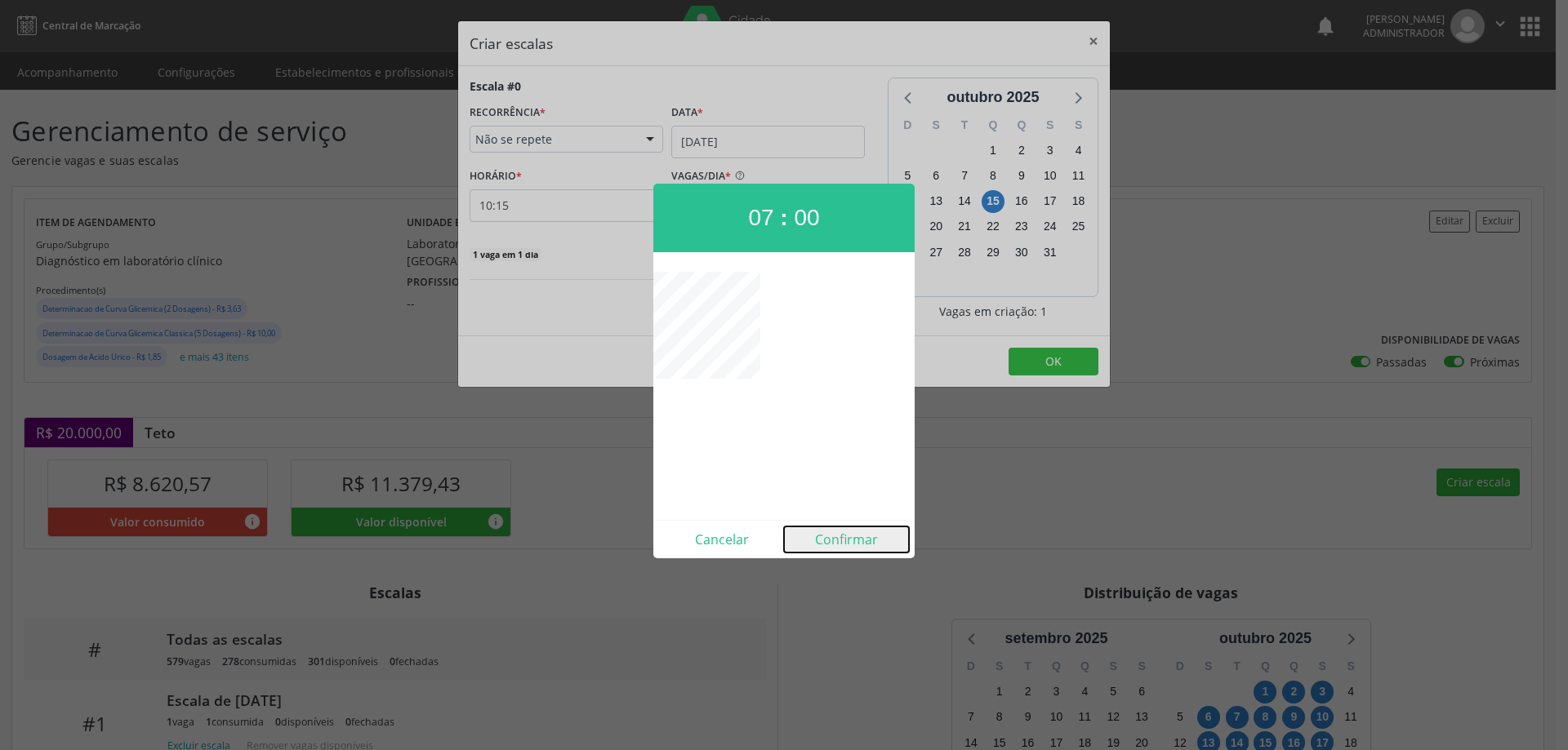
click at [857, 537] on button "Confirmar" at bounding box center [846, 539] width 125 height 26
type input "07:00"
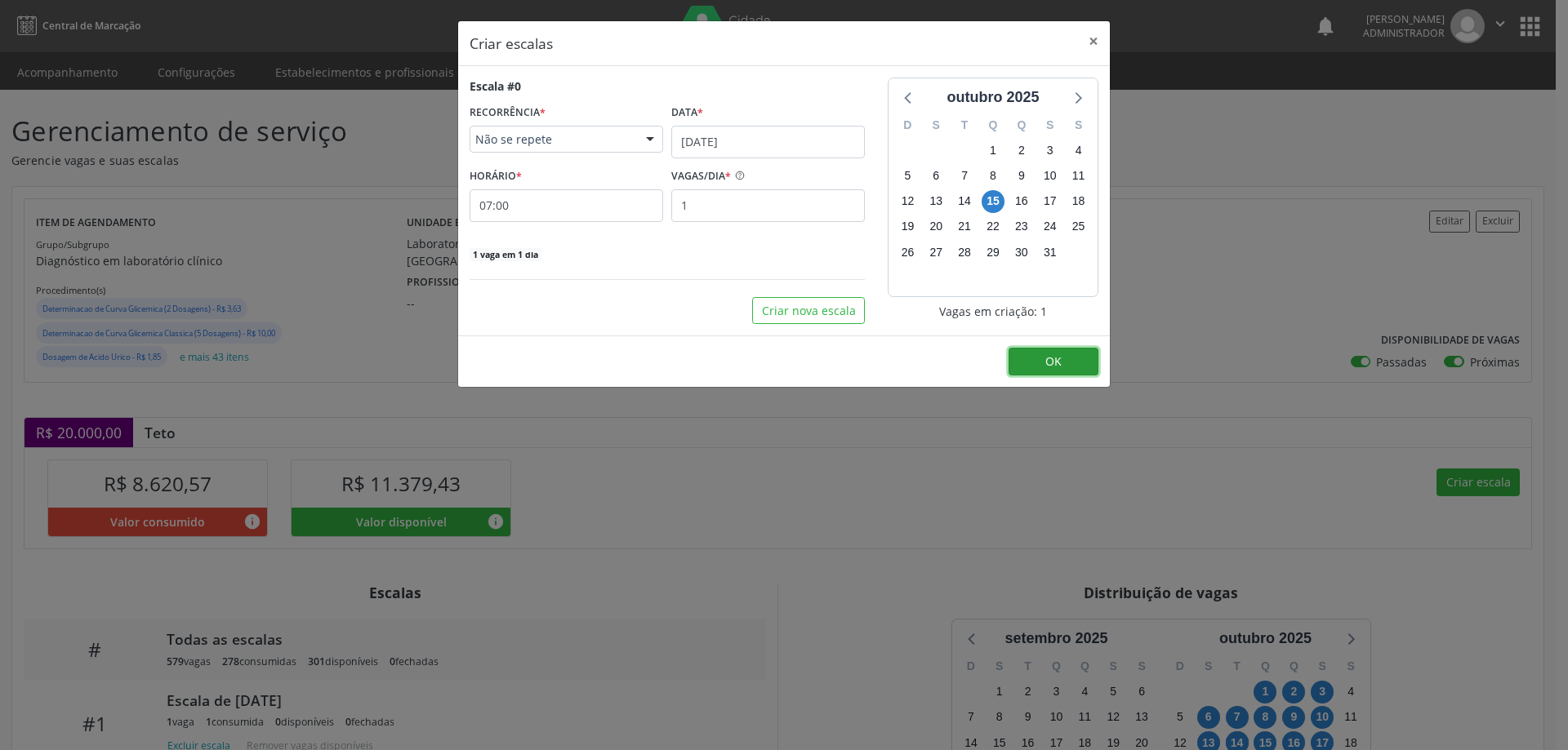
click at [1038, 353] on button "OK" at bounding box center [1053, 361] width 90 height 27
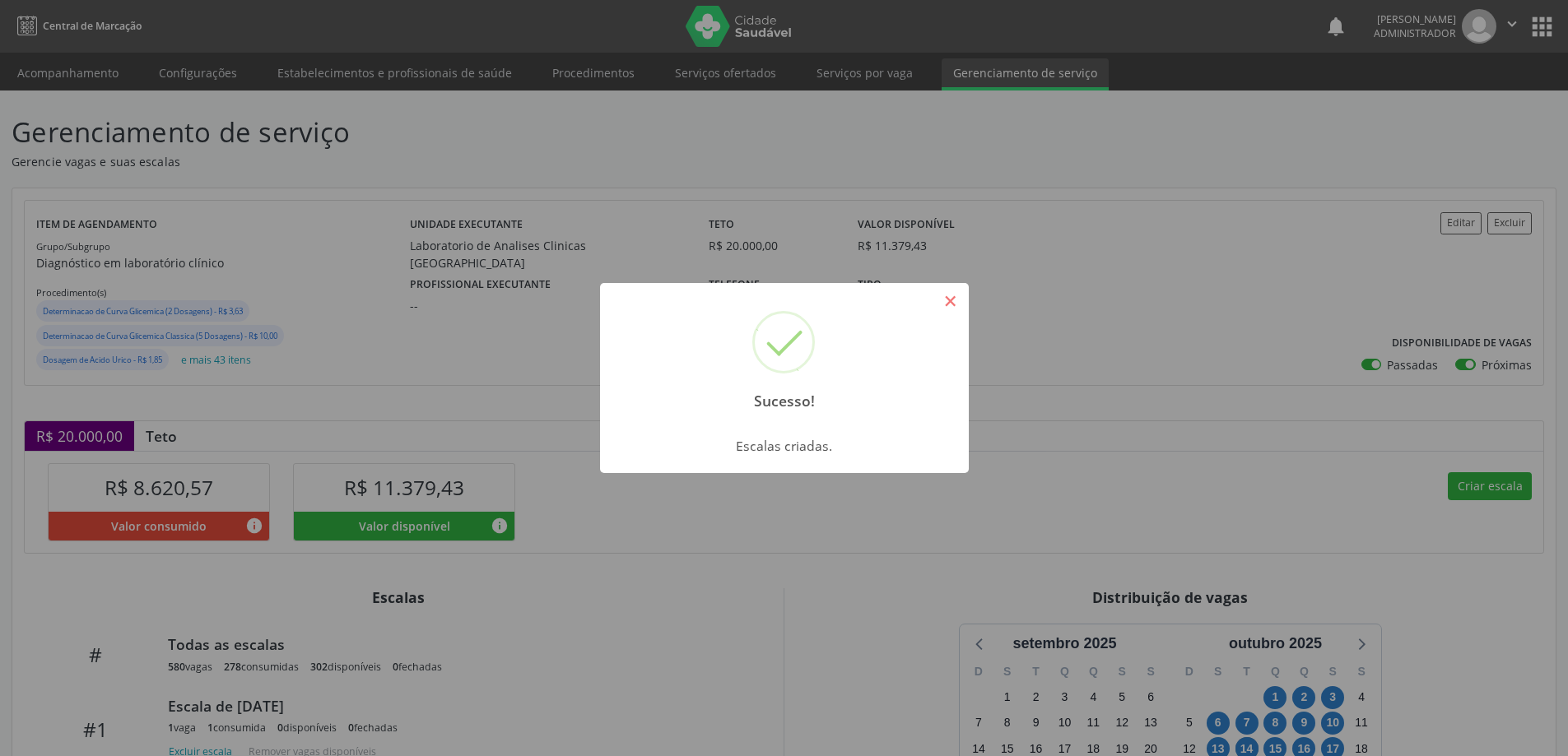
click at [955, 297] on button "×" at bounding box center [950, 301] width 28 height 28
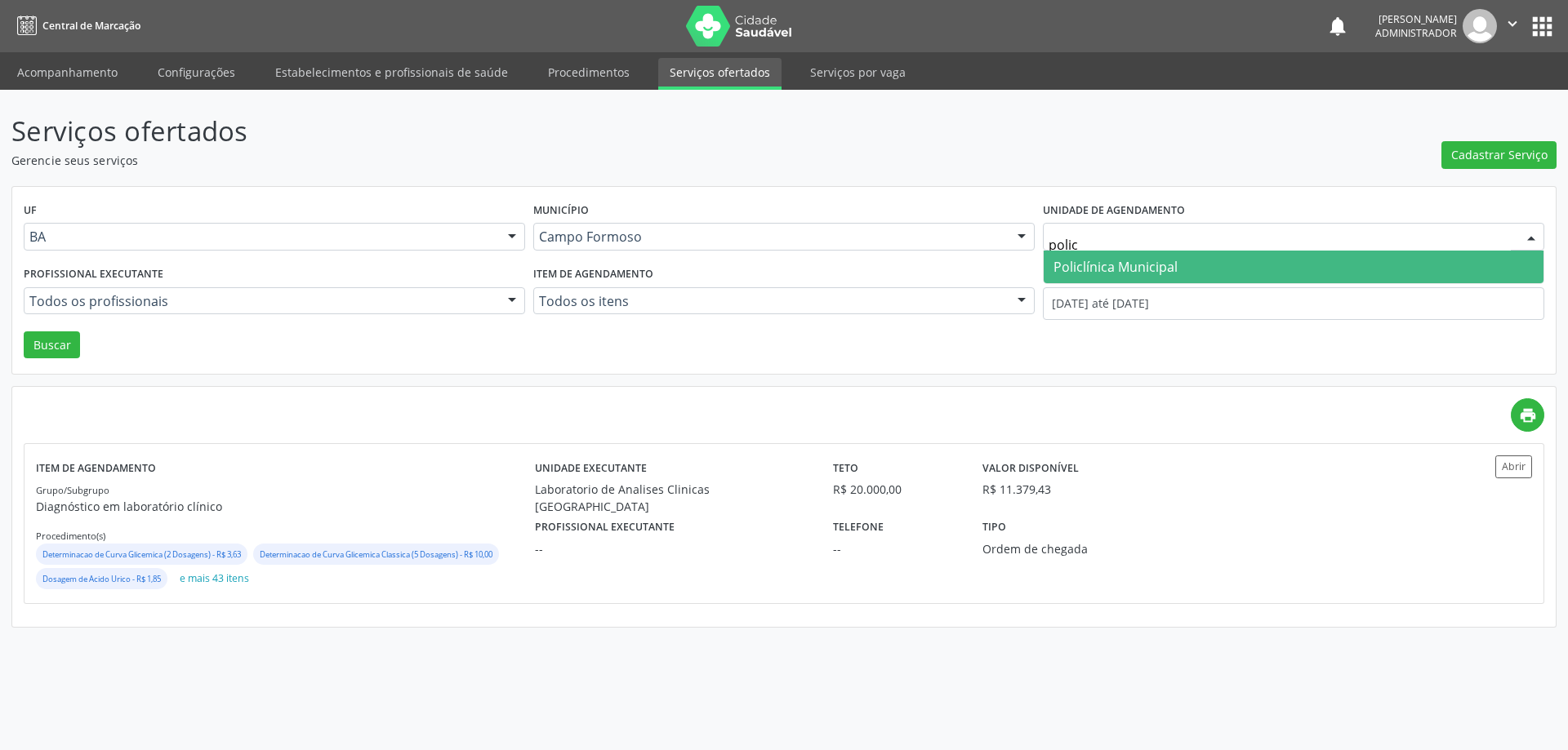
click at [1190, 263] on span "Policlínica Municipal" at bounding box center [1293, 266] width 500 height 33
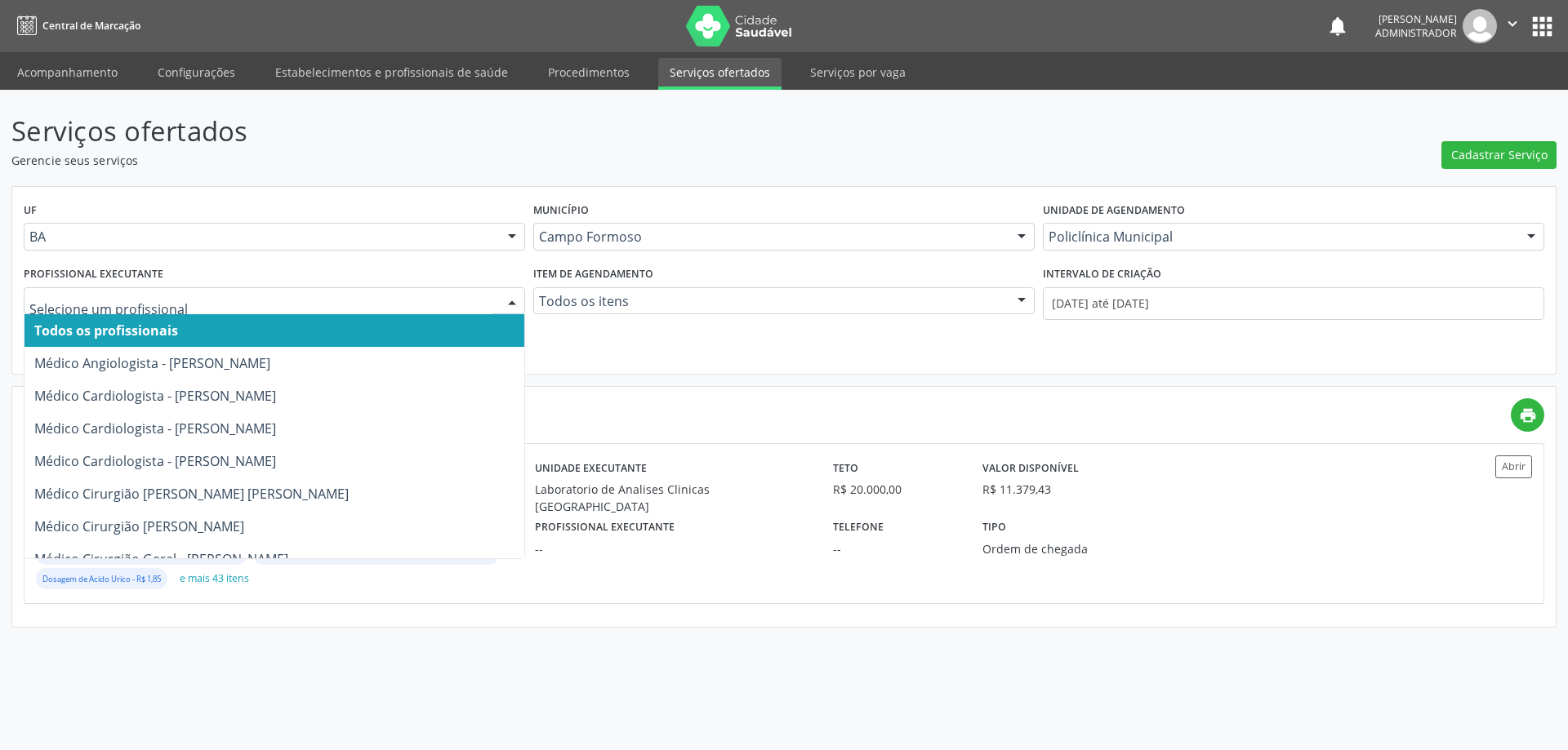
click at [513, 298] on div at bounding box center [512, 301] width 25 height 27
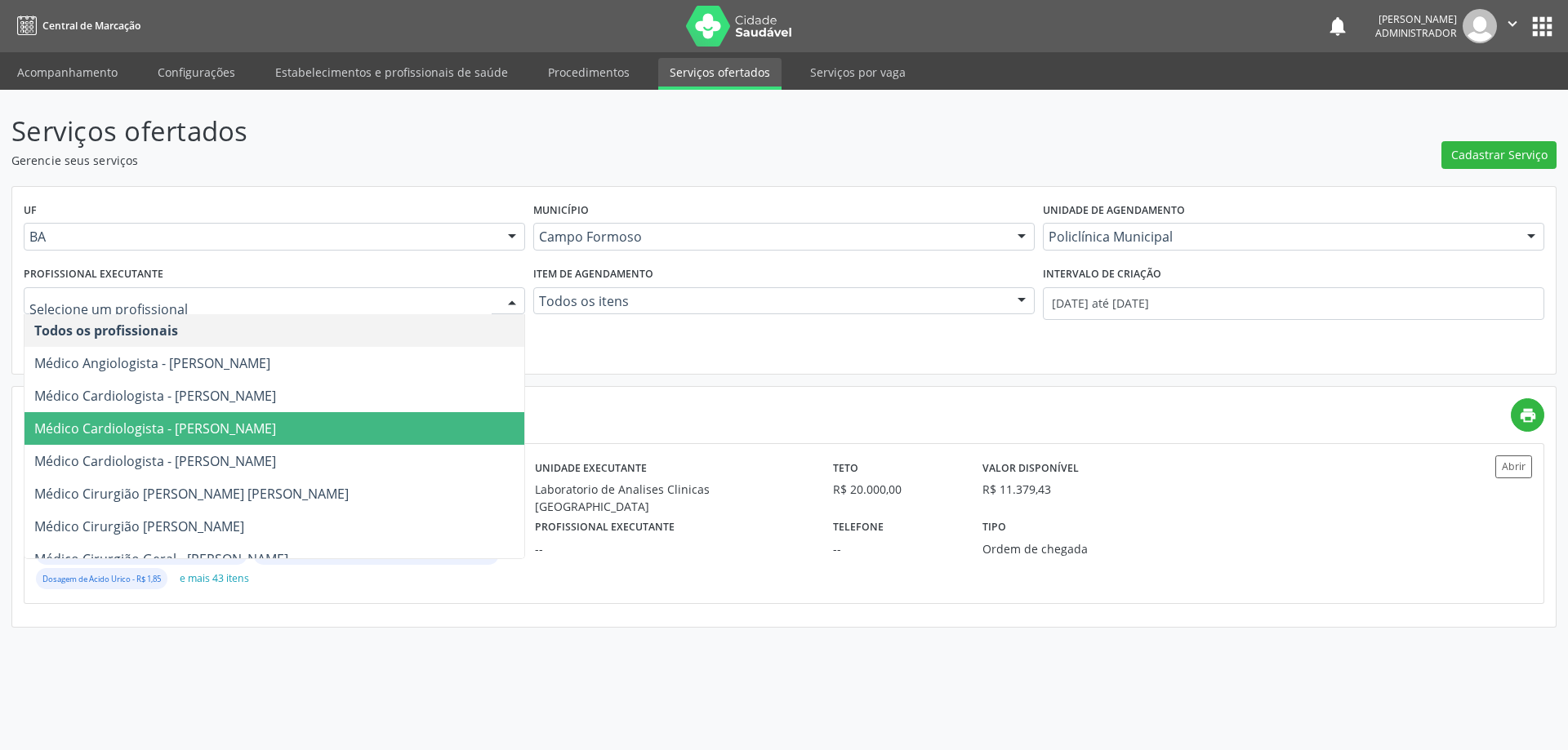
click at [221, 429] on span "Médico Cardiologista - Fabio Rodrigues Damasceno Domingues" at bounding box center [155, 428] width 242 height 18
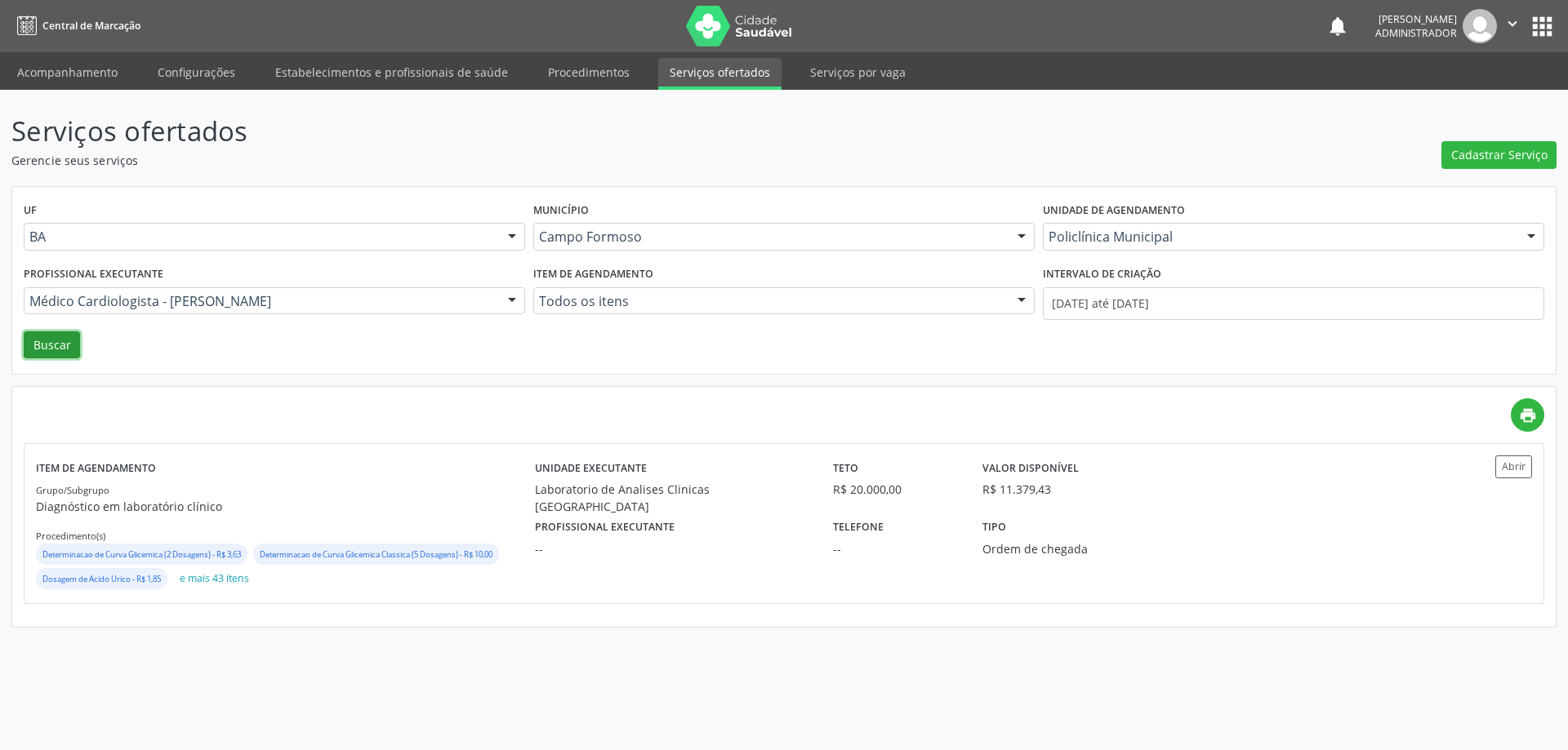
click at [57, 342] on button "Buscar" at bounding box center [52, 345] width 57 height 27
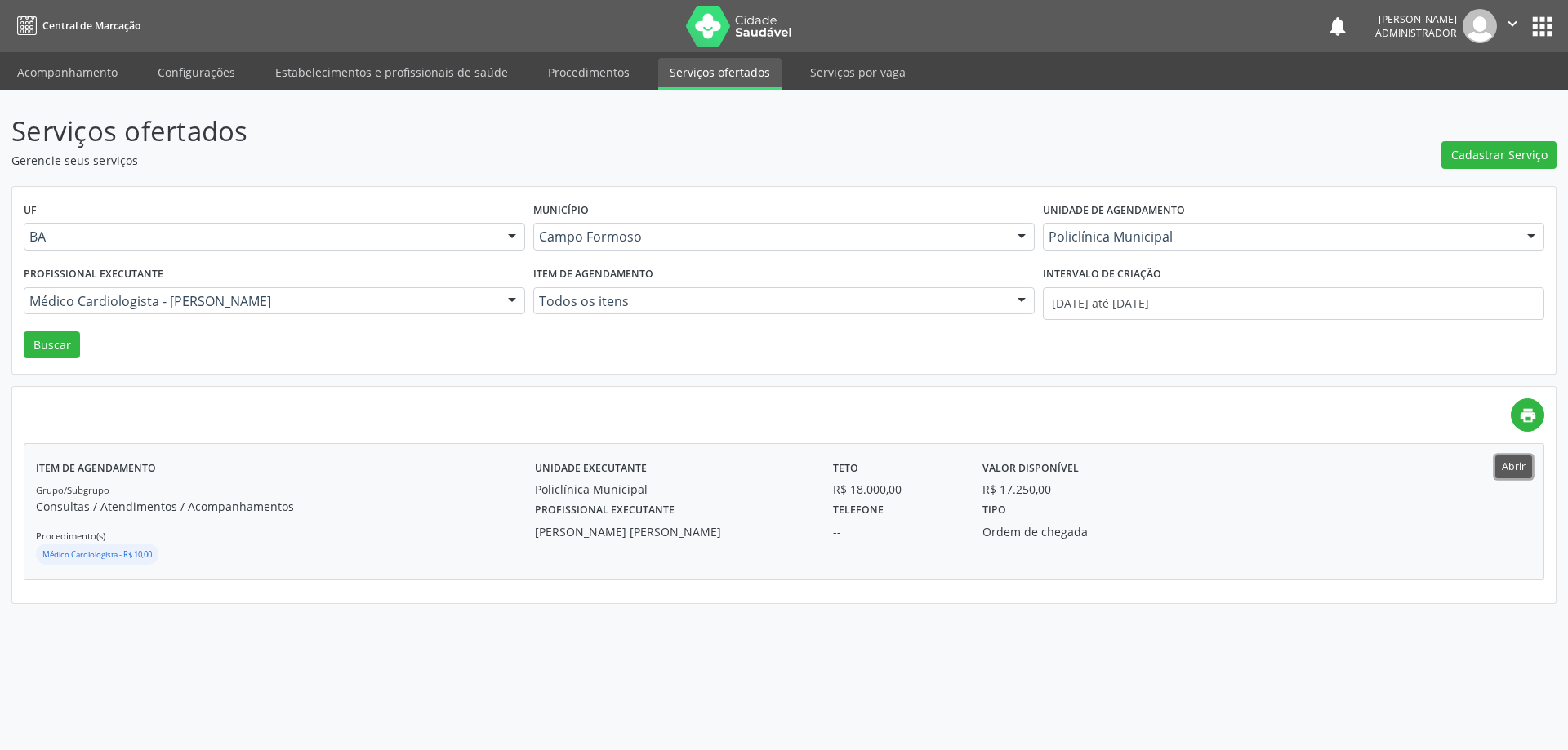
click at [1502, 469] on button "Abrir" at bounding box center [1513, 466] width 37 height 22
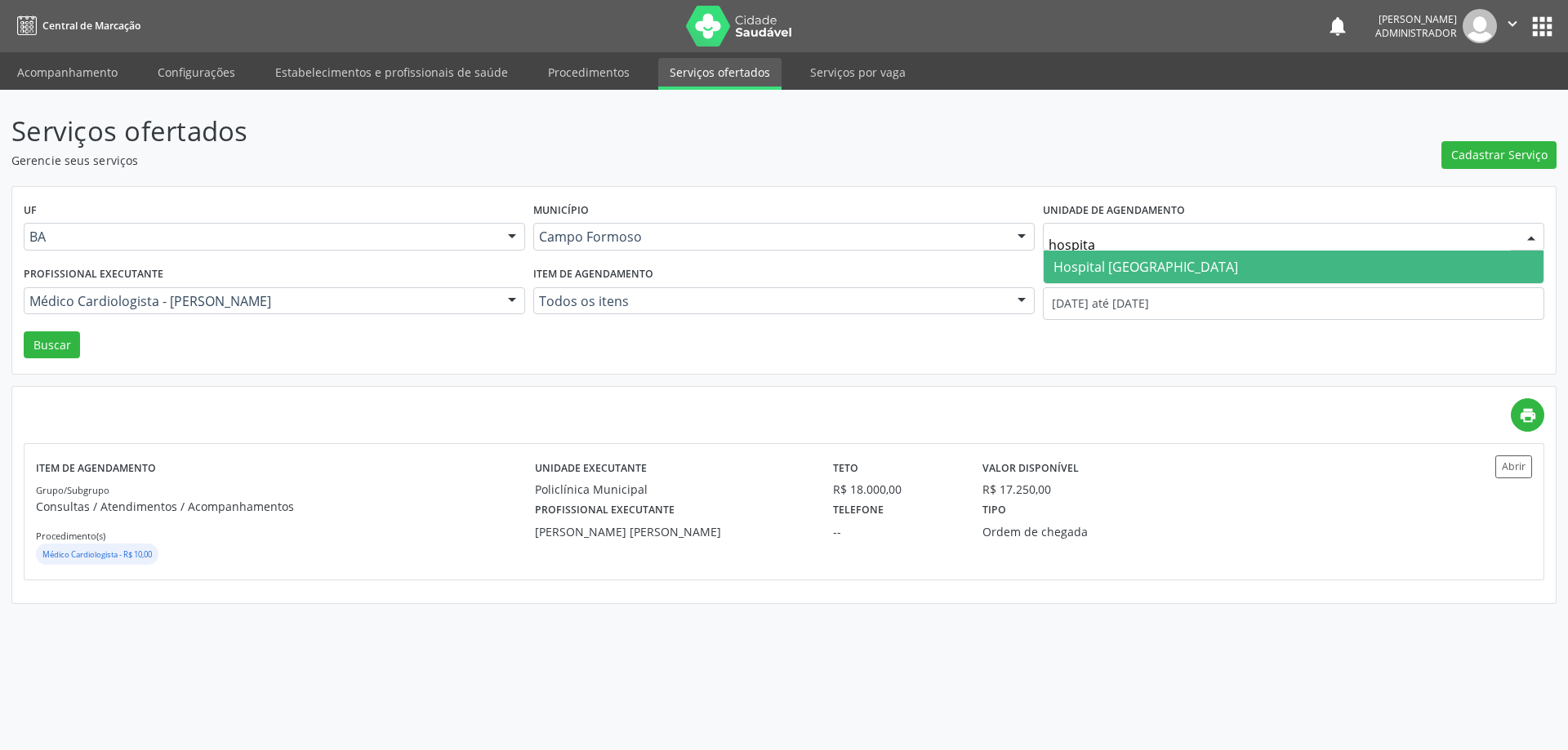
type input "hospital"
click at [1152, 261] on span "Hospital [GEOGRAPHIC_DATA]" at bounding box center [1145, 266] width 184 height 18
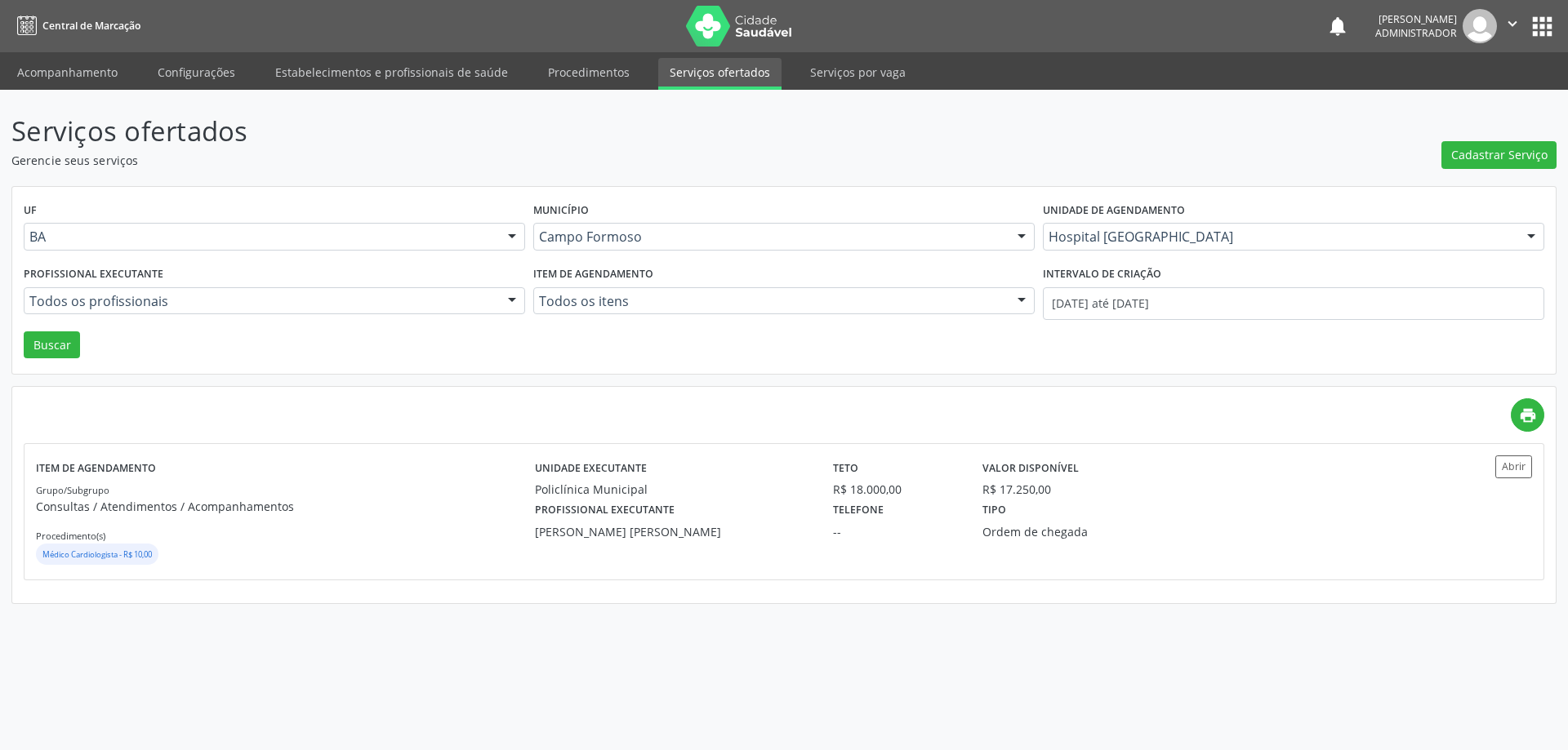
click at [510, 297] on div at bounding box center [512, 301] width 25 height 27
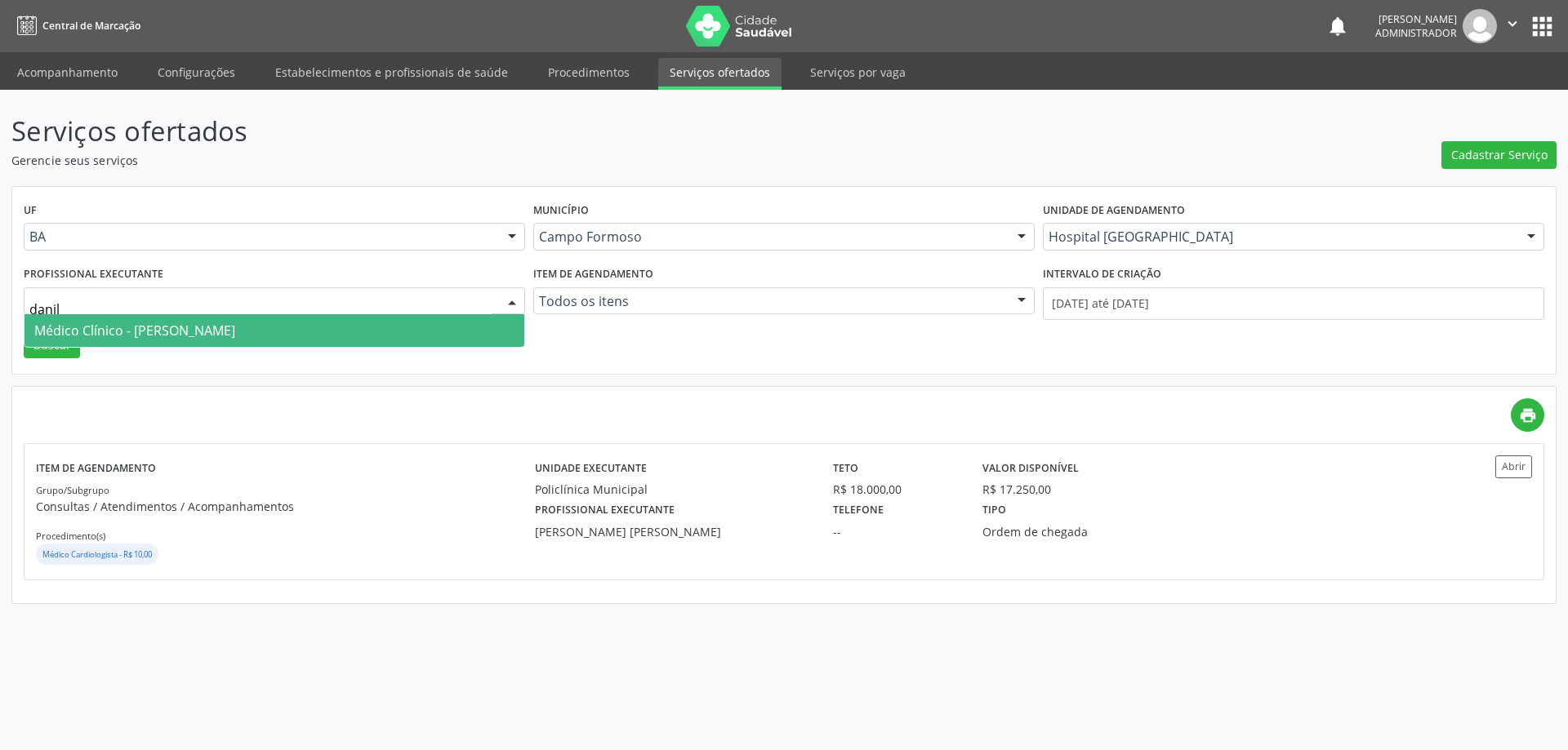
type input "danilo"
click at [273, 327] on span "Médico Clínico - Danilo Souza Cardoso" at bounding box center [274, 331] width 500 height 33
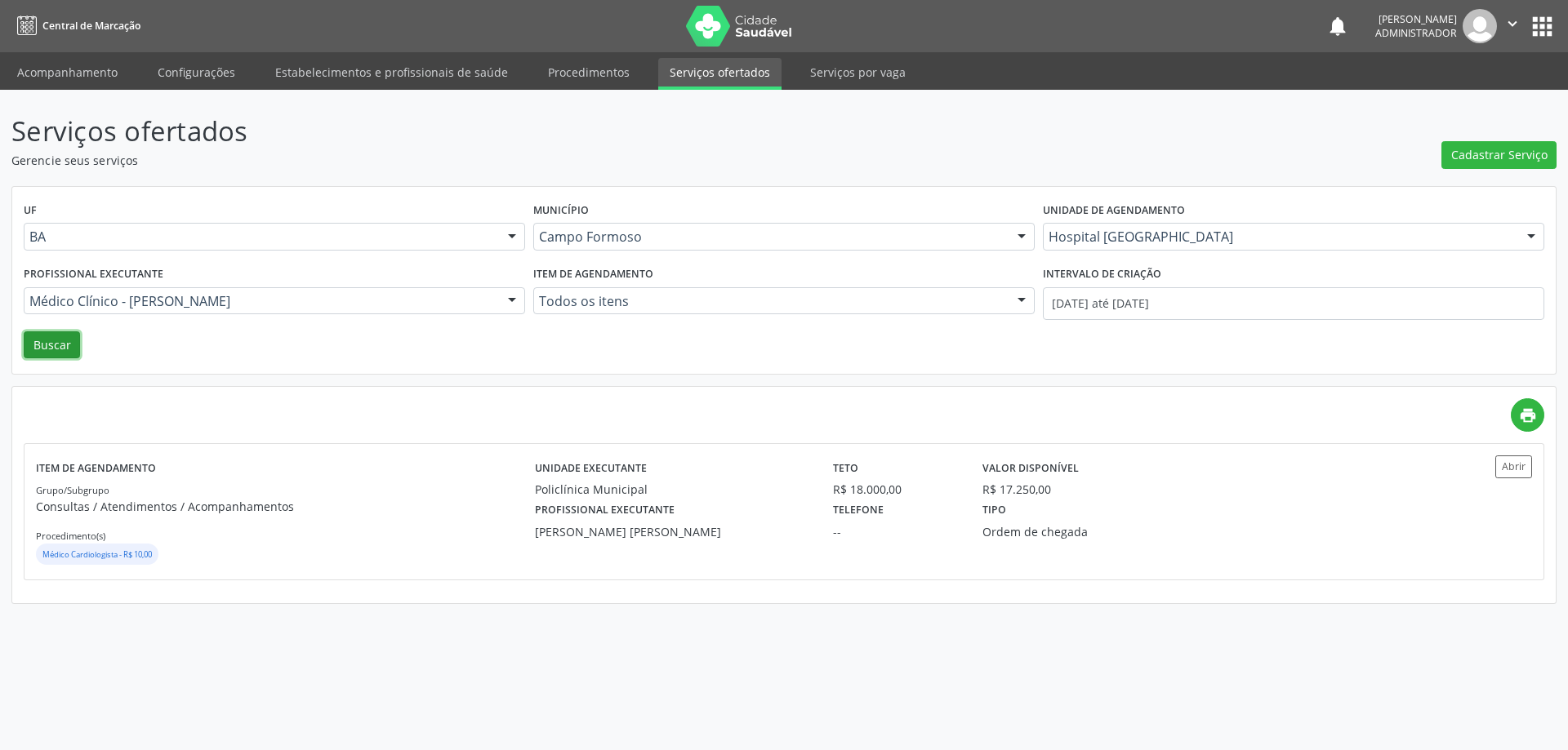
click at [33, 345] on button "Buscar" at bounding box center [52, 345] width 57 height 27
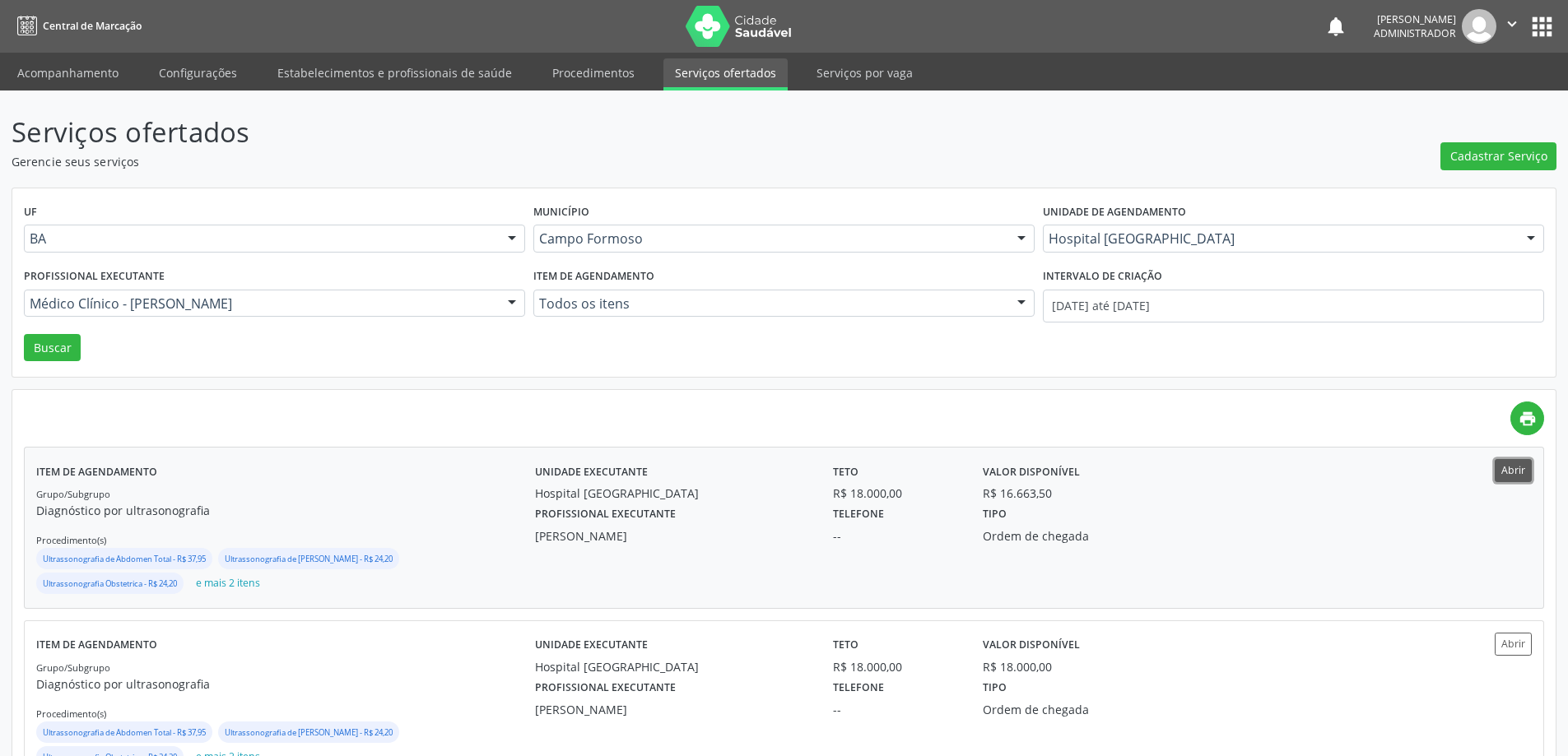
click at [1515, 467] on button "Abrir" at bounding box center [1513, 469] width 37 height 22
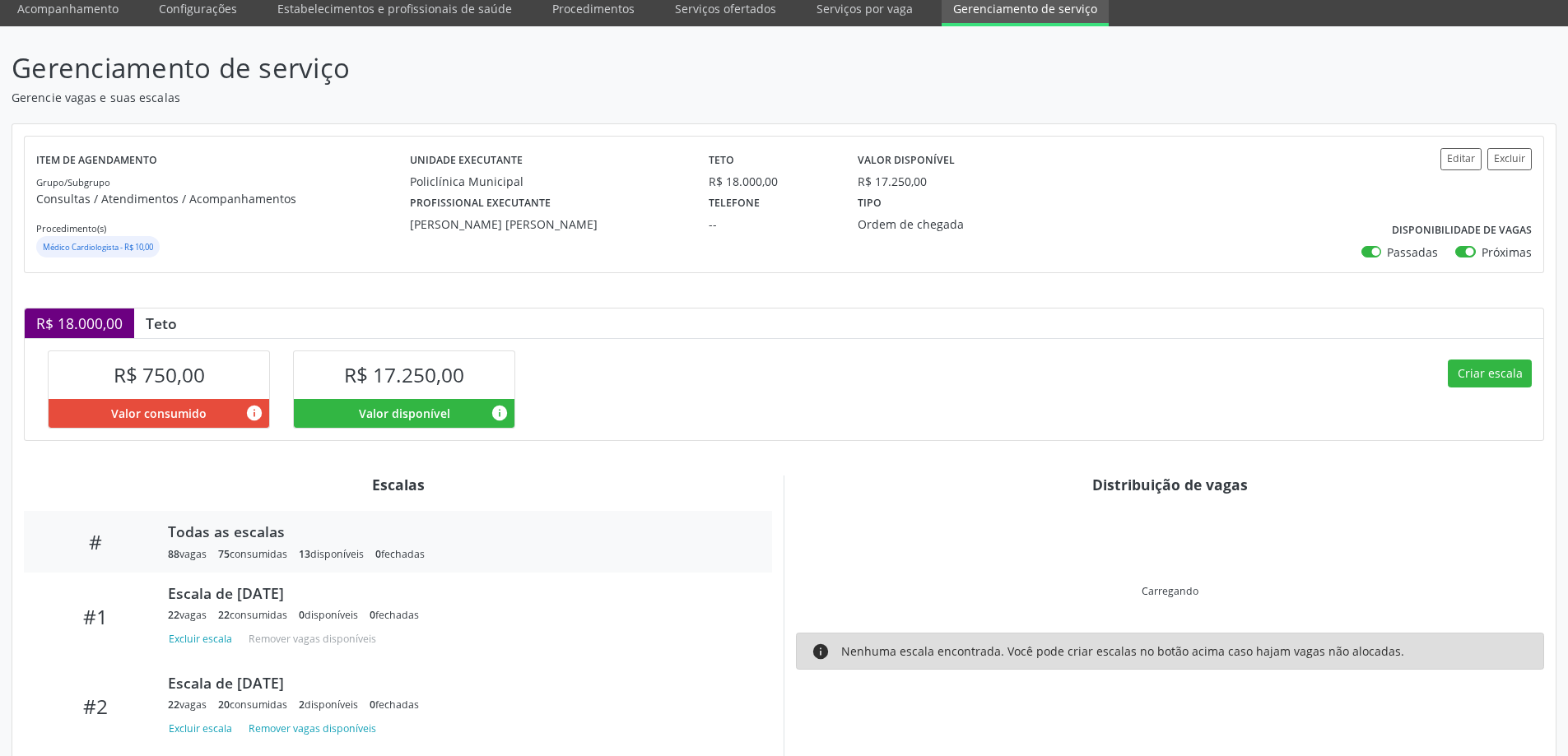
scroll to position [82, 0]
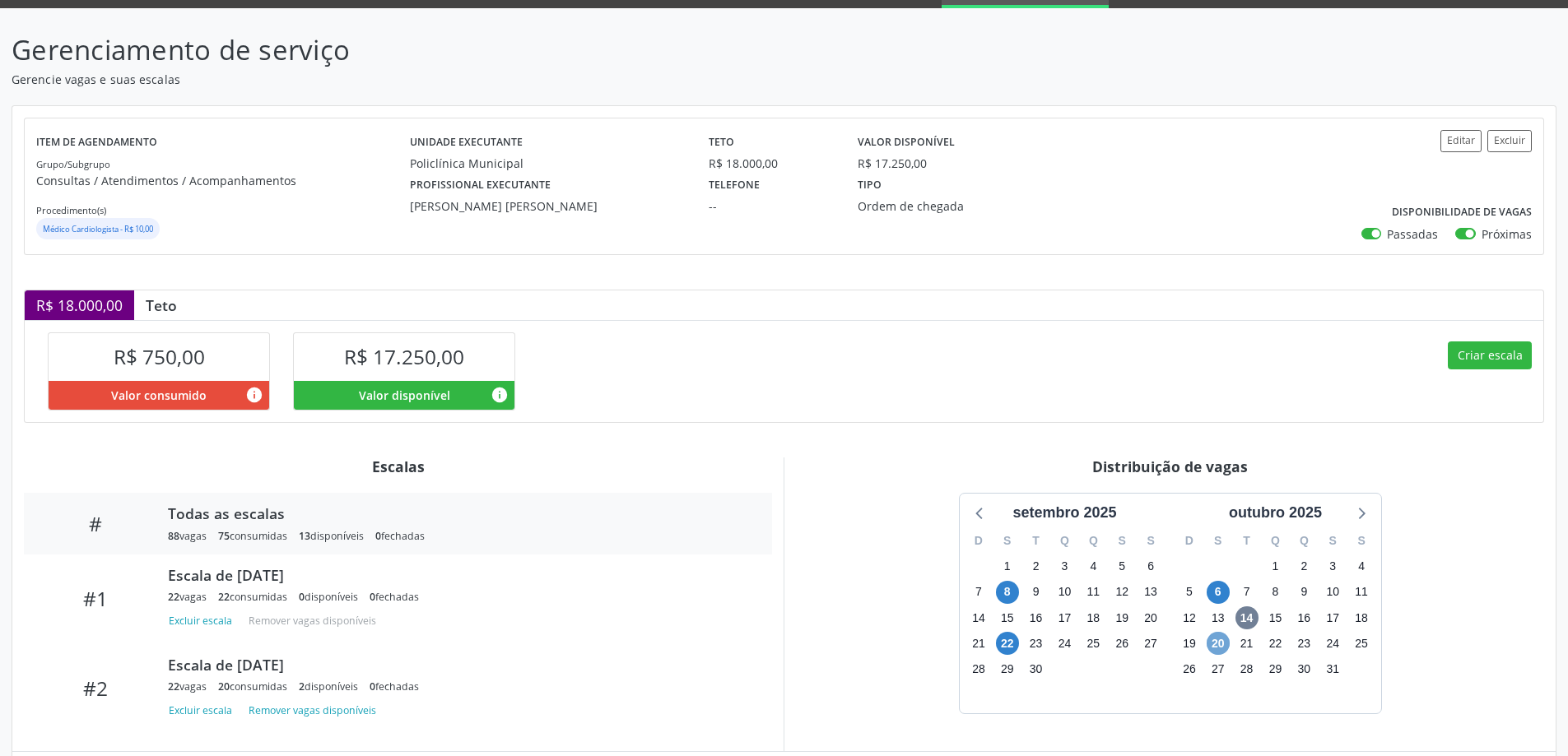
click at [1220, 644] on span "20" at bounding box center [1218, 644] width 23 height 23
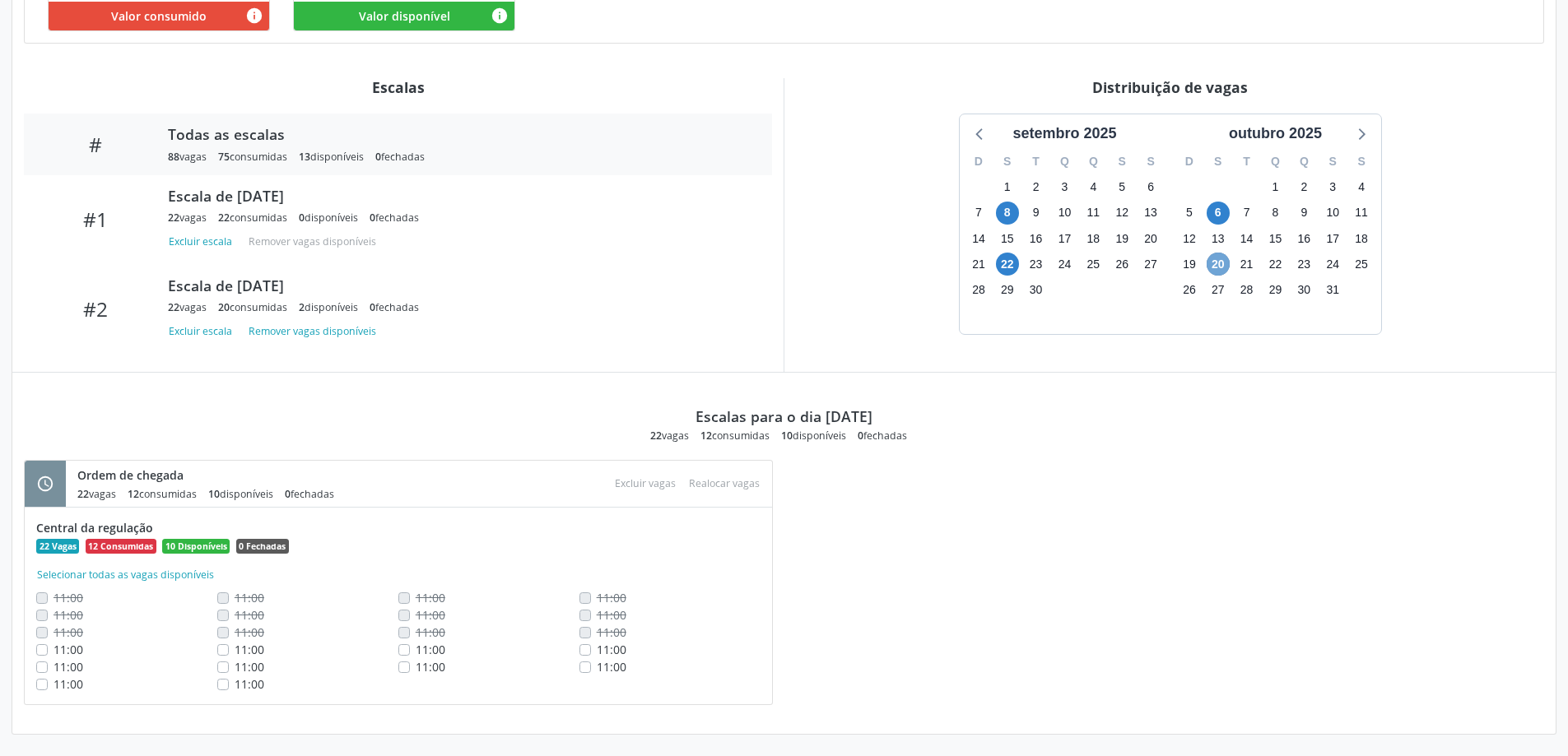
scroll to position [463, 0]
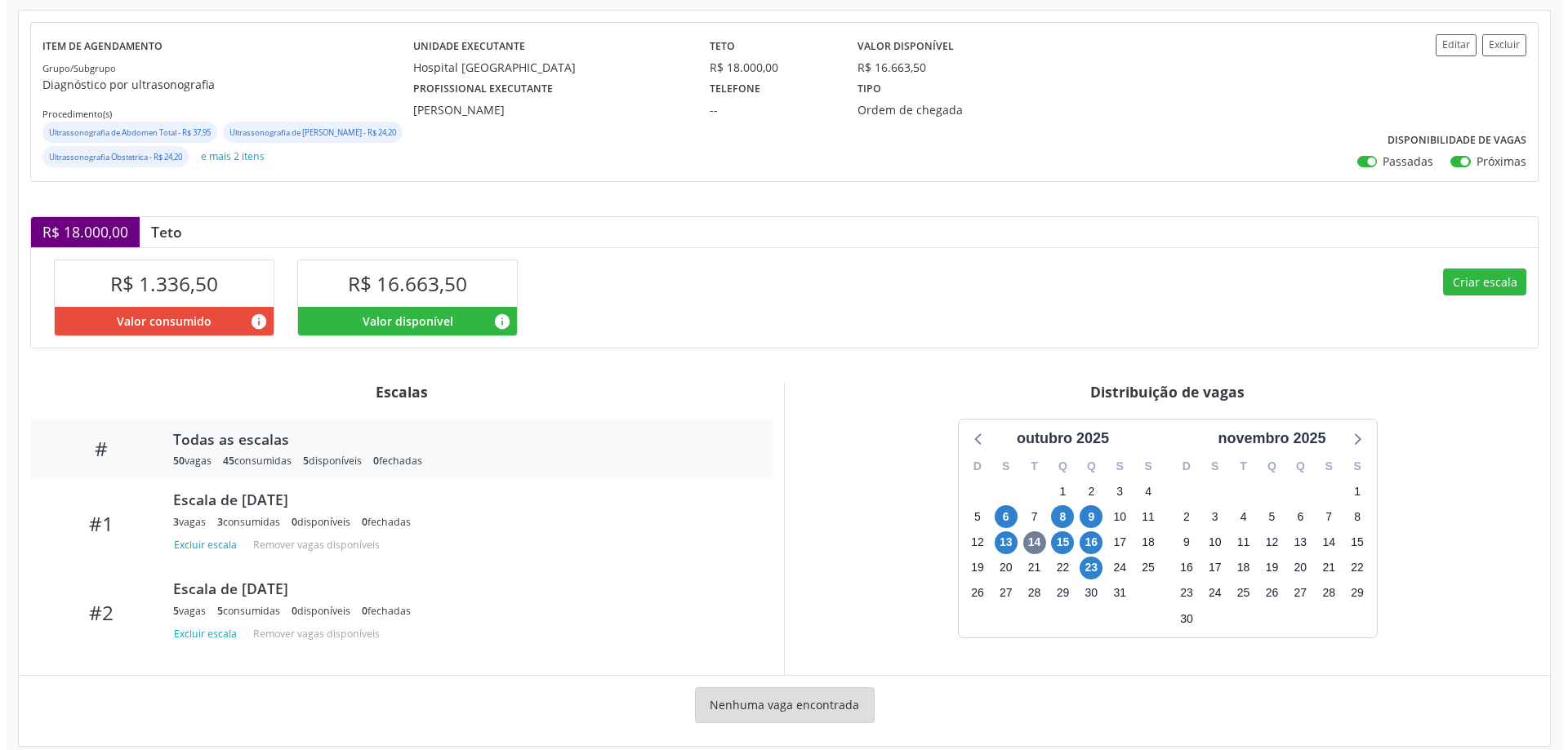
scroll to position [218, 0]
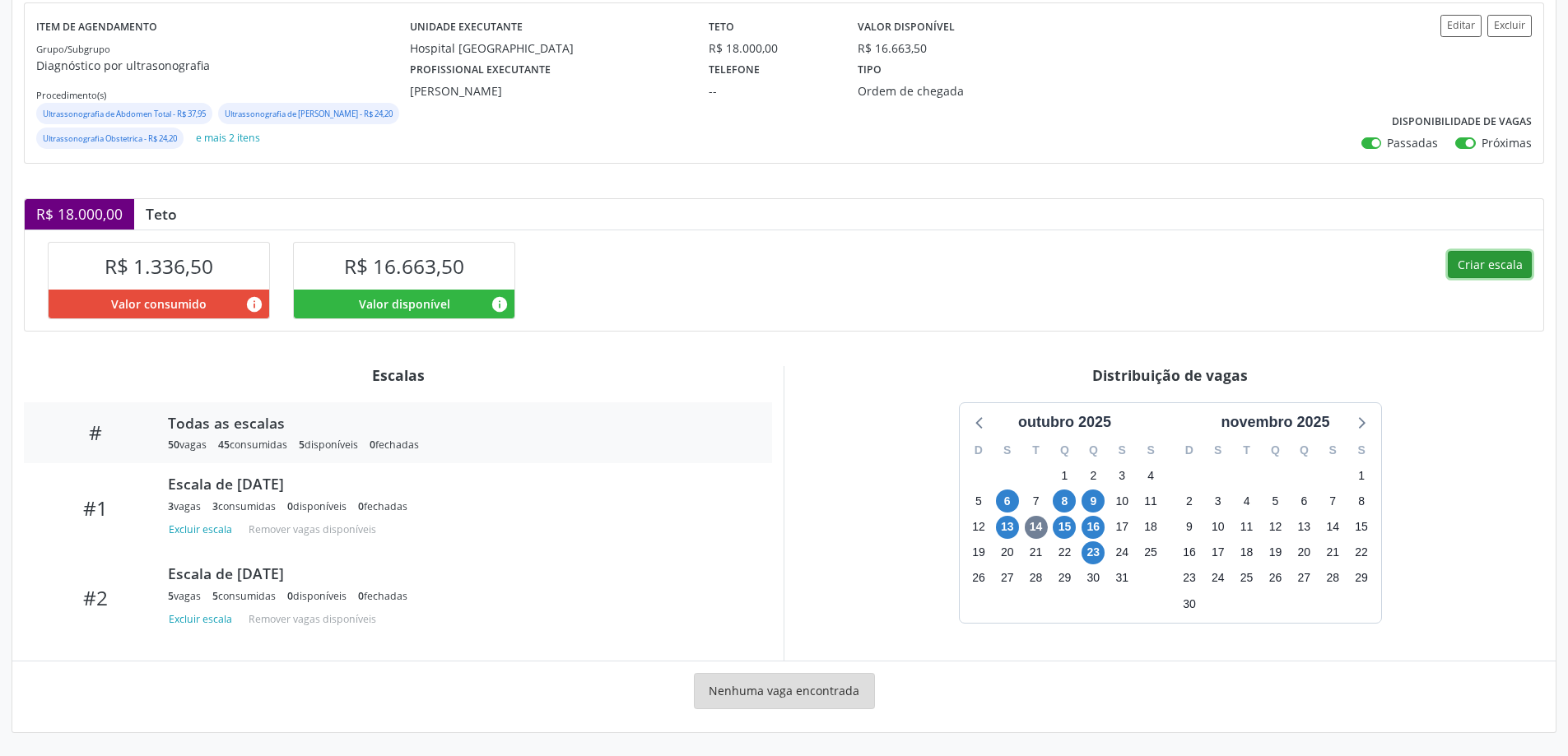
click at [1485, 262] on button "Criar escala" at bounding box center [1490, 265] width 84 height 28
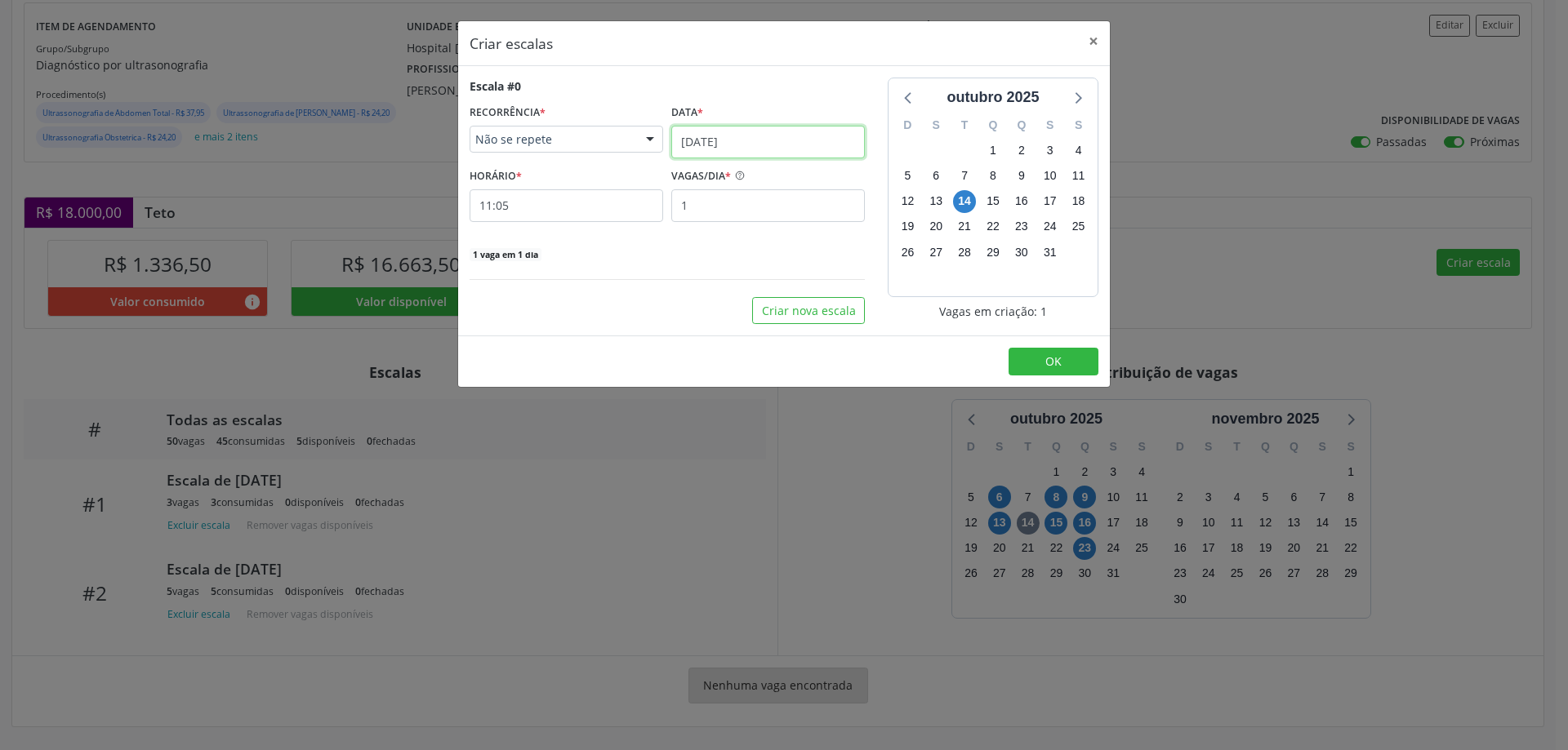
click at [704, 133] on input "[DATE]" at bounding box center [767, 142] width 194 height 33
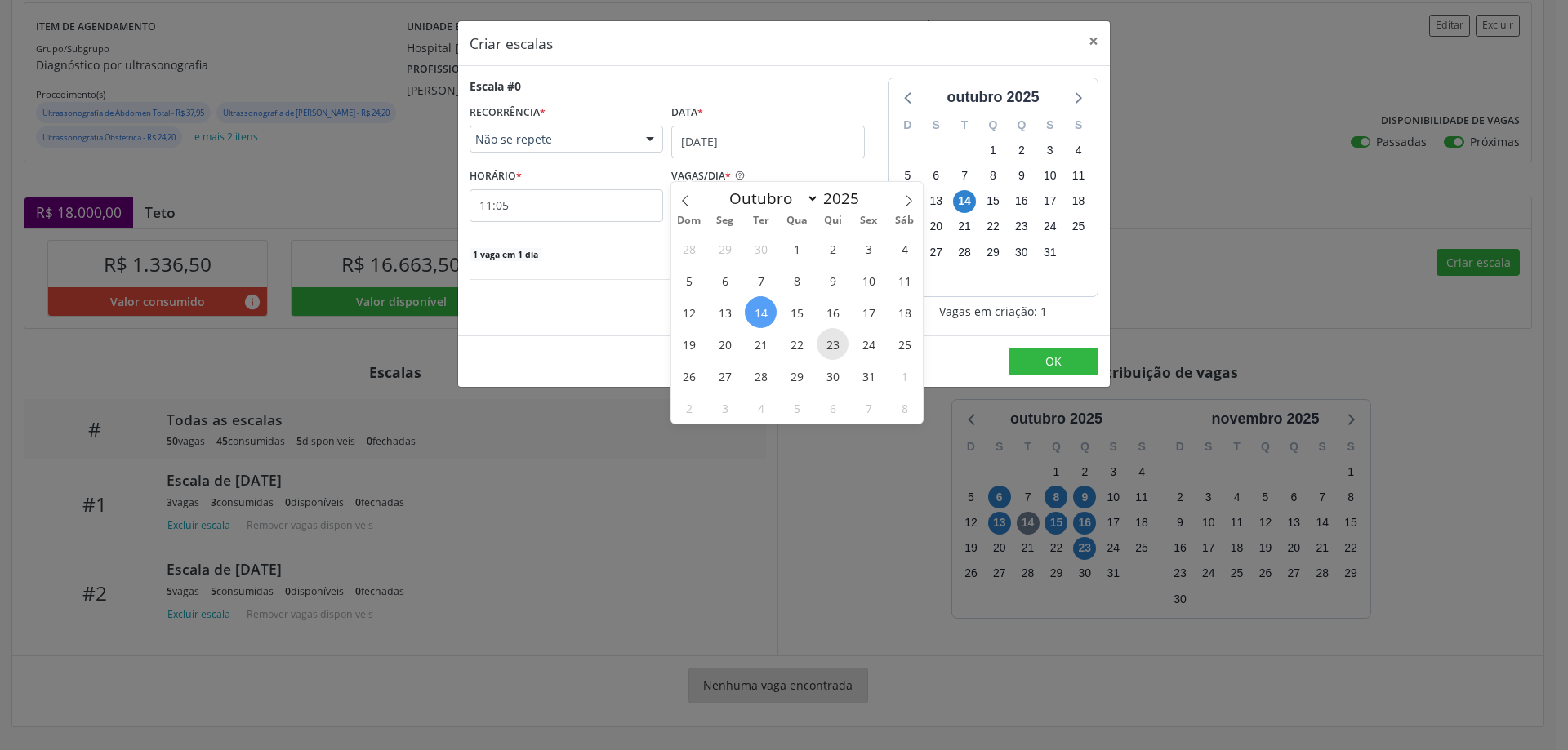
click at [837, 328] on span "23" at bounding box center [833, 344] width 32 height 32
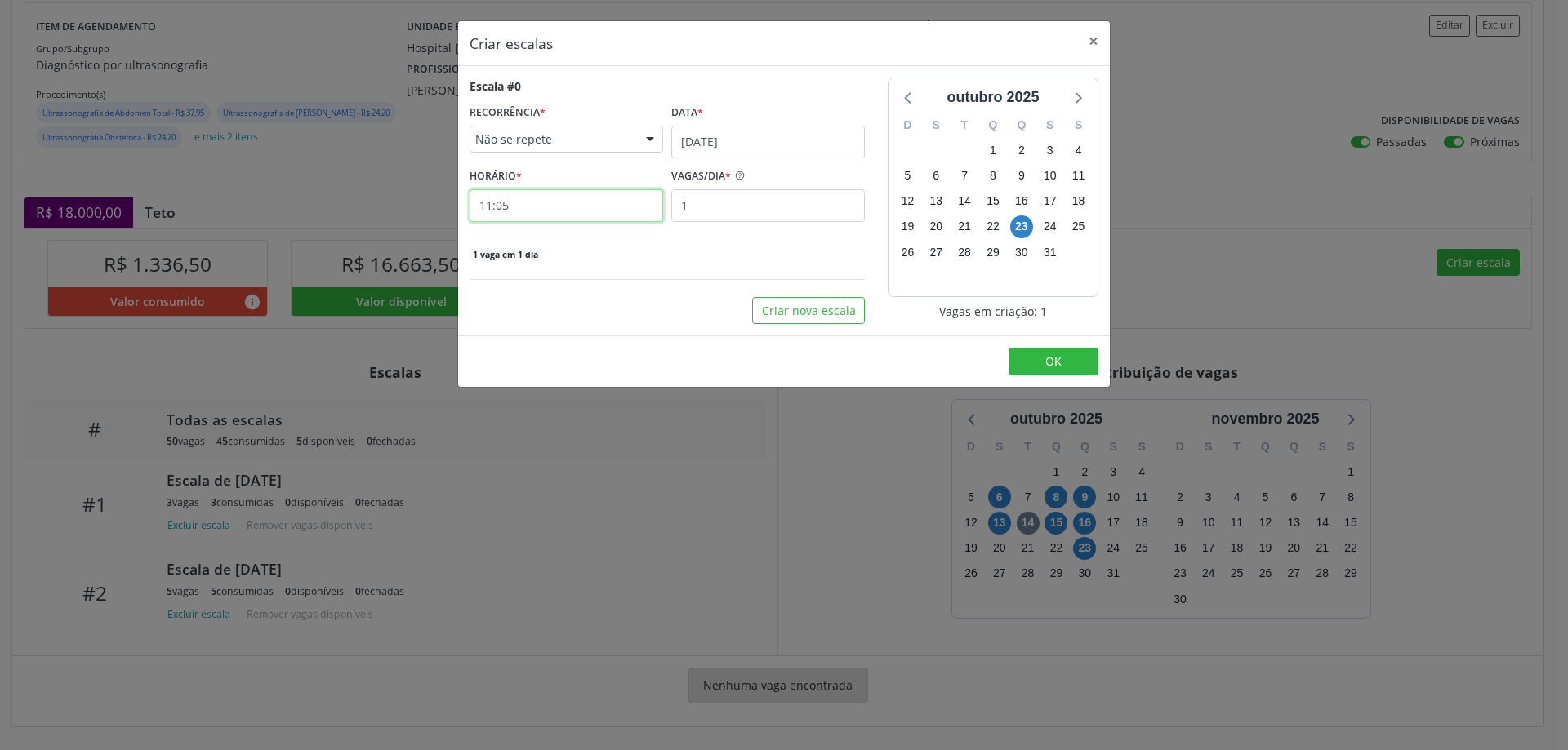
click at [619, 201] on input "11:05" at bounding box center [566, 205] width 194 height 33
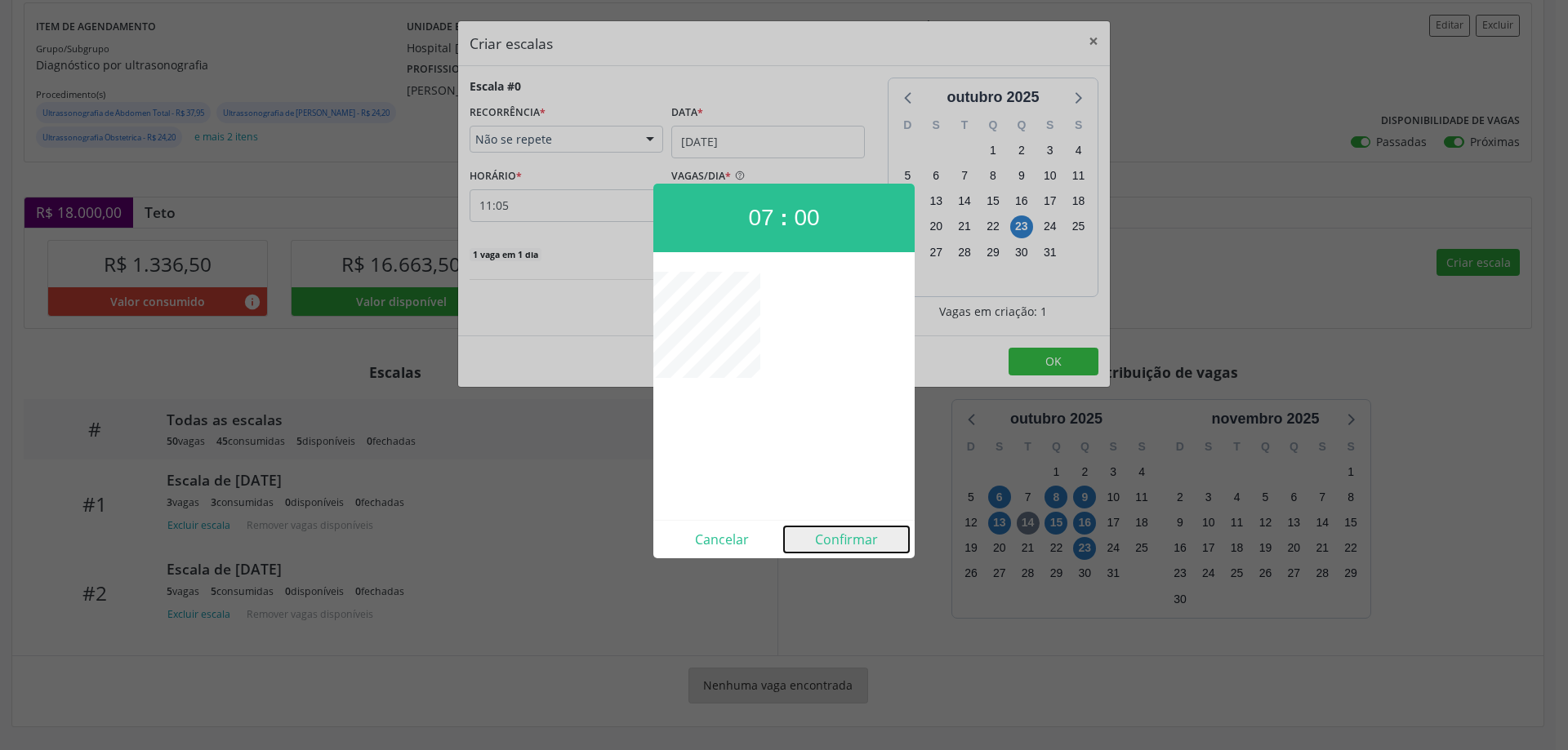
click at [836, 543] on button "Confirmar" at bounding box center [846, 539] width 125 height 26
type input "07:00"
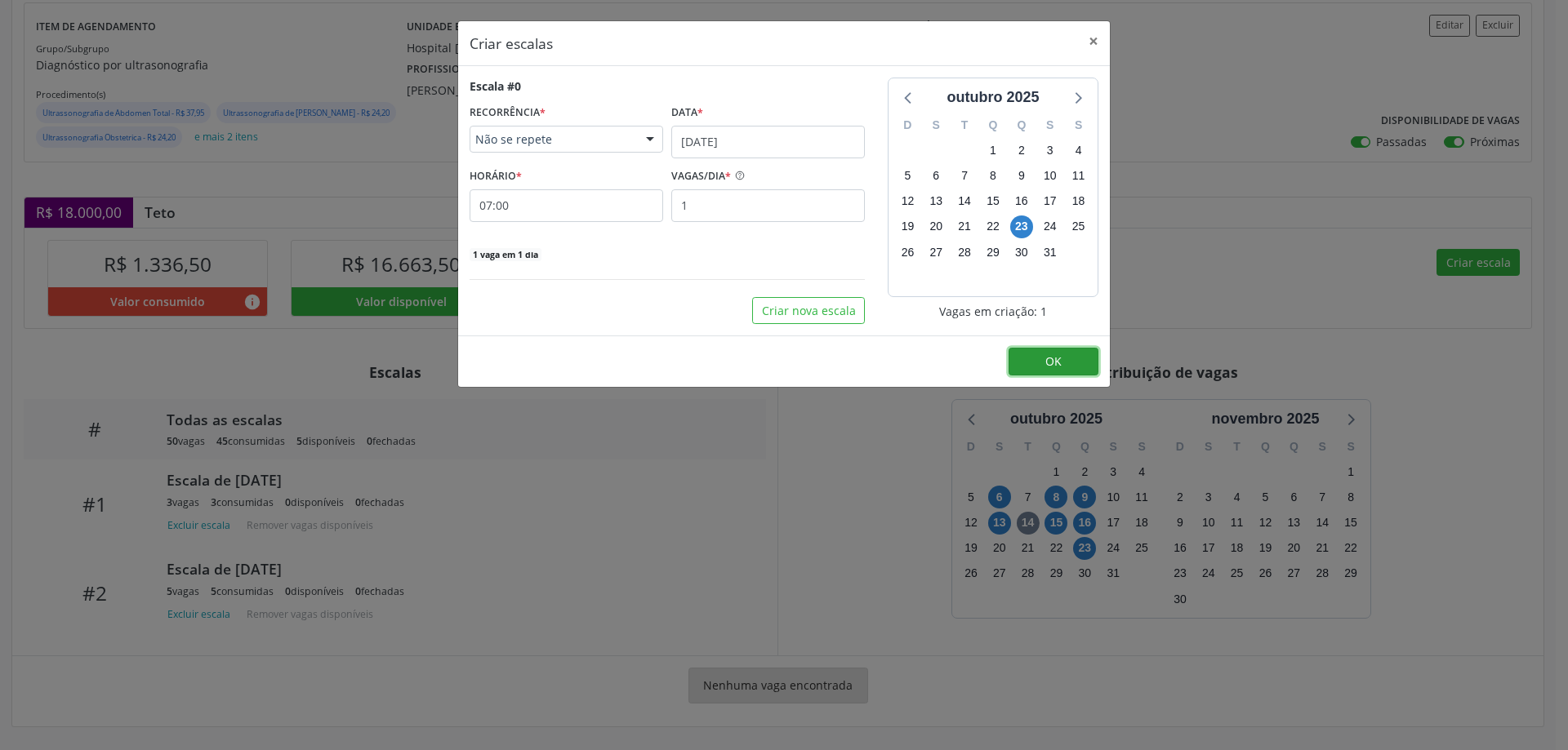
click at [1042, 357] on button "OK" at bounding box center [1053, 361] width 90 height 27
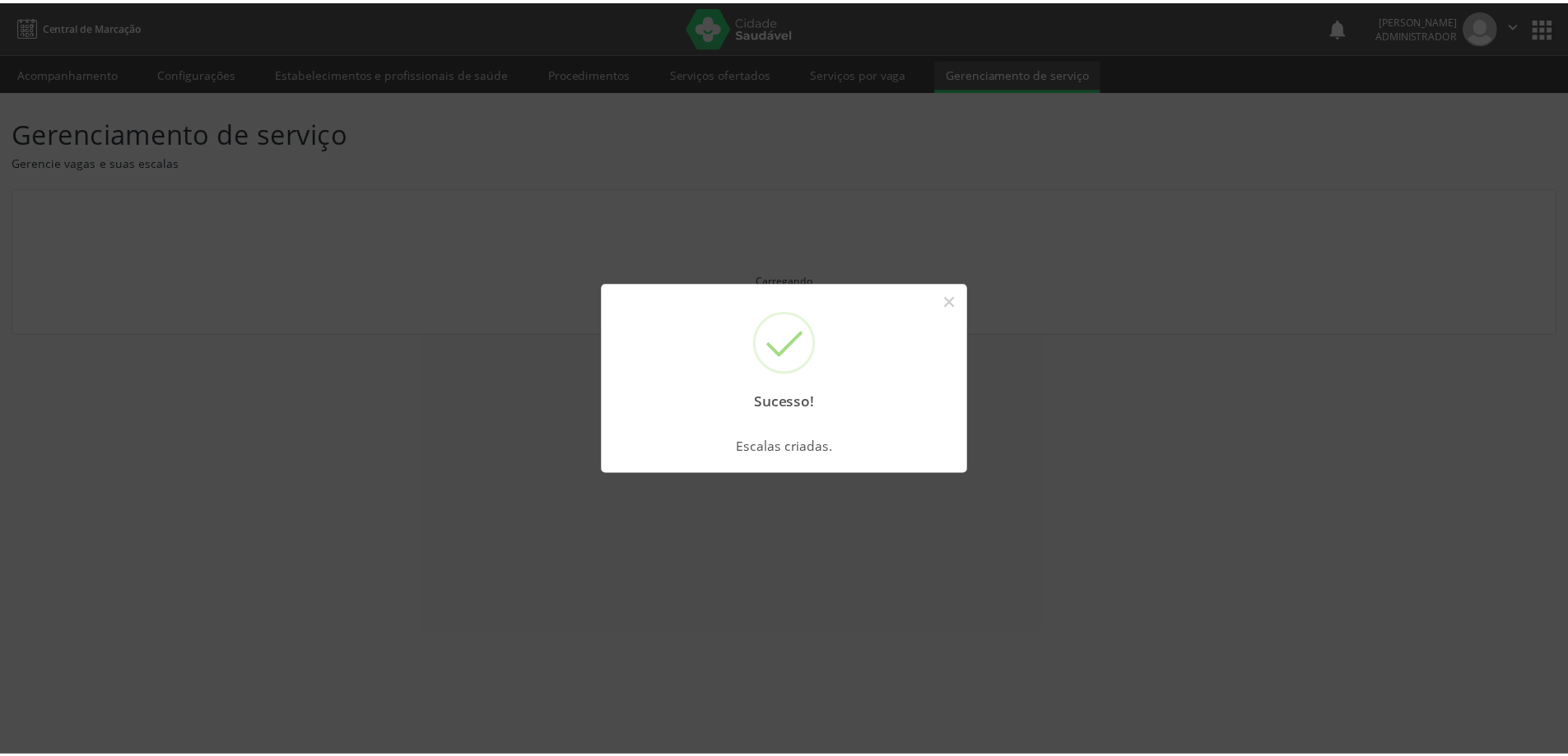
scroll to position [0, 0]
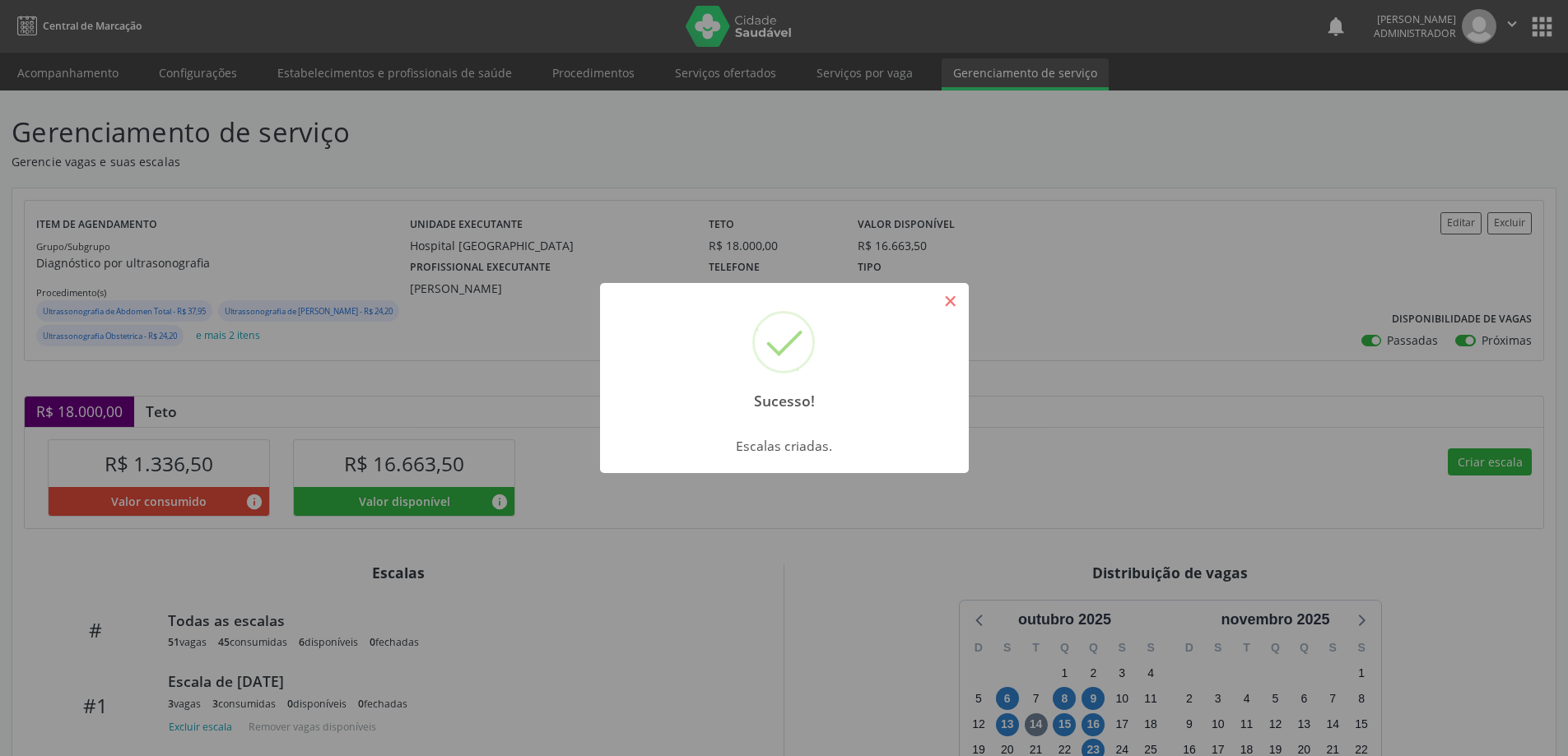
click at [955, 300] on button "×" at bounding box center [950, 301] width 28 height 28
